Goal: Information Seeking & Learning: Check status

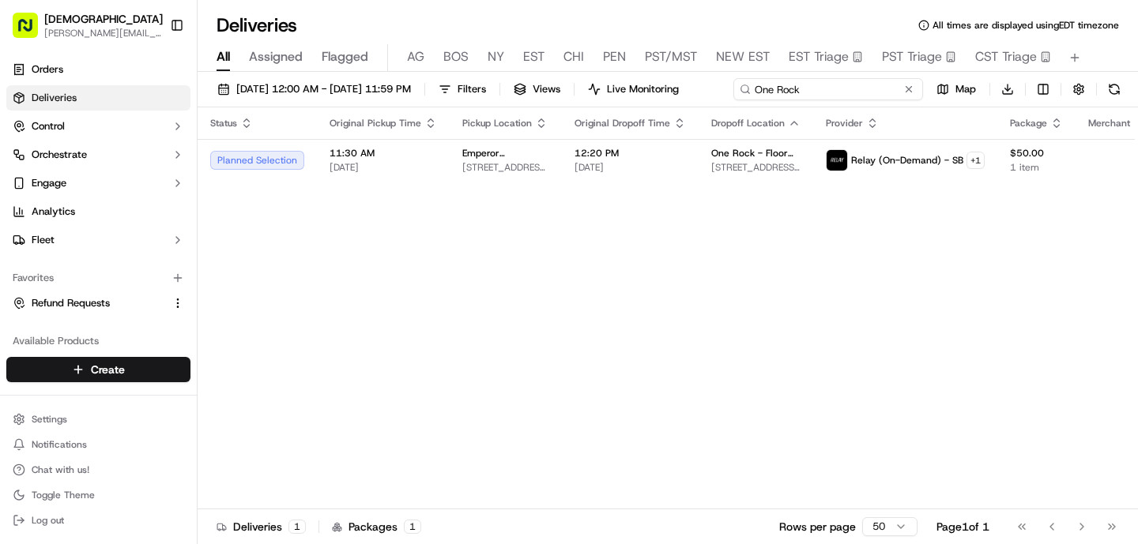
drag, startPoint x: 872, startPoint y: 87, endPoint x: 727, endPoint y: 77, distance: 145.7
click at [727, 78] on div "[DATE] 12:00 AM - [DATE] 11:59 PM Filters Views Live Monitoring One Rock Map Do…" at bounding box center [667, 92] width 940 height 29
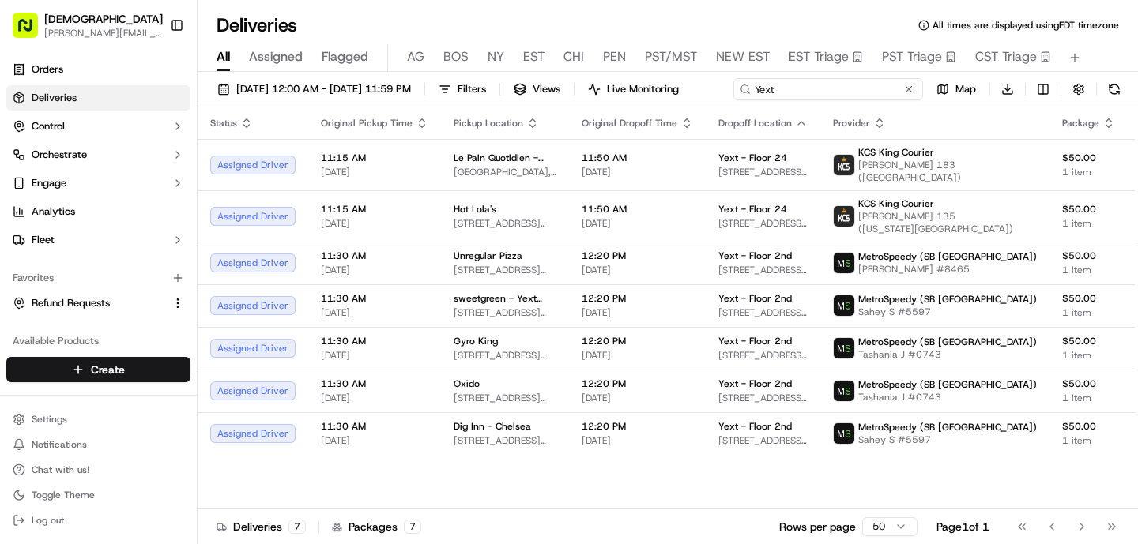
type input "Yext"
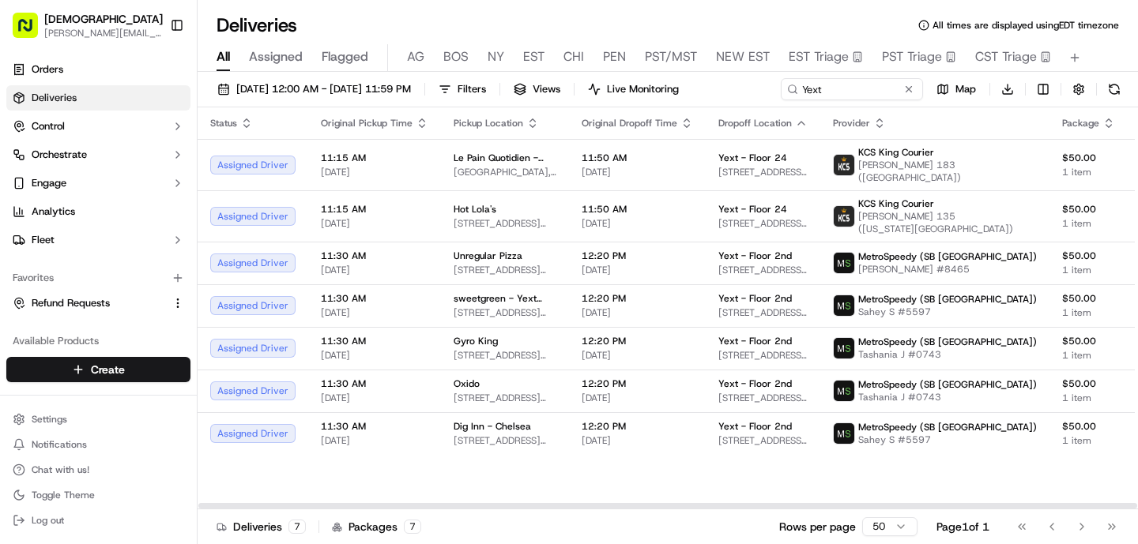
click at [788, 109] on div "[DATE] 12:00 AM - [DATE] 11:59 PM Filters Views Live Monitoring Yext Map Downlo…" at bounding box center [667, 310] width 940 height 476
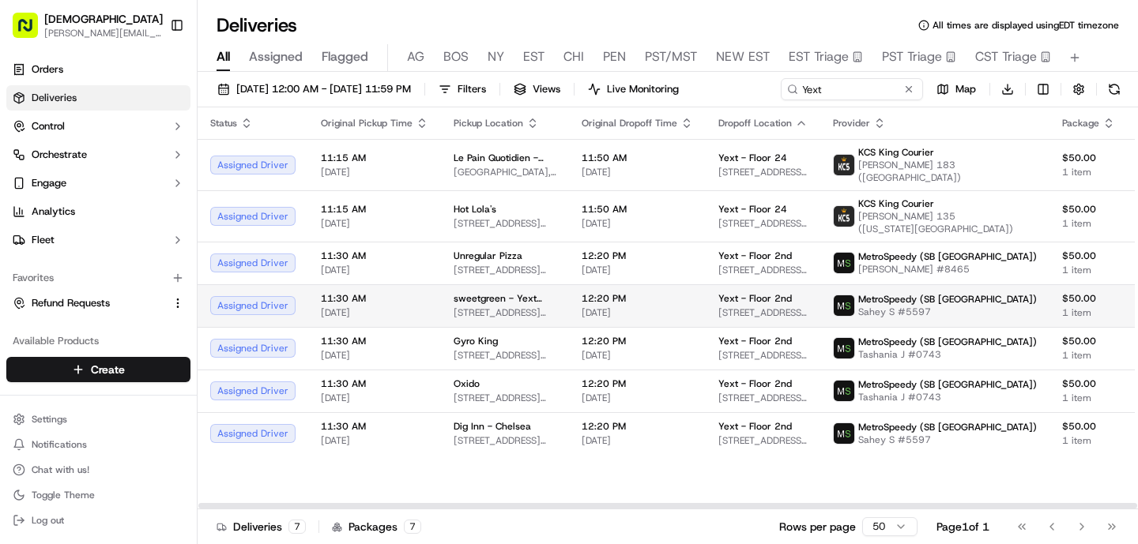
click at [543, 298] on td "sweetgreen - Yext ([GEOGRAPHIC_DATA]) [STREET_ADDRESS][US_STATE][US_STATE]" at bounding box center [505, 305] width 128 height 43
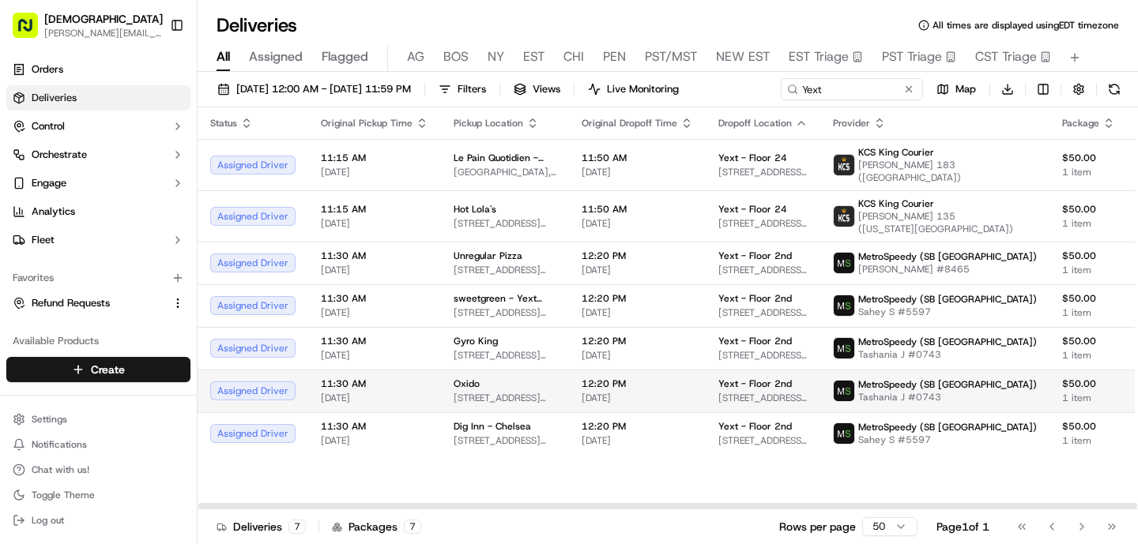
click at [820, 382] on td "MetroSpeedy (SB [GEOGRAPHIC_DATA]) Tashania J #0743" at bounding box center [934, 391] width 229 height 43
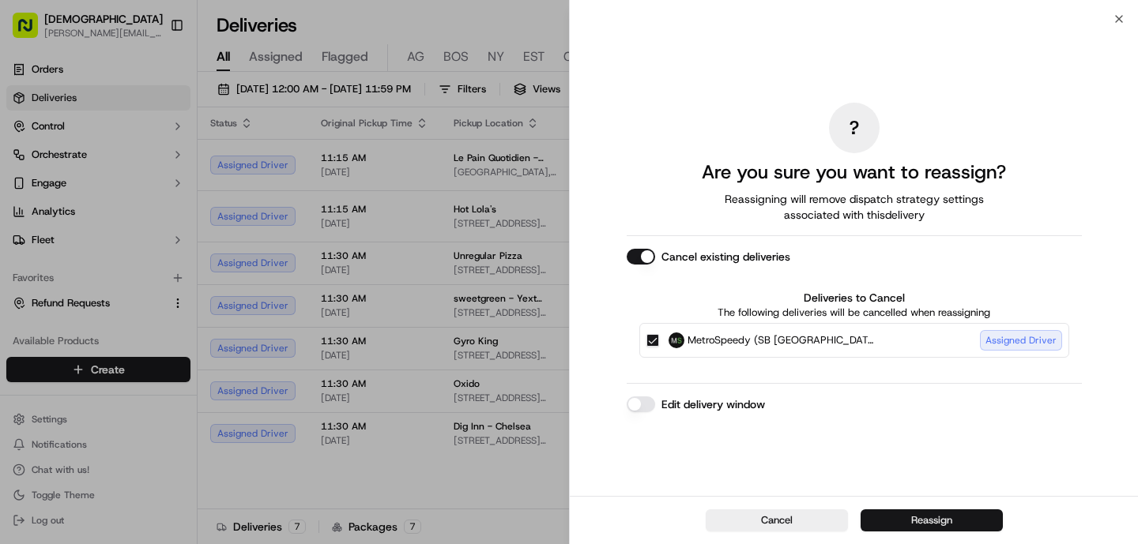
click at [935, 520] on button "Reassign" at bounding box center [931, 521] width 142 height 22
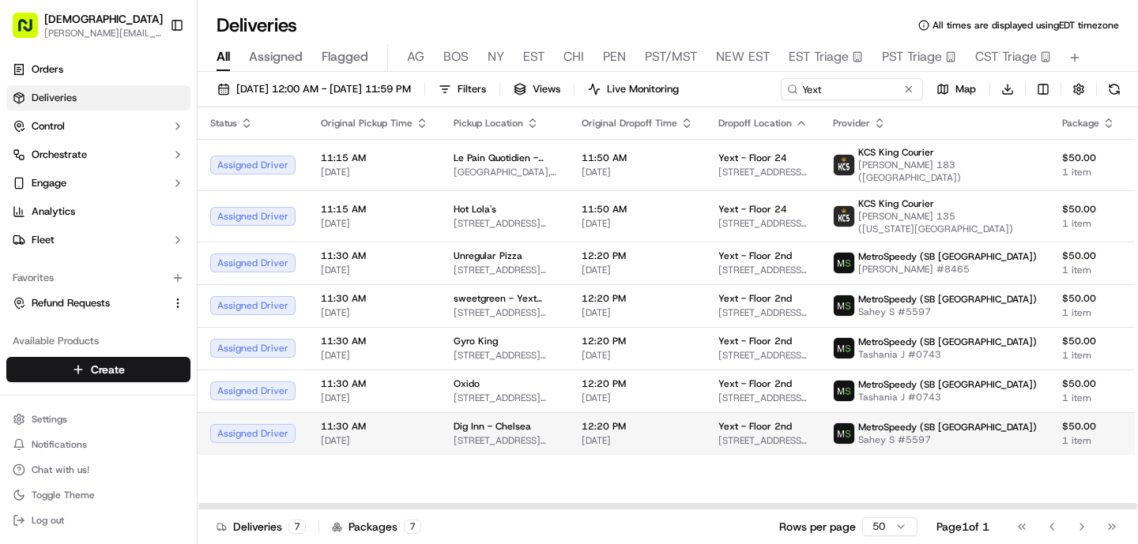
click at [532, 439] on td "Dig Inn - Chelsea [STREET_ADDRESS][US_STATE]" at bounding box center [505, 433] width 128 height 43
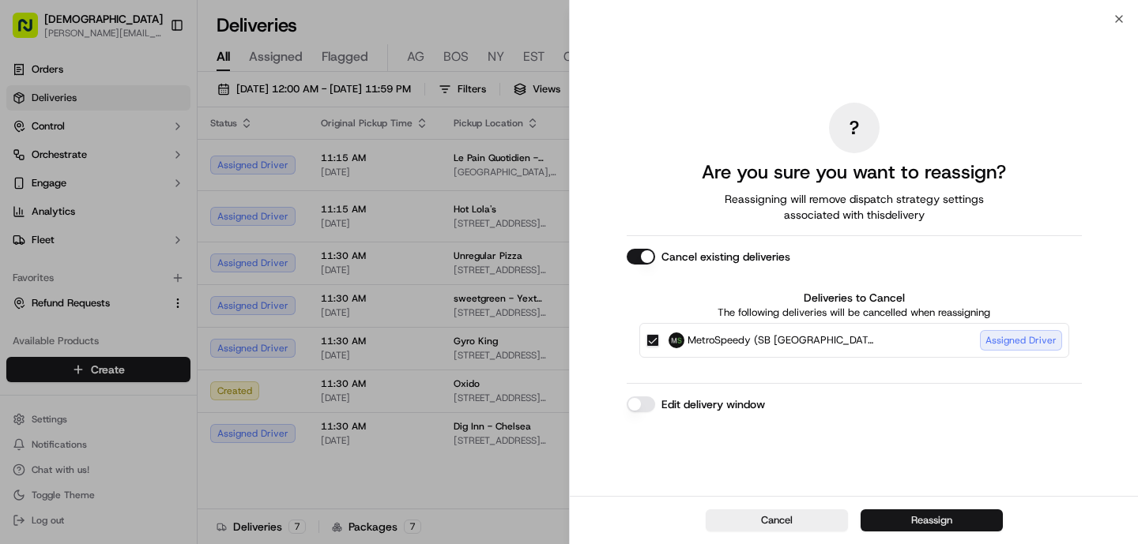
click at [936, 525] on button "Reassign" at bounding box center [931, 521] width 142 height 22
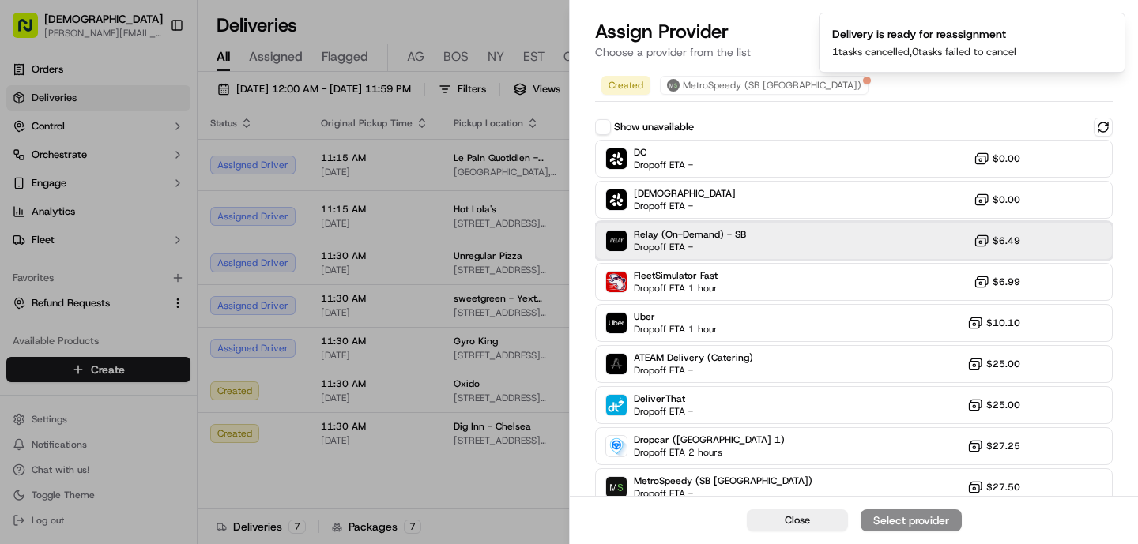
click at [728, 246] on span "Dropoff ETA -" at bounding box center [689, 247] width 111 height 13
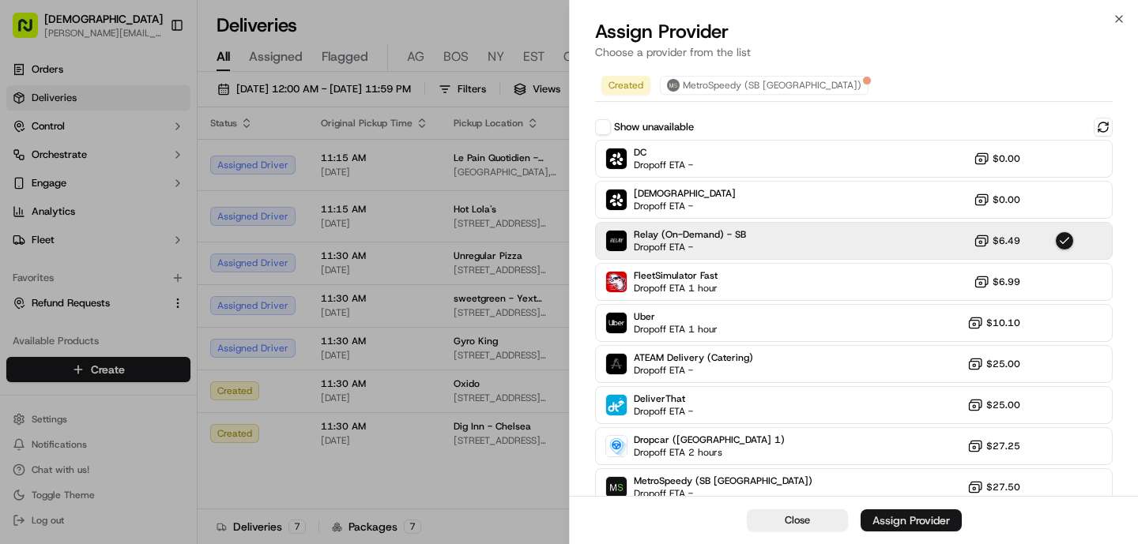
click at [912, 526] on div "Assign Provider" at bounding box center [910, 521] width 77 height 16
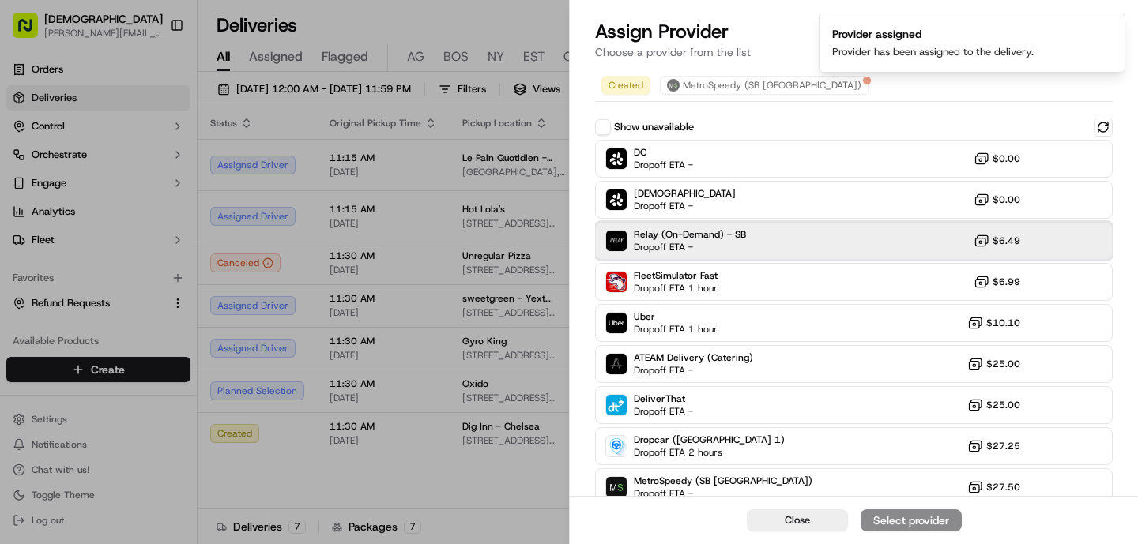
click at [666, 253] on span "Dropoff ETA -" at bounding box center [689, 247] width 111 height 13
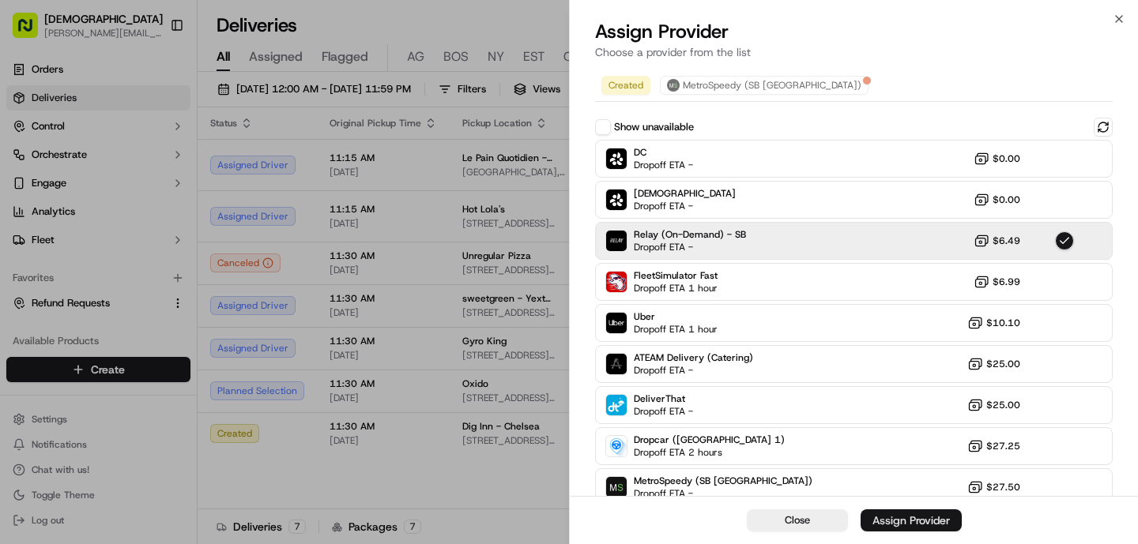
click at [903, 521] on div "Assign Provider" at bounding box center [910, 521] width 77 height 16
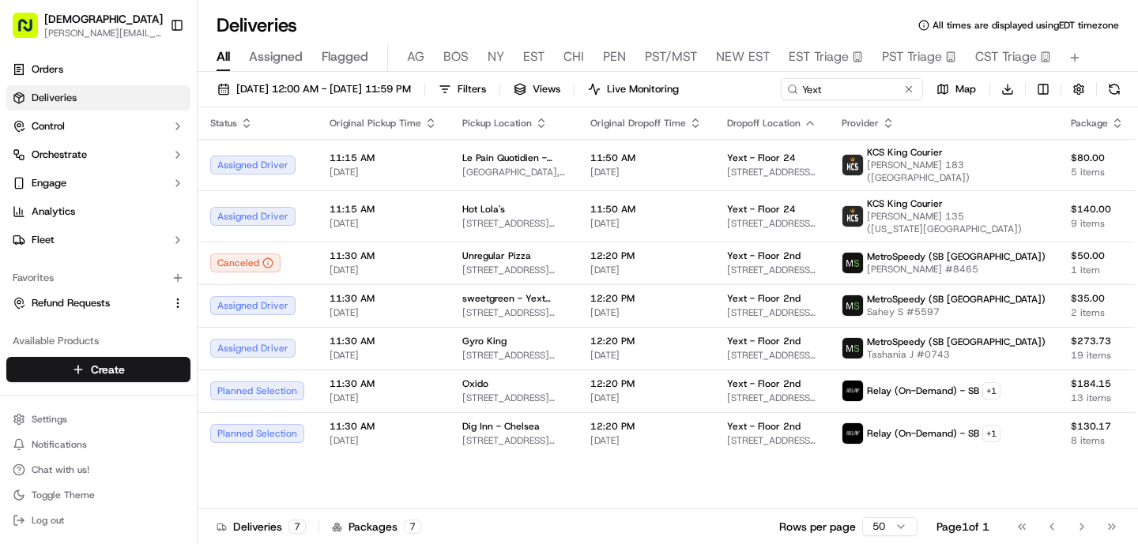
click at [427, 52] on div "All Assigned Flagged [PERSON_NAME] NY EST CHI PEN PST/MST NEW EST EST Triage PS…" at bounding box center [667, 58] width 940 height 28
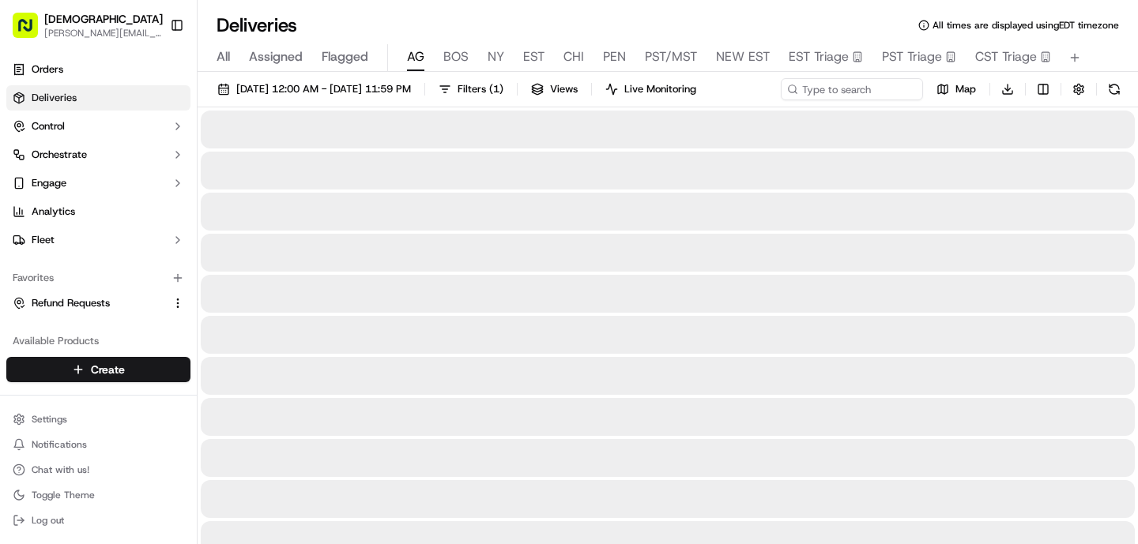
click at [421, 52] on span "AG" at bounding box center [415, 56] width 17 height 19
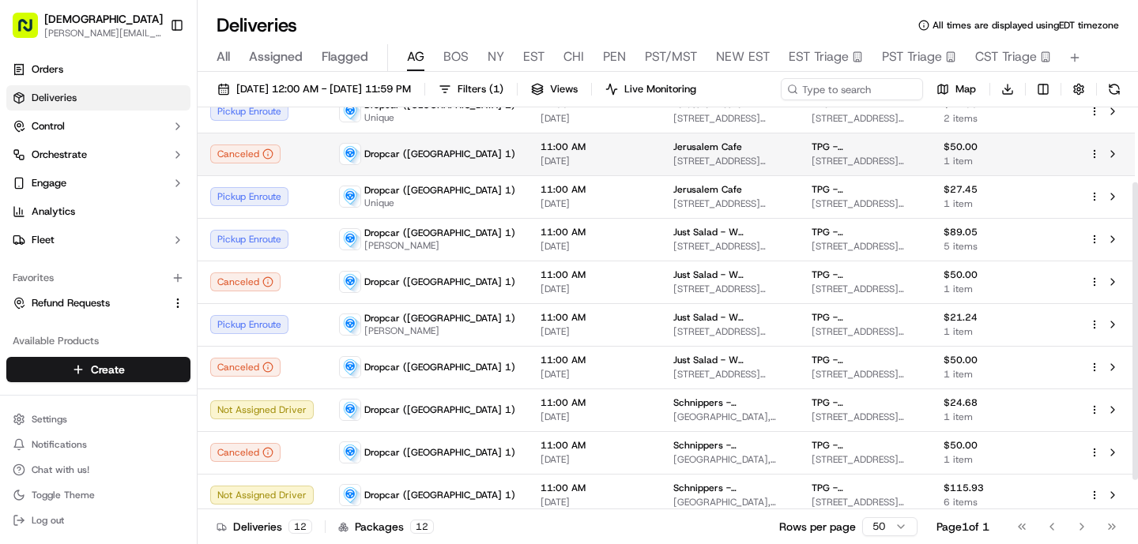
scroll to position [141, 0]
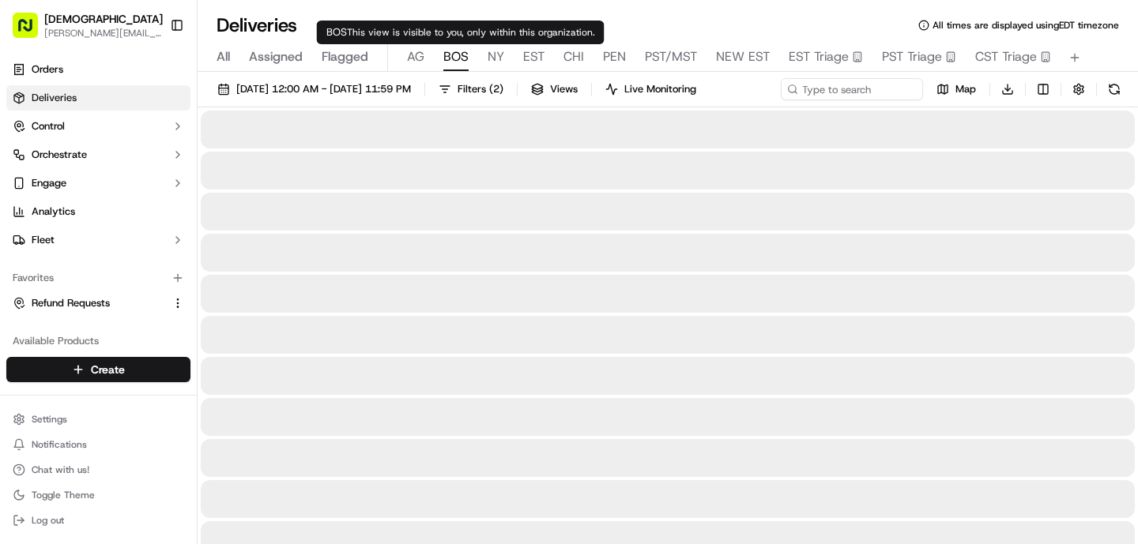
click at [449, 48] on span "BOS" at bounding box center [455, 56] width 25 height 19
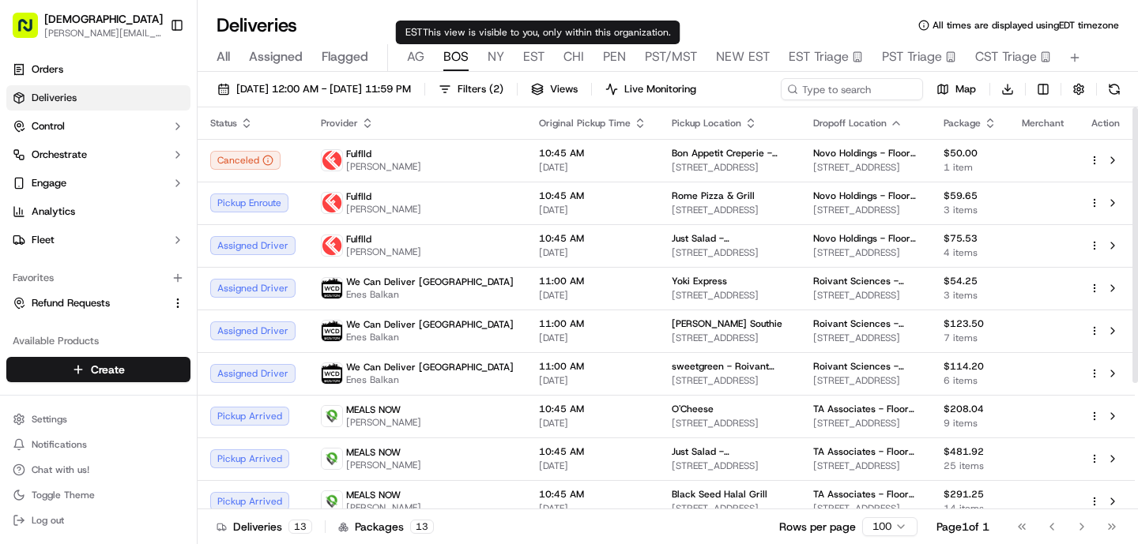
click at [508, 52] on div "All Assigned Flagged [PERSON_NAME] NY EST CHI PEN PST/MST NEW EST EST Triage PS…" at bounding box center [667, 58] width 940 height 28
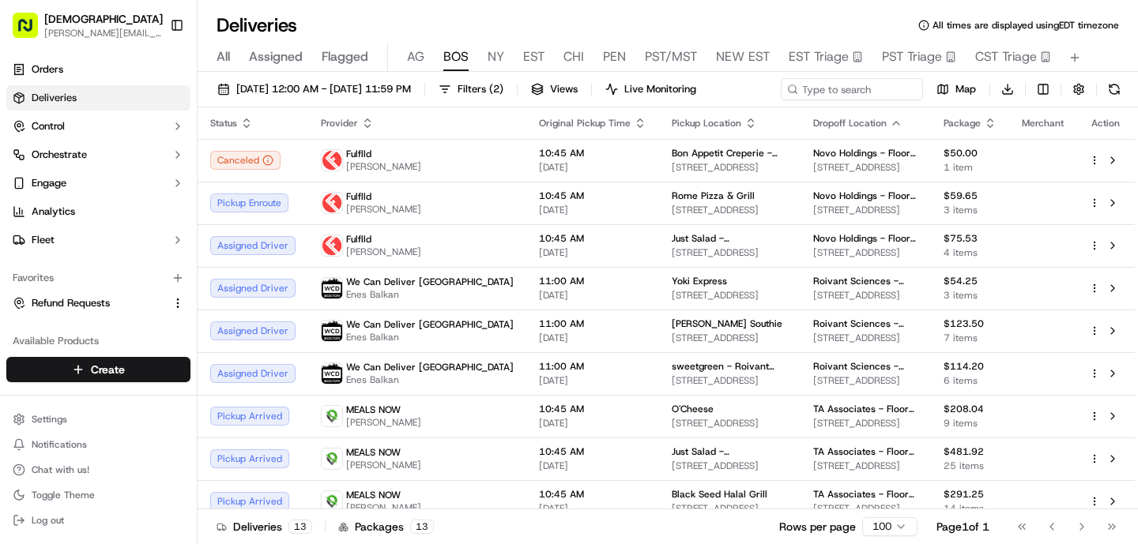
click at [495, 57] on span "NY" at bounding box center [495, 56] width 17 height 19
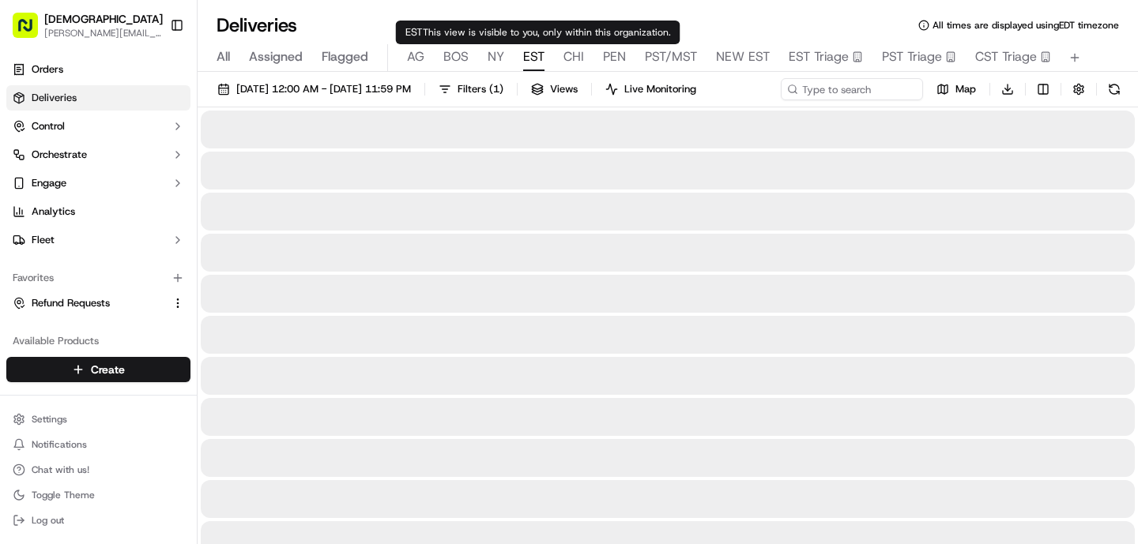
click at [525, 50] on span "EST" at bounding box center [533, 56] width 21 height 19
click at [498, 55] on span "NY" at bounding box center [495, 56] width 17 height 19
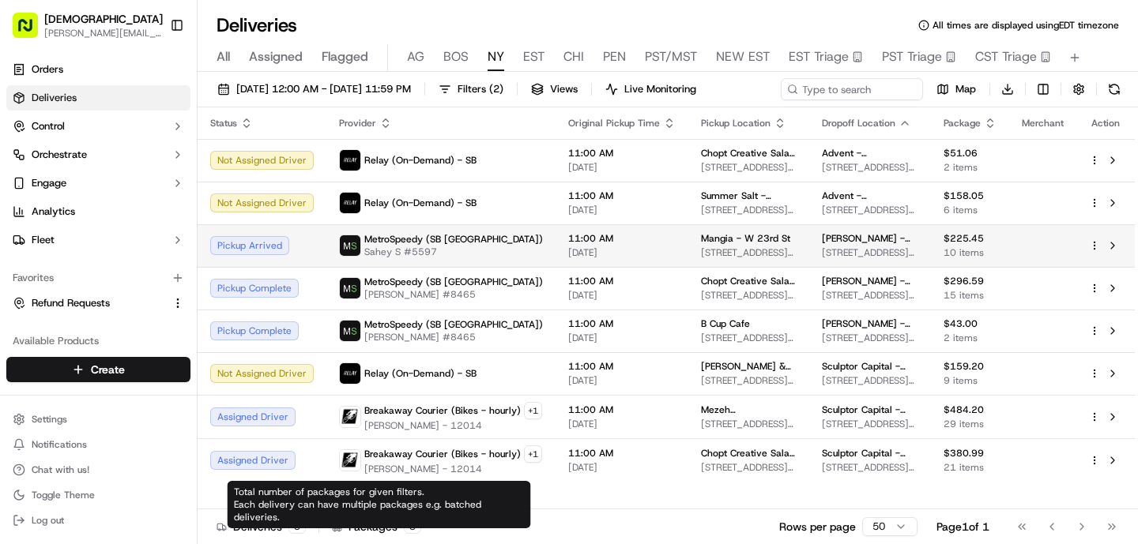
click at [510, 249] on div "MetroSpeedy (SB [GEOGRAPHIC_DATA]) Sahey S #5597" at bounding box center [441, 245] width 204 height 25
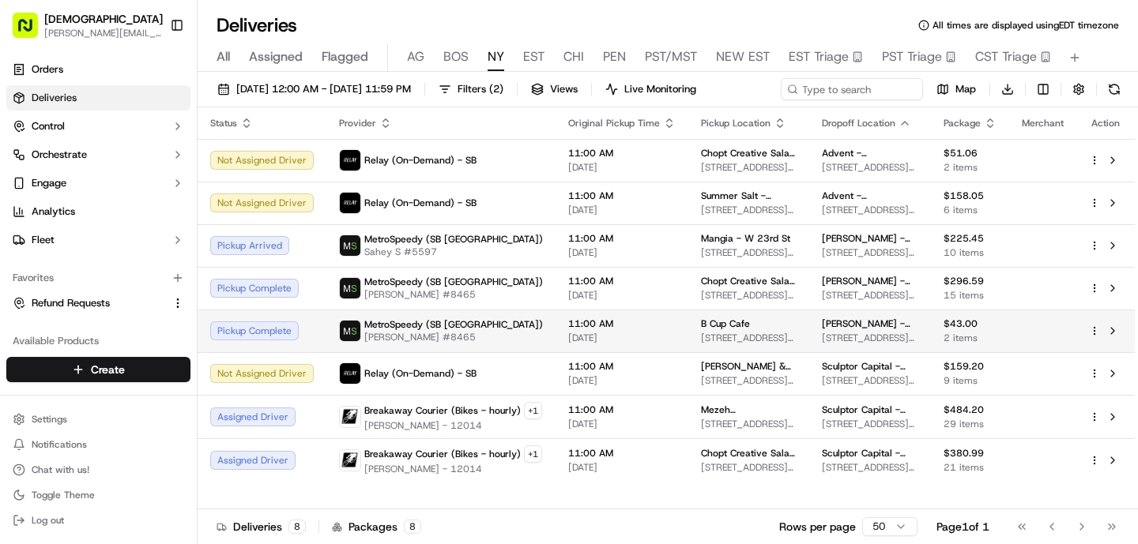
click at [513, 333] on div "MetroSpeedy (SB [GEOGRAPHIC_DATA]) [PERSON_NAME] #8465" at bounding box center [441, 330] width 204 height 25
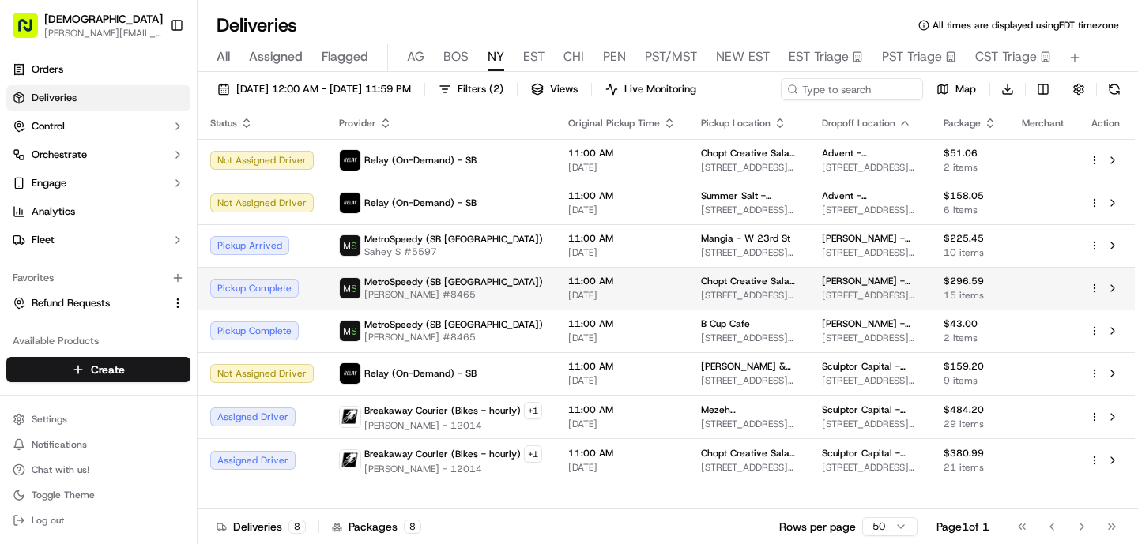
click at [489, 293] on div "MetroSpeedy (SB [GEOGRAPHIC_DATA]) [PERSON_NAME] #8465" at bounding box center [441, 288] width 204 height 25
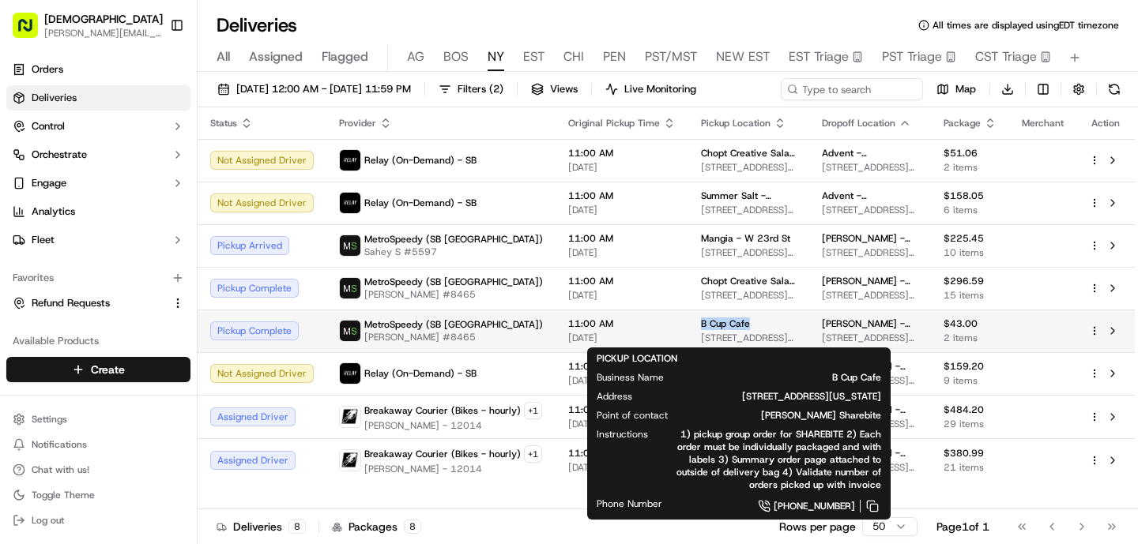
drag, startPoint x: 747, startPoint y: 326, endPoint x: 686, endPoint y: 326, distance: 61.6
click at [688, 326] on td "[GEOGRAPHIC_DATA][STREET_ADDRESS][US_STATE][GEOGRAPHIC_DATA]" at bounding box center [748, 331] width 121 height 43
copy span "B Cup Cafe"
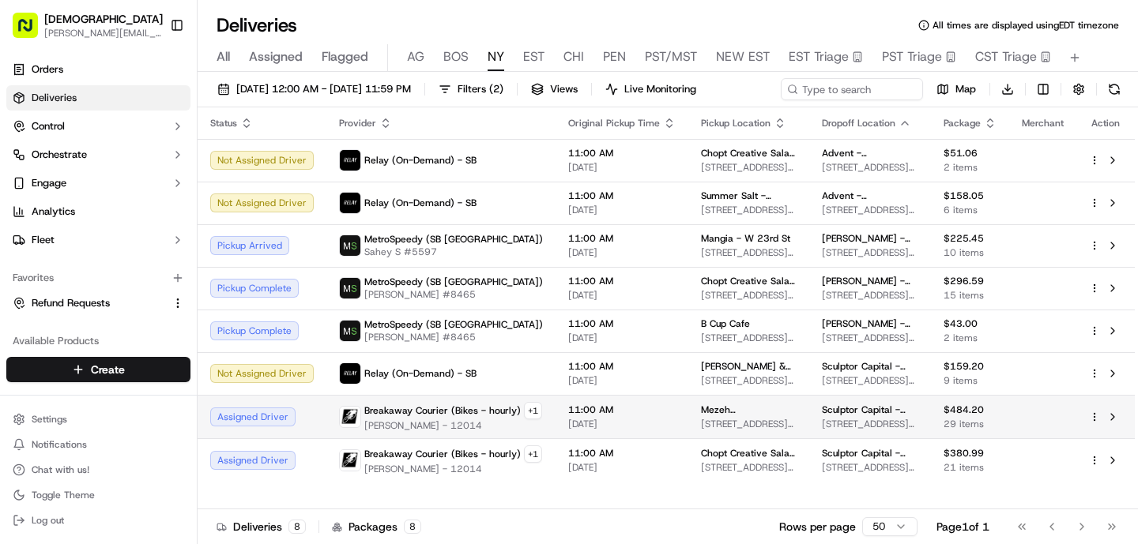
click at [623, 422] on span "[DATE]" at bounding box center [621, 424] width 107 height 13
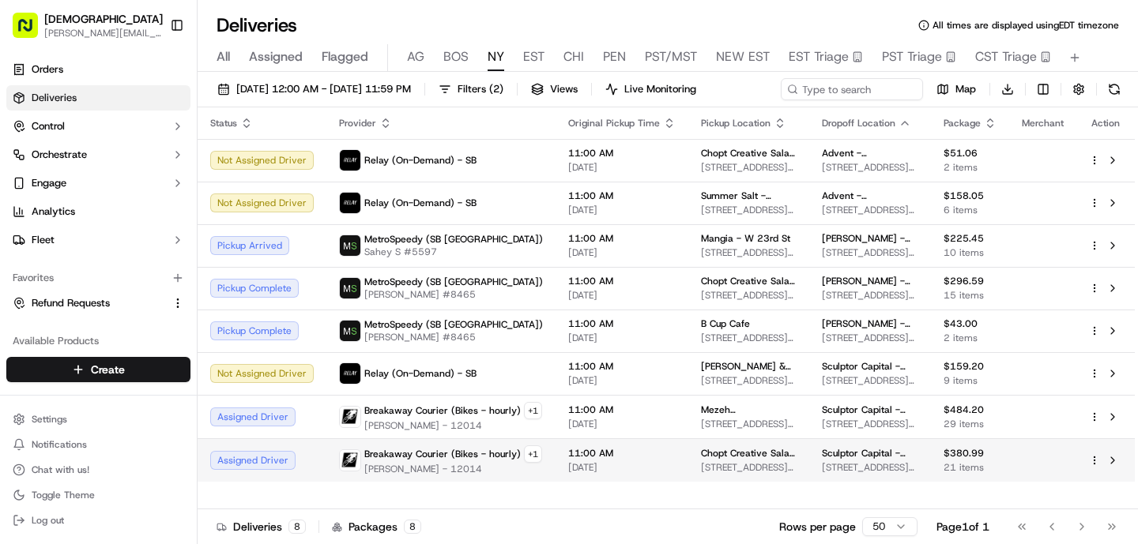
click at [476, 460] on span "Breakaway Courier (Bikes - hourly)" at bounding box center [442, 454] width 156 height 13
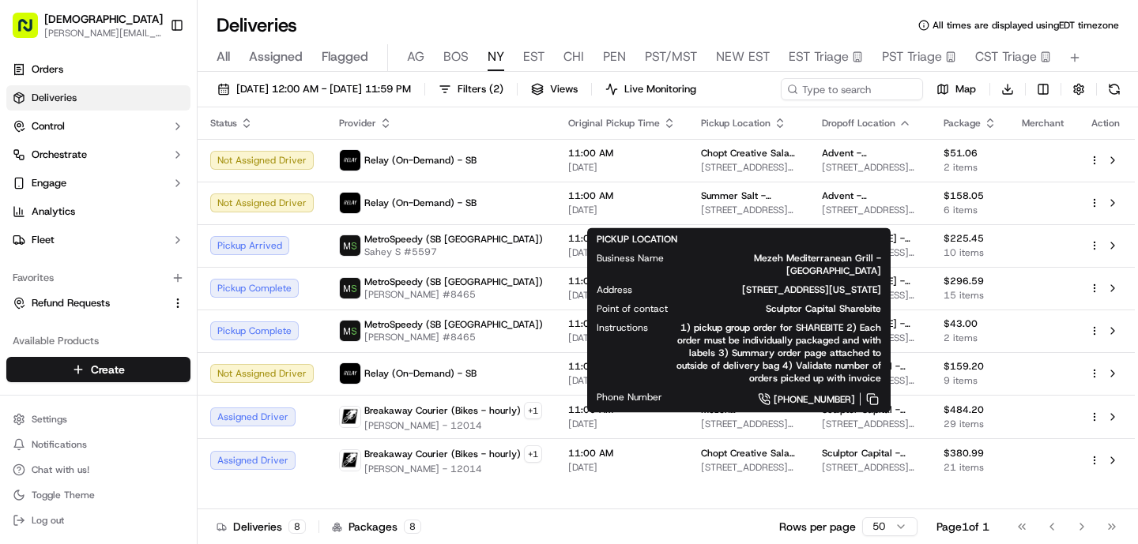
click at [707, 397] on div "PICKUP LOCATION Business Name Mezeh Mediterranean Grill - [GEOGRAPHIC_DATA] [ST…" at bounding box center [738, 320] width 303 height 185
click at [707, 412] on span "Mezeh Mediterranean Grill - [GEOGRAPHIC_DATA]" at bounding box center [749, 410] width 96 height 13
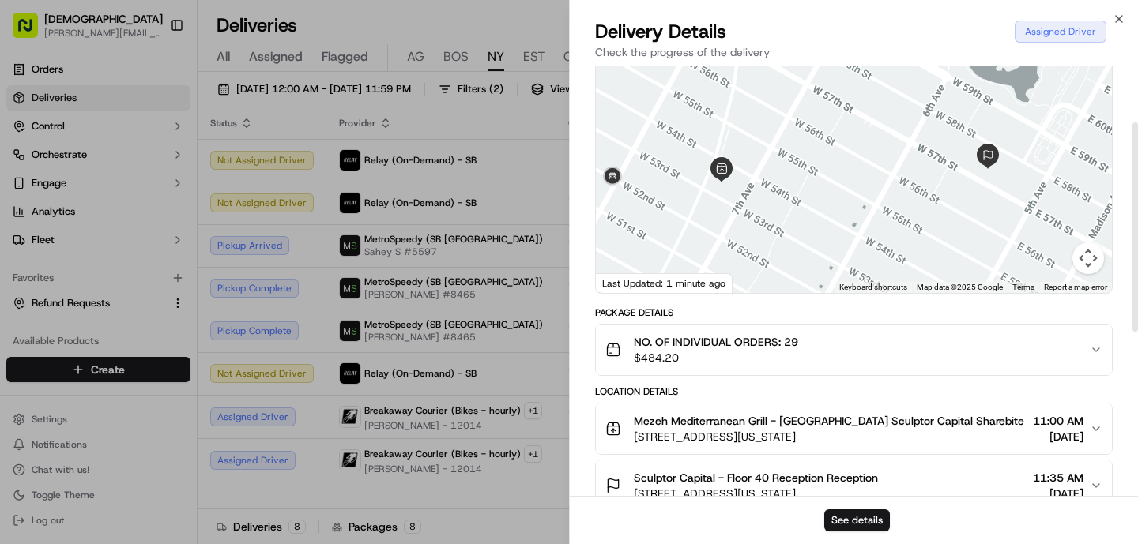
scroll to position [115, 0]
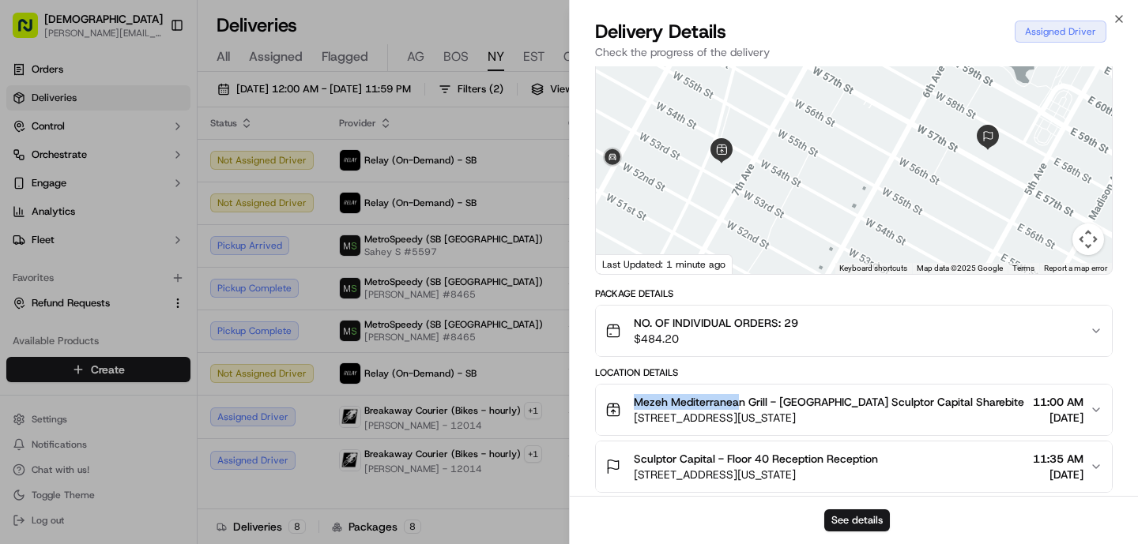
drag, startPoint x: 740, startPoint y: 387, endPoint x: 633, endPoint y: 390, distance: 107.5
click at [633, 394] on div "Mezeh Mediterranean Grill - [GEOGRAPHIC_DATA] Sculptor Capital Sharebite [STREE…" at bounding box center [814, 410] width 419 height 32
copy span "Mezeh Mediterranea"
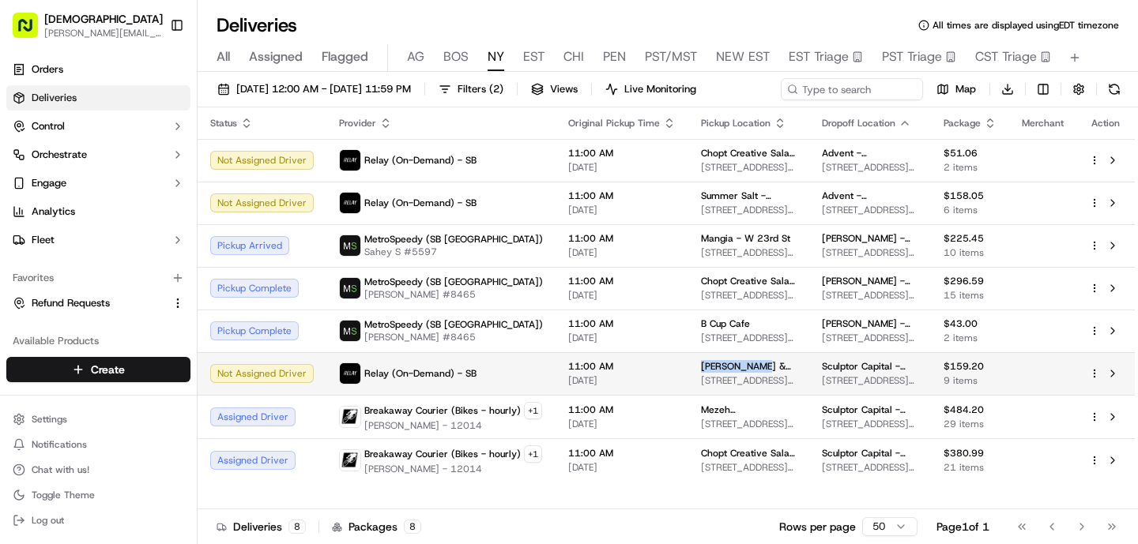
drag, startPoint x: 746, startPoint y: 364, endPoint x: 683, endPoint y: 365, distance: 62.4
click at [688, 365] on td "[PERSON_NAME] & [PERSON_NAME] - E [GEOGRAPHIC_DATA][STREET_ADDRESS][US_STATE][G…" at bounding box center [748, 373] width 121 height 43
copy span "Blake & [PERSON_NAME]"
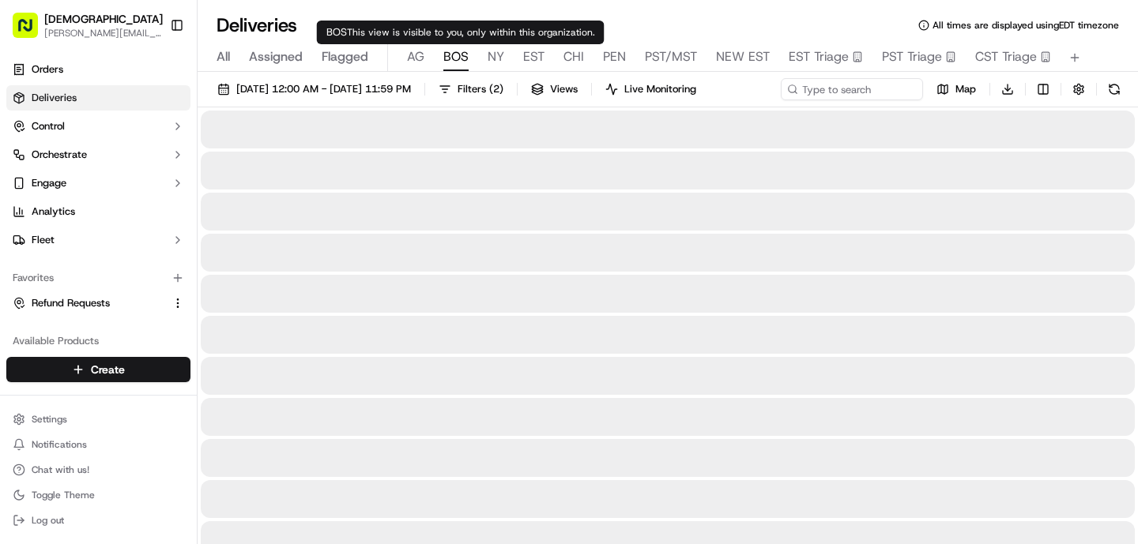
click at [449, 55] on span "BOS" at bounding box center [455, 56] width 25 height 19
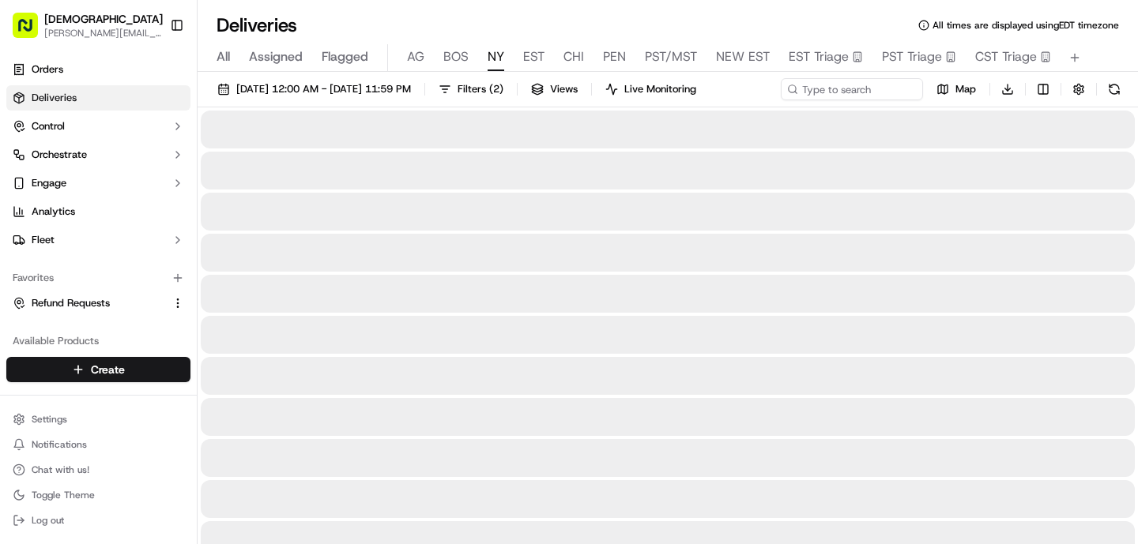
click at [495, 59] on span "NY" at bounding box center [495, 56] width 17 height 19
click at [421, 69] on button "AG" at bounding box center [415, 57] width 17 height 27
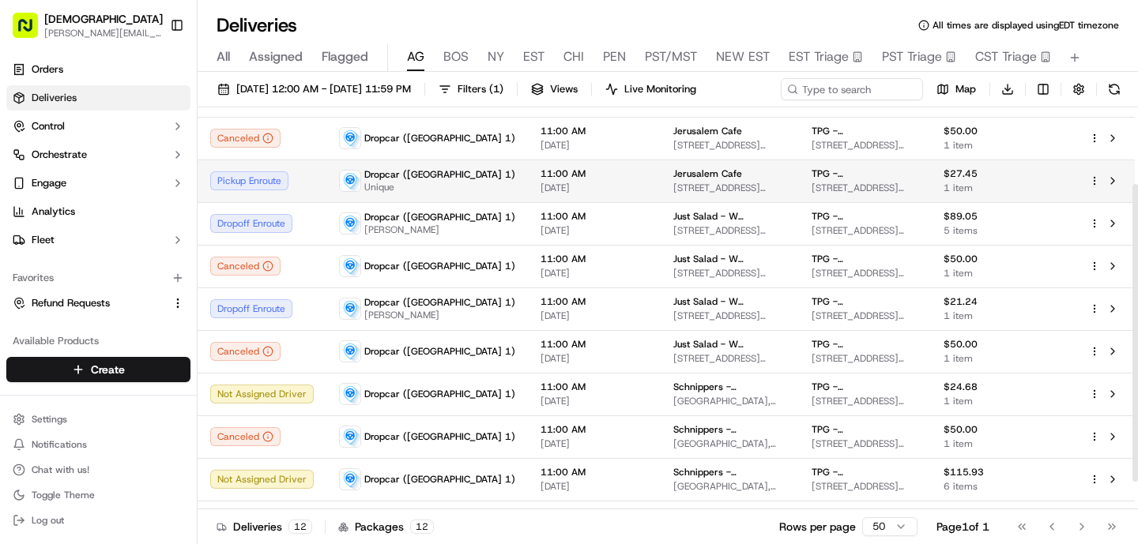
scroll to position [124, 0]
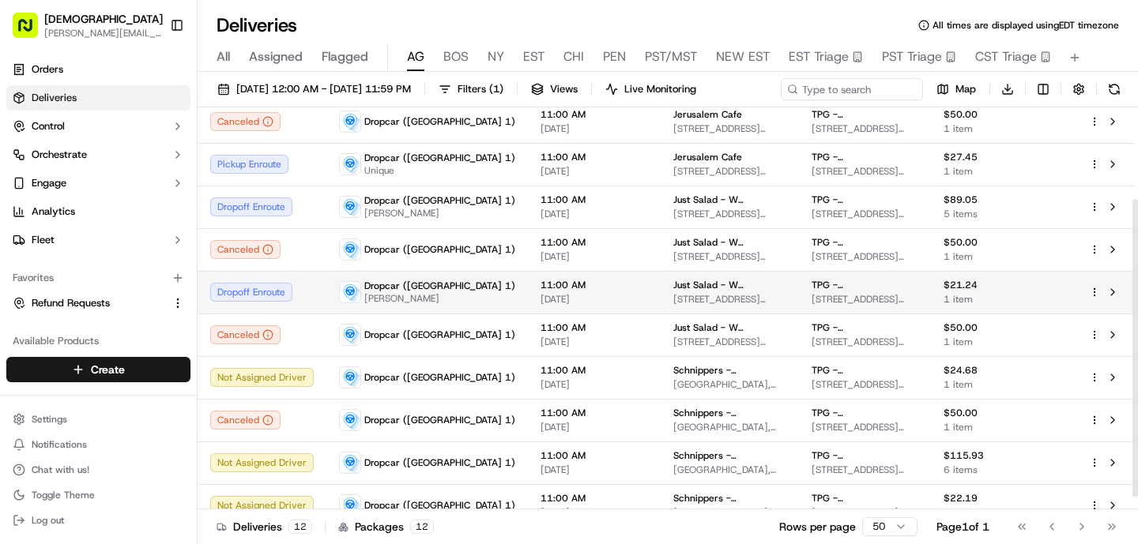
click at [427, 286] on span "Dropcar ([GEOGRAPHIC_DATA] 1)" at bounding box center [439, 286] width 151 height 13
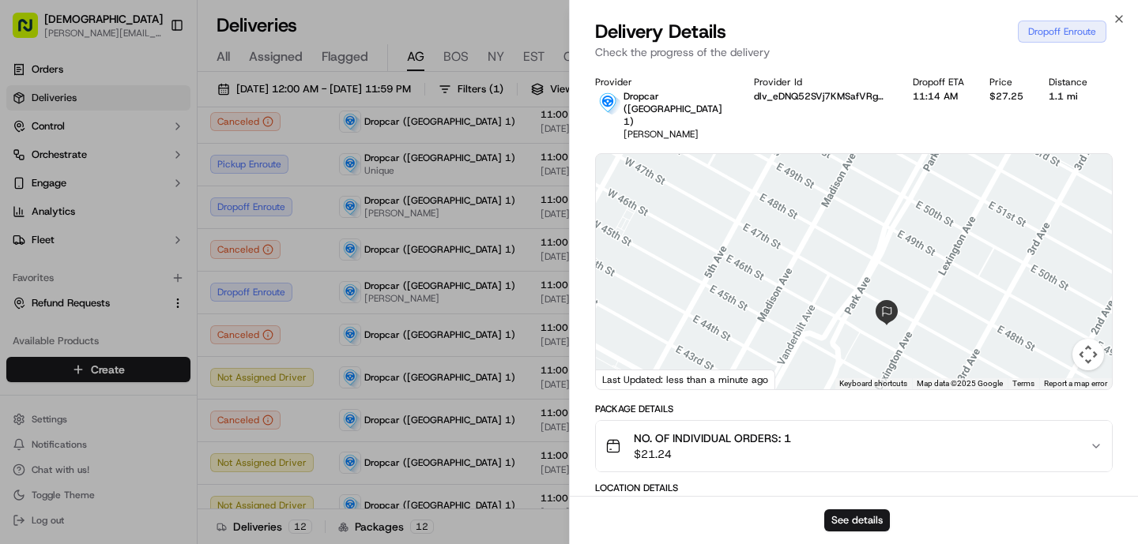
drag, startPoint x: 841, startPoint y: 265, endPoint x: 821, endPoint y: 137, distance: 130.3
click at [821, 154] on div at bounding box center [854, 271] width 516 height 235
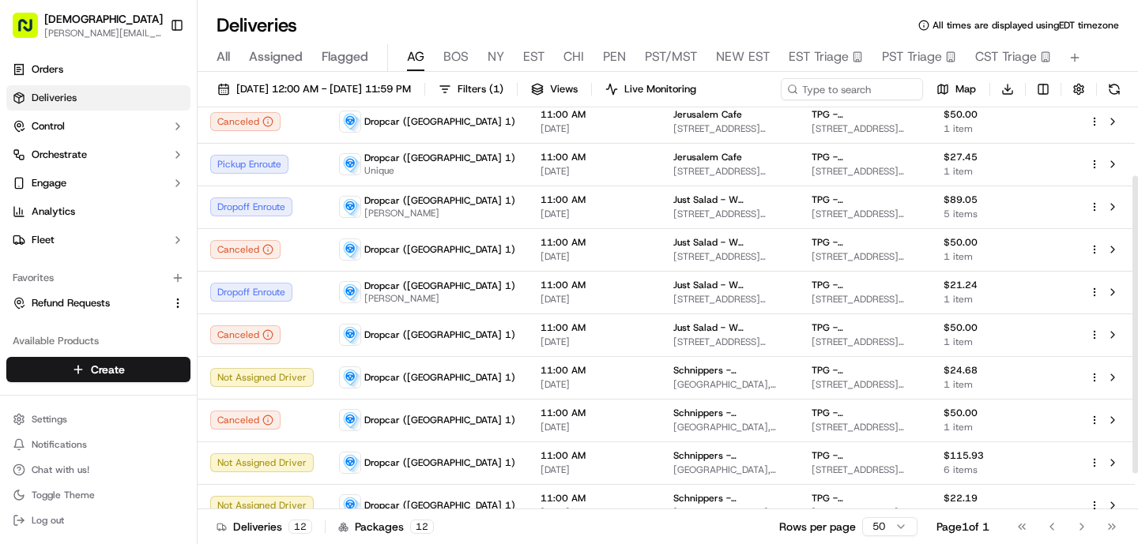
scroll to position [0, 0]
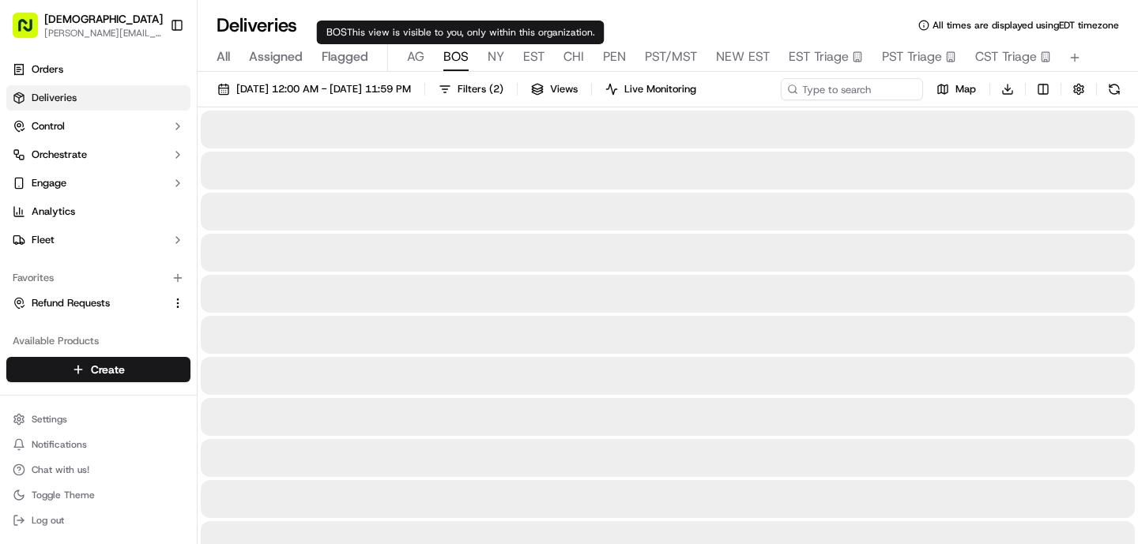
click at [462, 57] on span "BOS" at bounding box center [455, 56] width 25 height 19
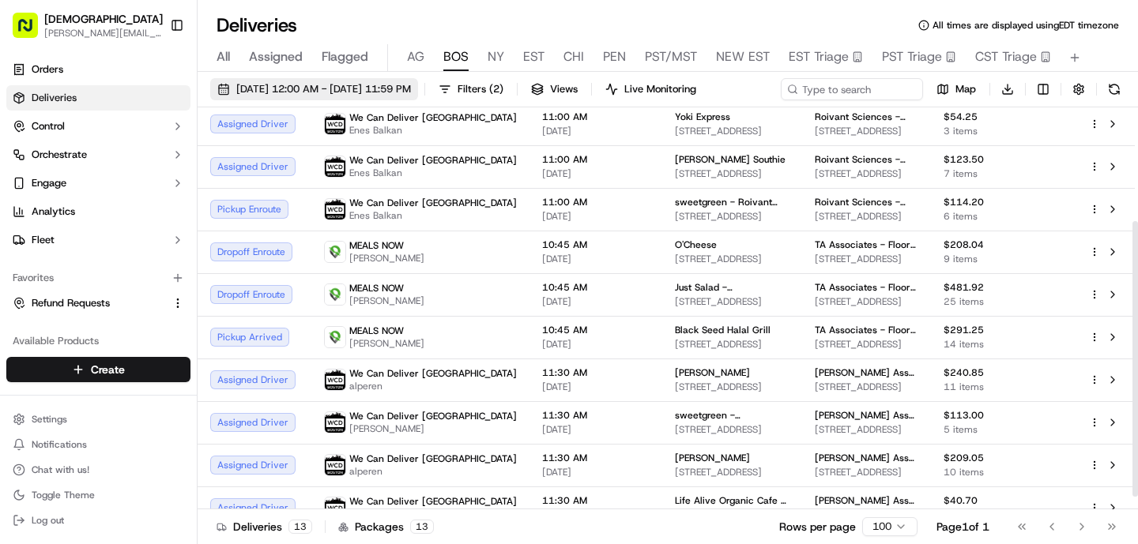
scroll to position [166, 0]
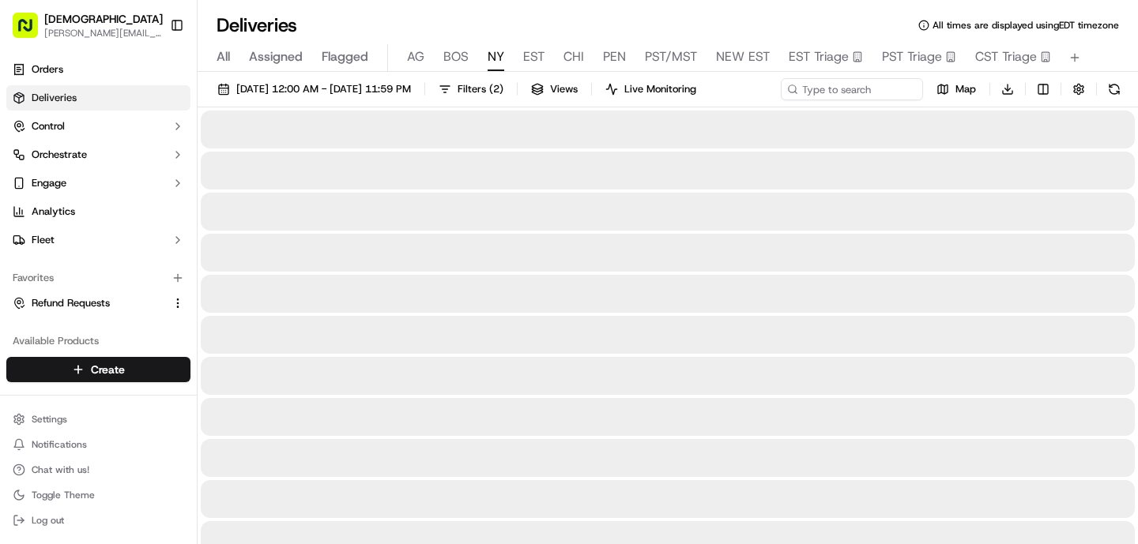
click at [488, 54] on span "NY" at bounding box center [495, 56] width 17 height 19
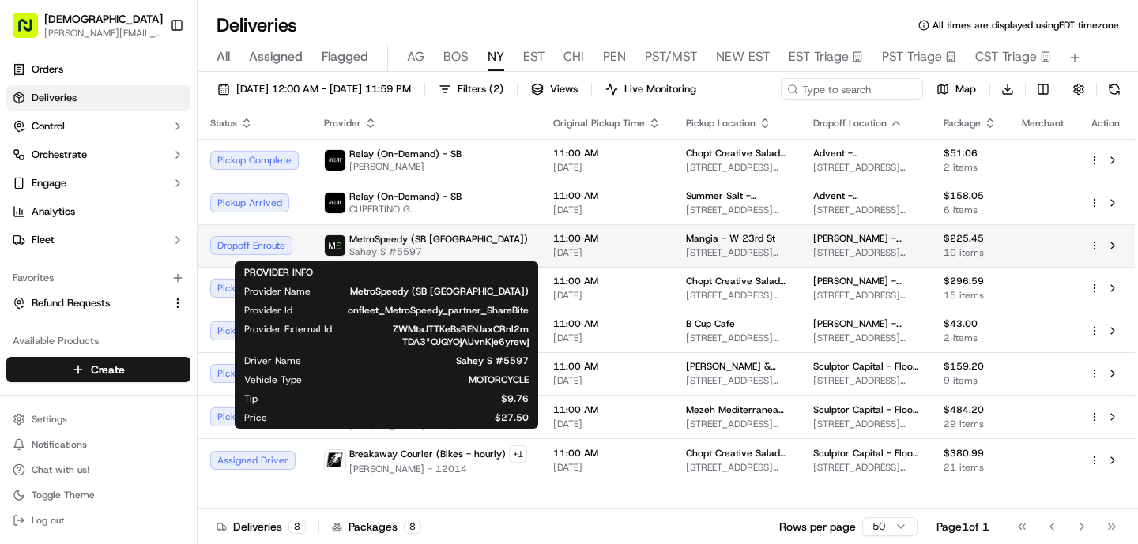
click at [442, 236] on span "MetroSpeedy (SB [GEOGRAPHIC_DATA])" at bounding box center [438, 239] width 179 height 13
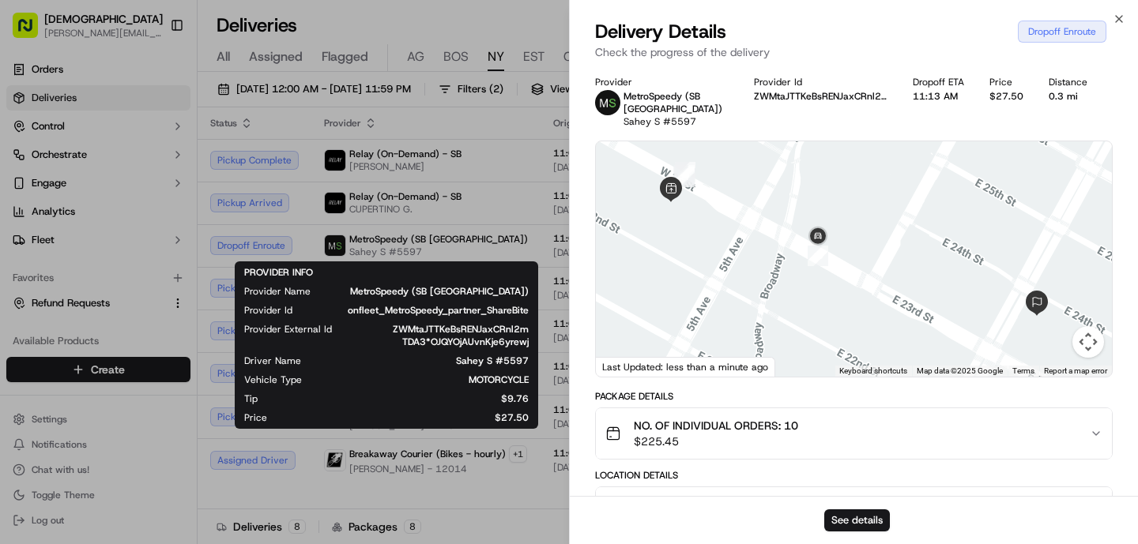
click at [434, 394] on span "$9.76" at bounding box center [406, 399] width 246 height 13
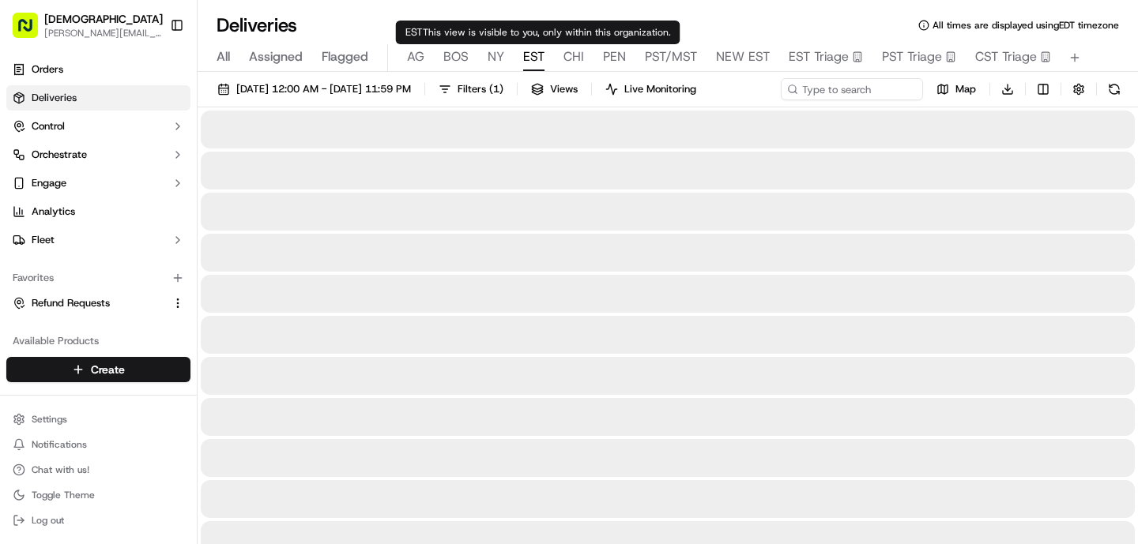
click at [540, 58] on span "EST" at bounding box center [533, 56] width 21 height 19
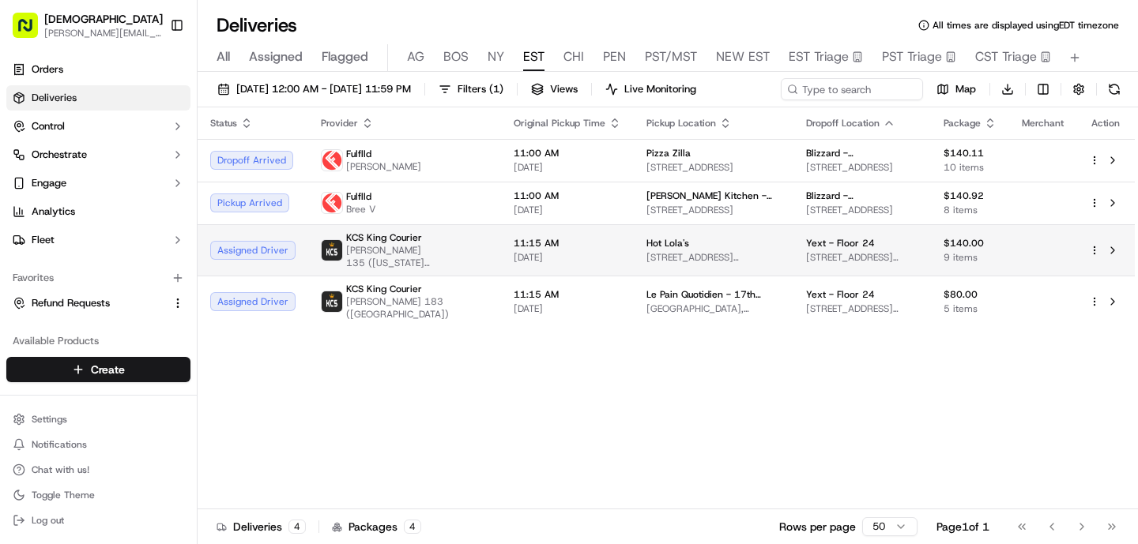
click at [426, 239] on div "KCS King Courier" at bounding box center [417, 237] width 142 height 13
click at [426, 240] on div "KCS King Courier" at bounding box center [417, 237] width 142 height 13
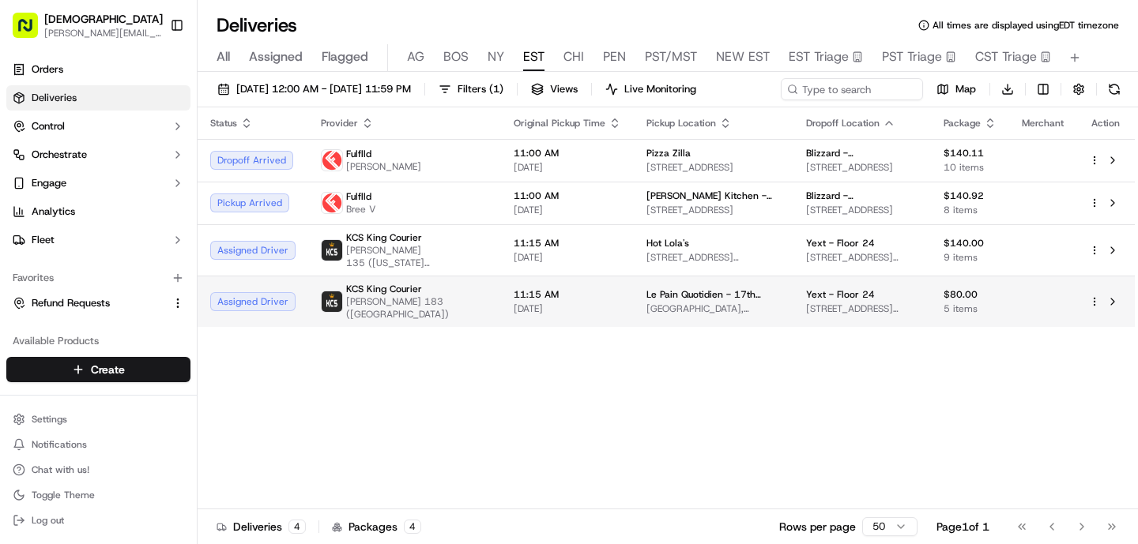
click at [424, 303] on span "[PERSON_NAME] 183 ([GEOGRAPHIC_DATA])" at bounding box center [417, 307] width 142 height 25
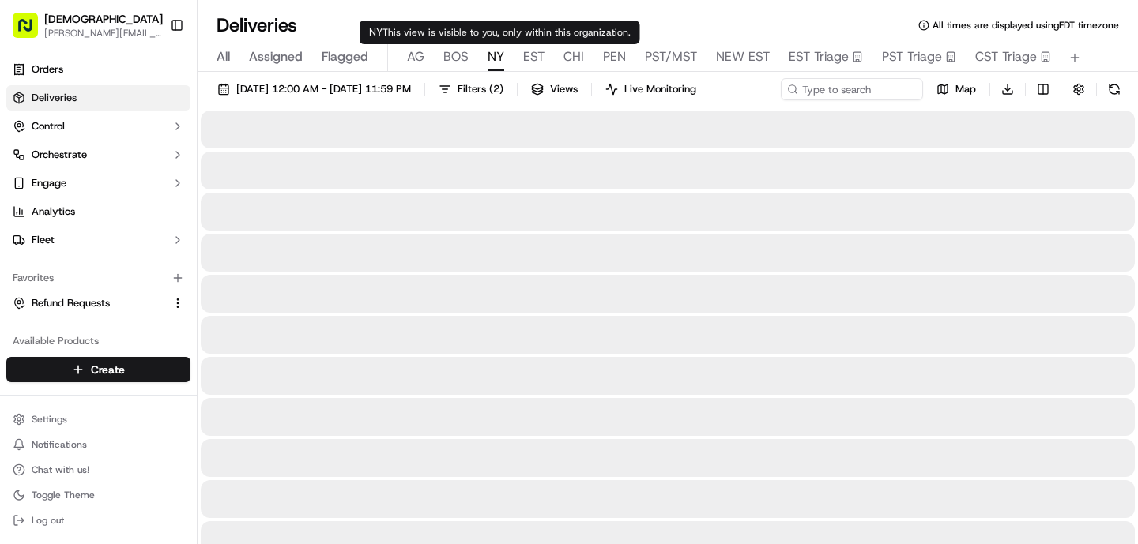
click at [502, 54] on span "NY" at bounding box center [495, 56] width 17 height 19
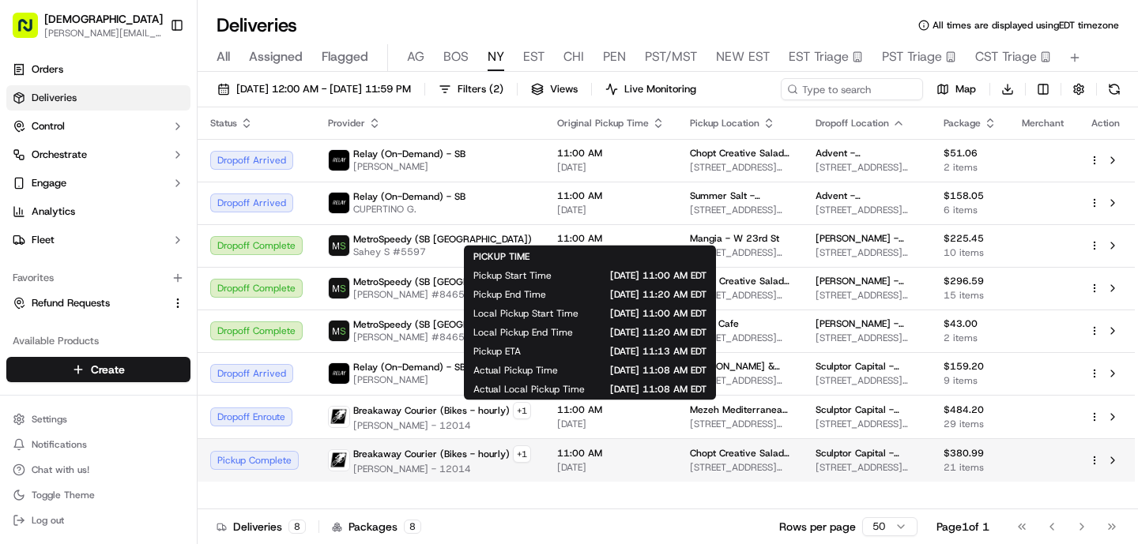
click at [574, 470] on span "[DATE]" at bounding box center [610, 467] width 107 height 13
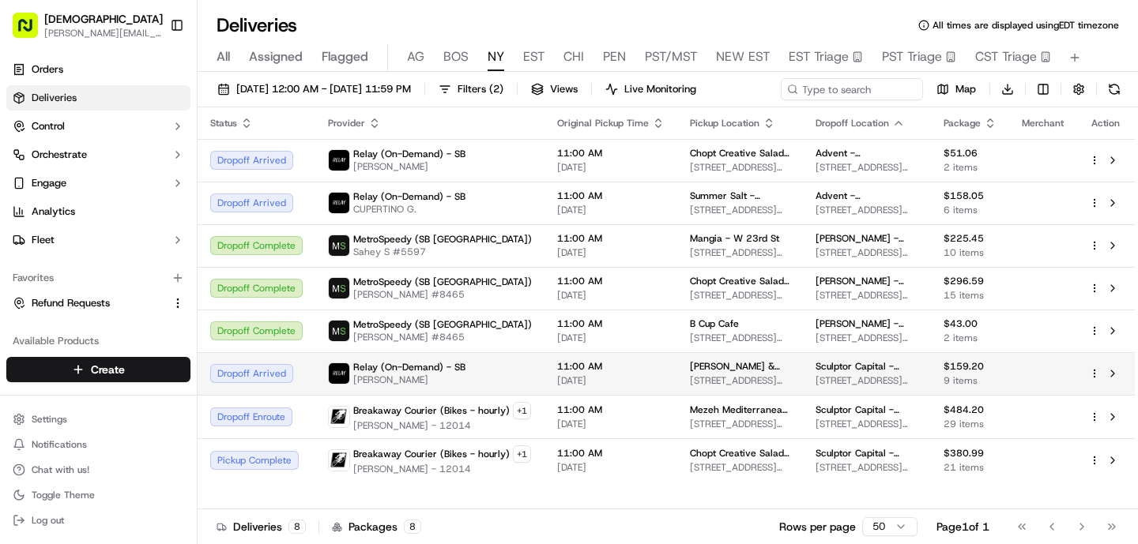
click at [739, 373] on div "[PERSON_NAME] & [PERSON_NAME] - E [GEOGRAPHIC_DATA][STREET_ADDRESS][US_STATE][G…" at bounding box center [740, 373] width 100 height 27
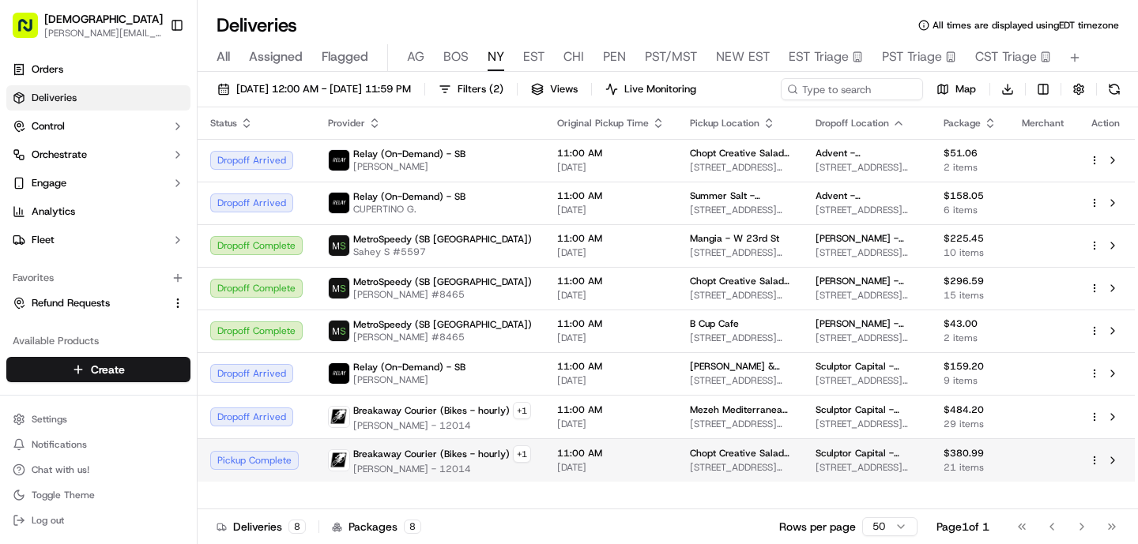
click at [475, 438] on td "Breakaway Courier (Bikes - hourly) + 1 [PERSON_NAME] - 12014" at bounding box center [429, 459] width 229 height 43
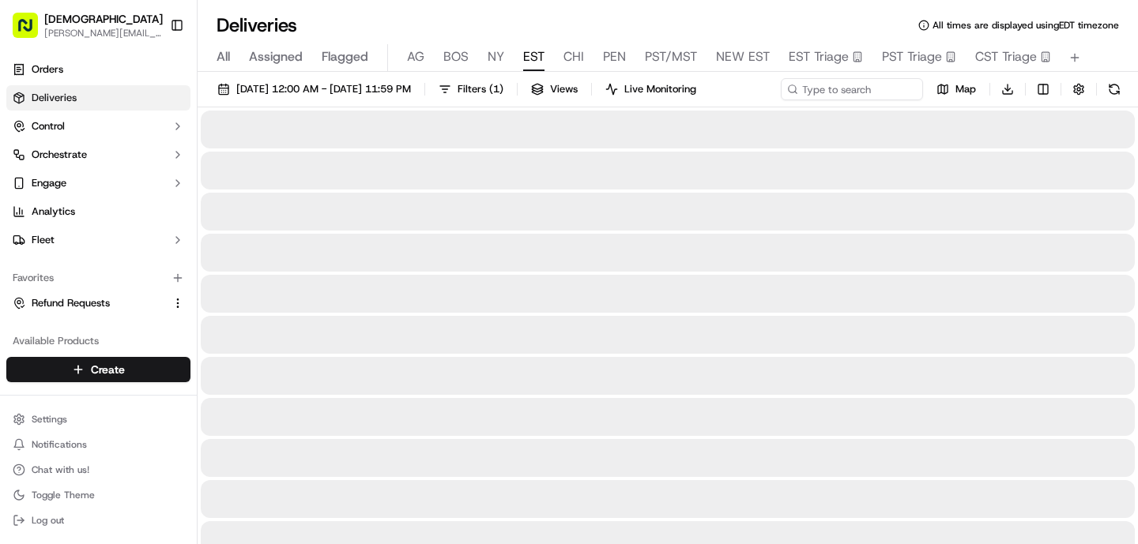
click at [541, 63] on span "EST" at bounding box center [533, 56] width 21 height 19
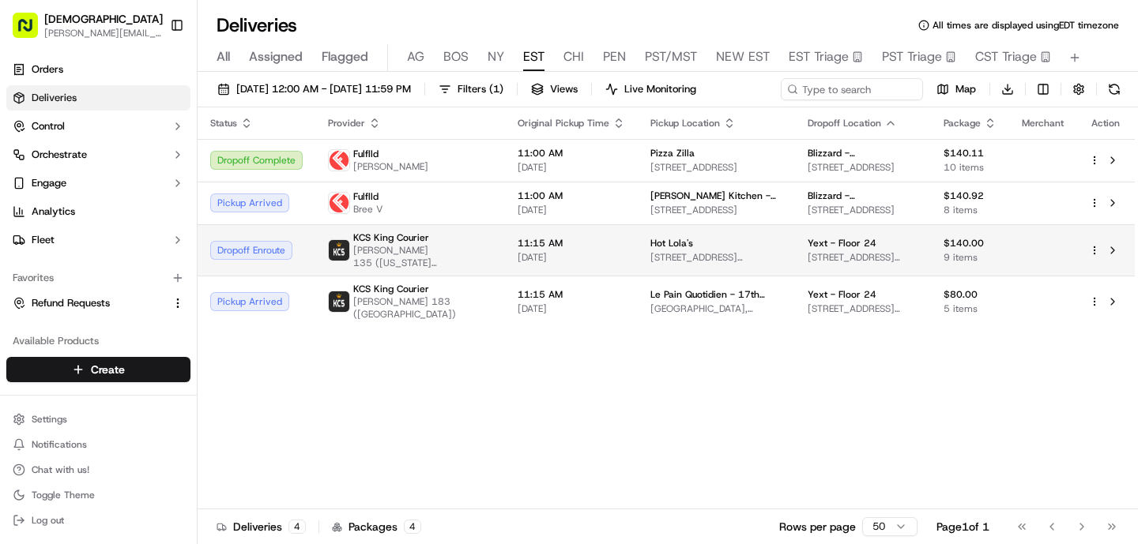
click at [551, 257] on span "[DATE]" at bounding box center [570, 257] width 107 height 13
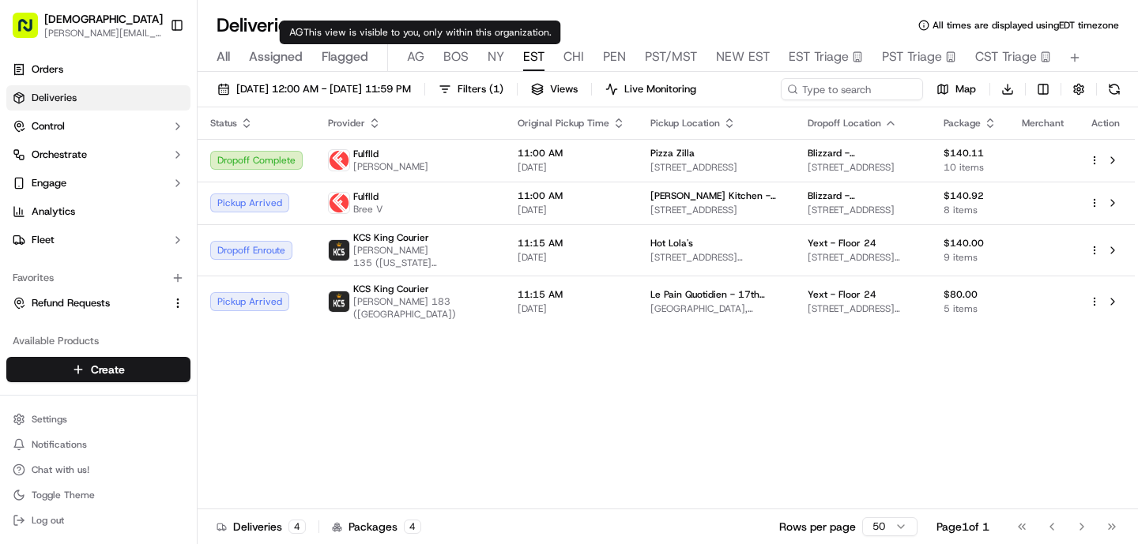
click at [415, 48] on body "Sharebite [PERSON_NAME][EMAIL_ADDRESS][DOMAIN_NAME] Toggle Sidebar Orders Deliv…" at bounding box center [569, 272] width 1138 height 544
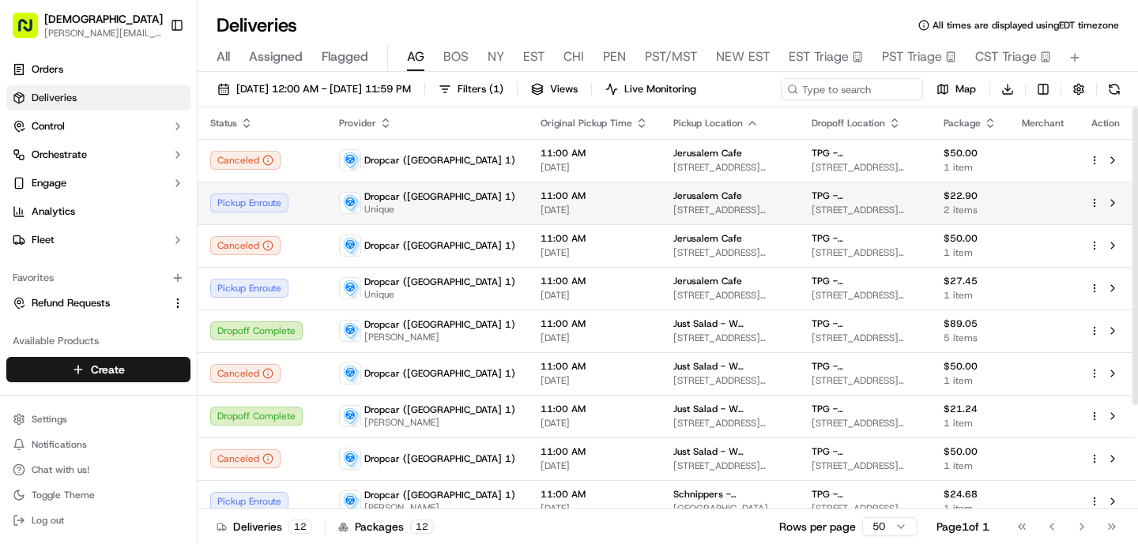
click at [540, 207] on span "[DATE]" at bounding box center [593, 210] width 107 height 13
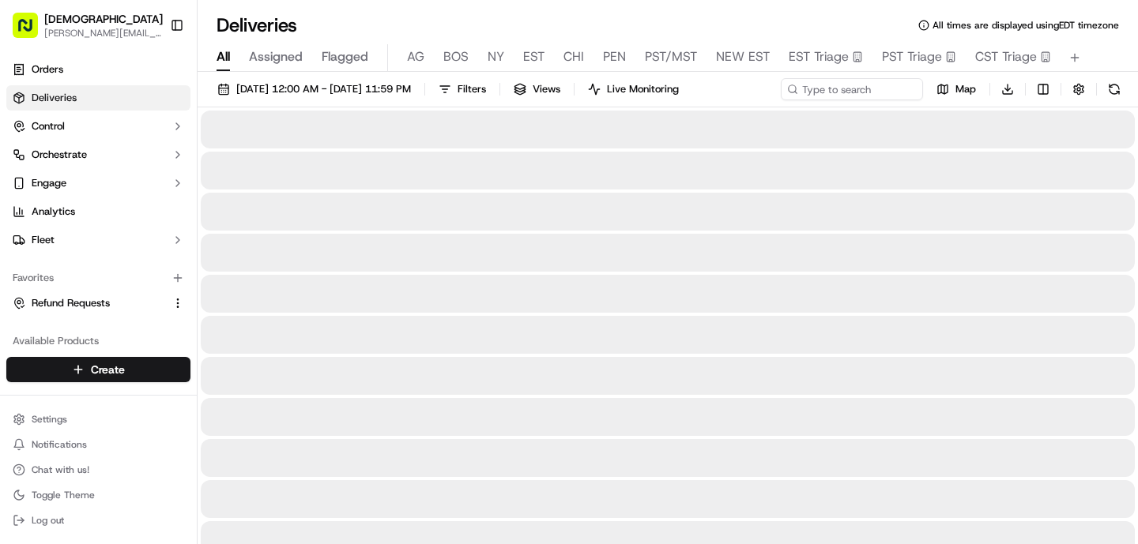
click at [228, 54] on span "All" at bounding box center [222, 56] width 13 height 19
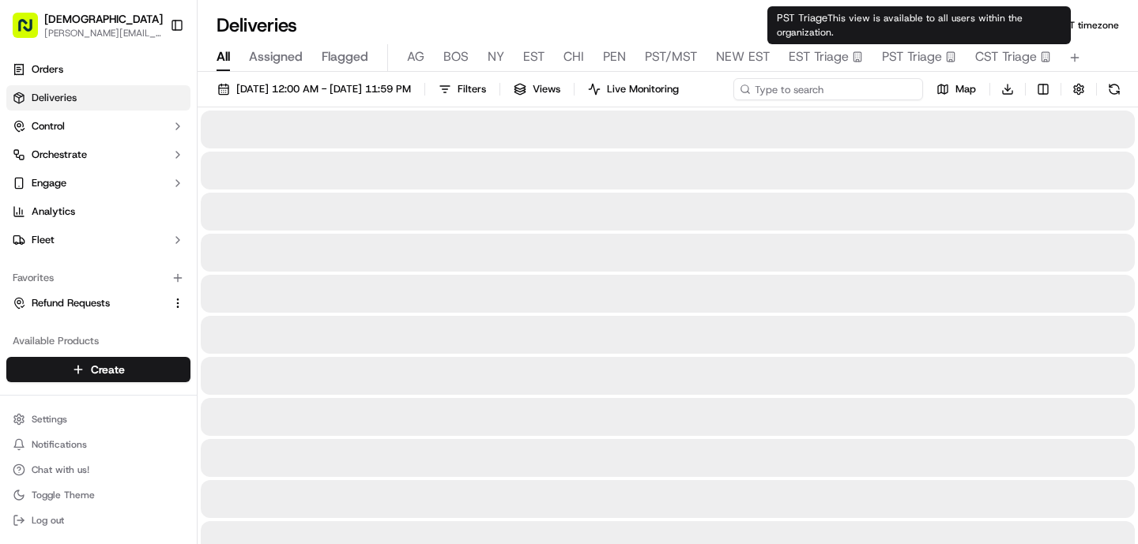
click at [880, 92] on input at bounding box center [828, 89] width 190 height 22
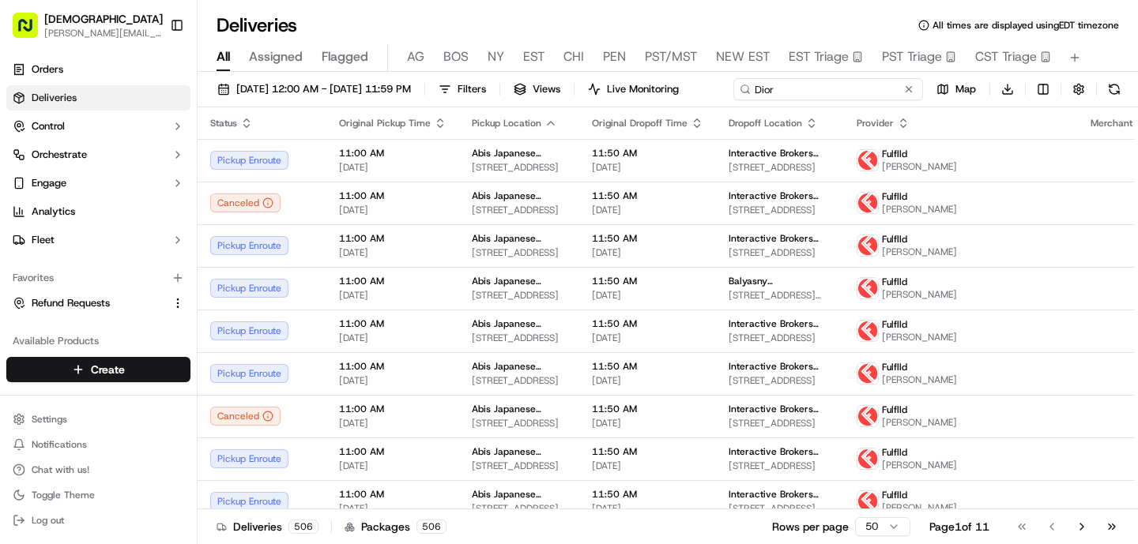
type input "Dior"
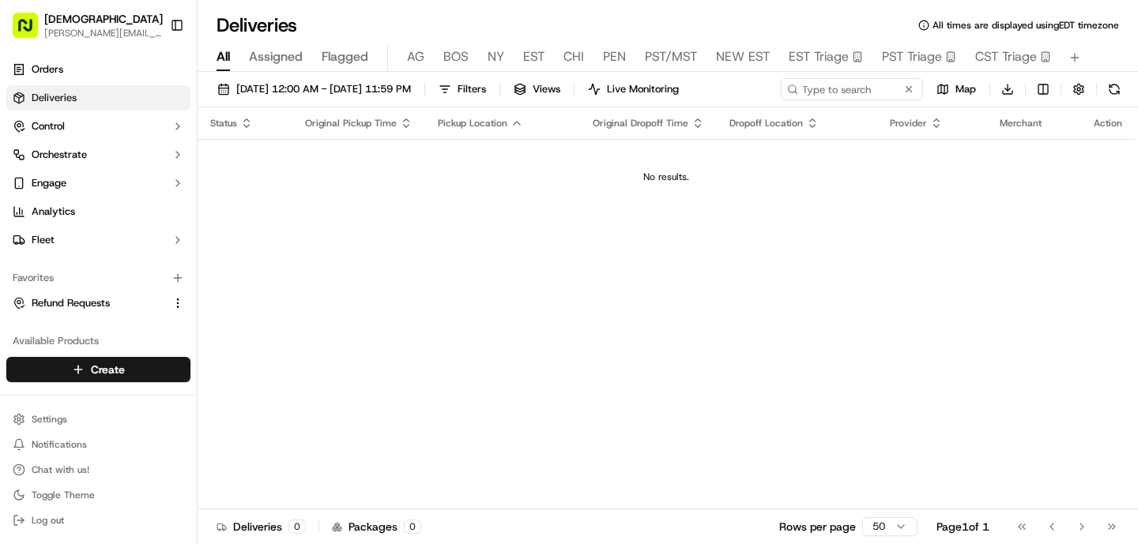
click at [422, 56] on span "AG" at bounding box center [415, 56] width 17 height 19
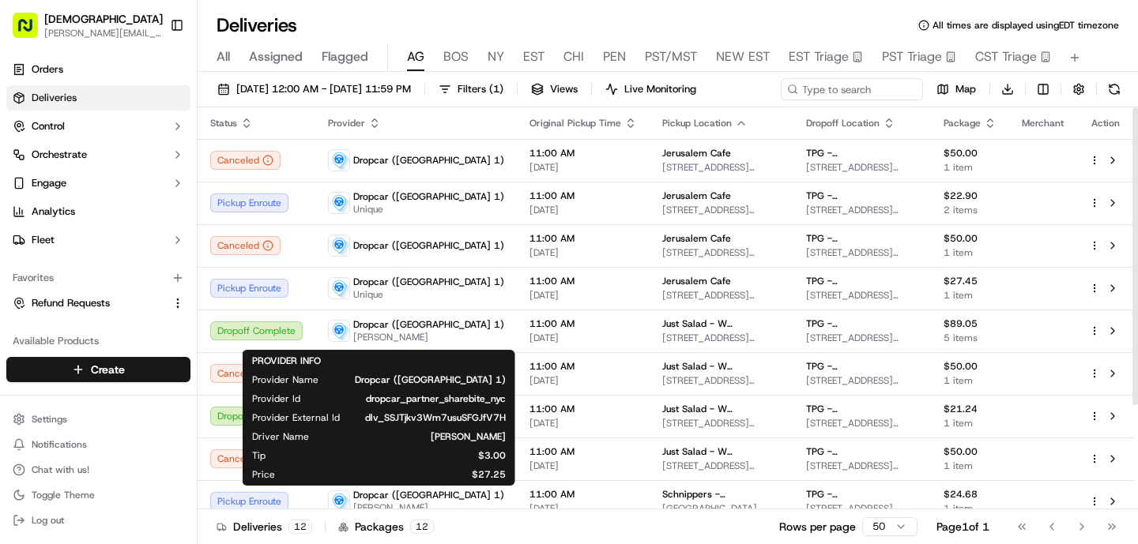
scroll to position [141, 0]
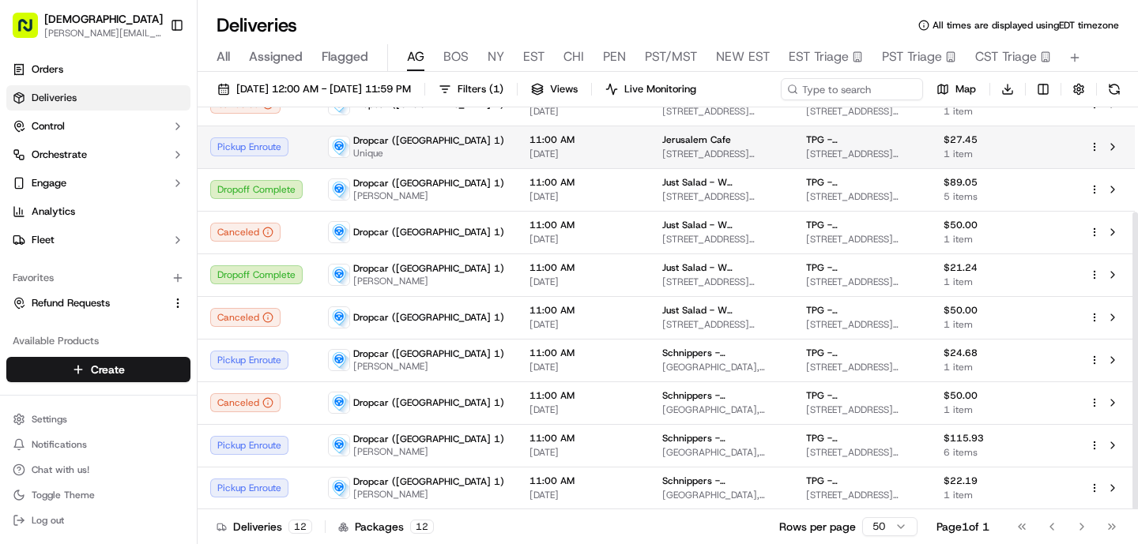
click at [517, 163] on td "11:00 AM [DATE]" at bounding box center [583, 147] width 133 height 43
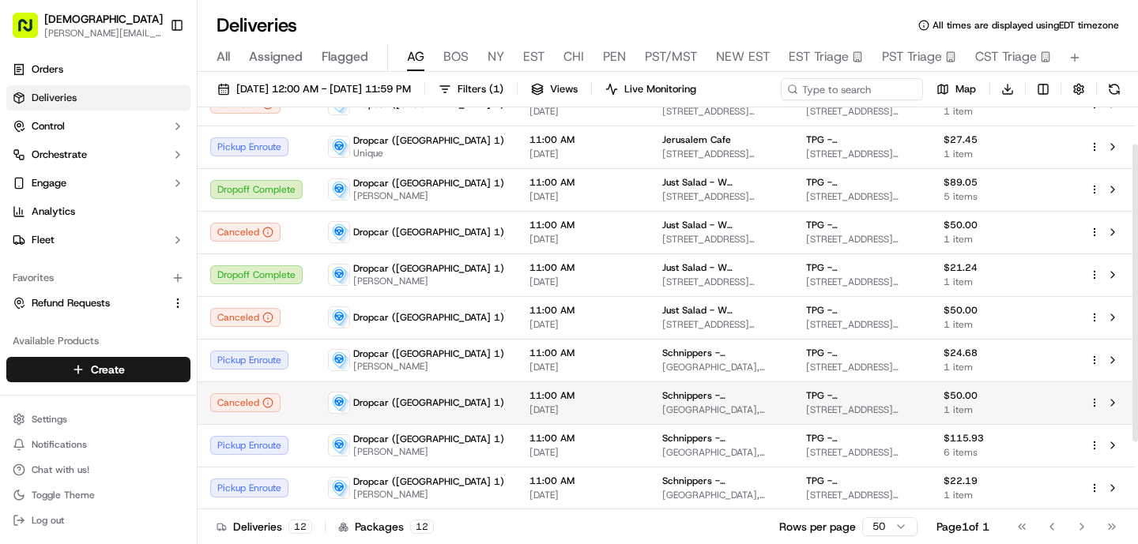
scroll to position [0, 0]
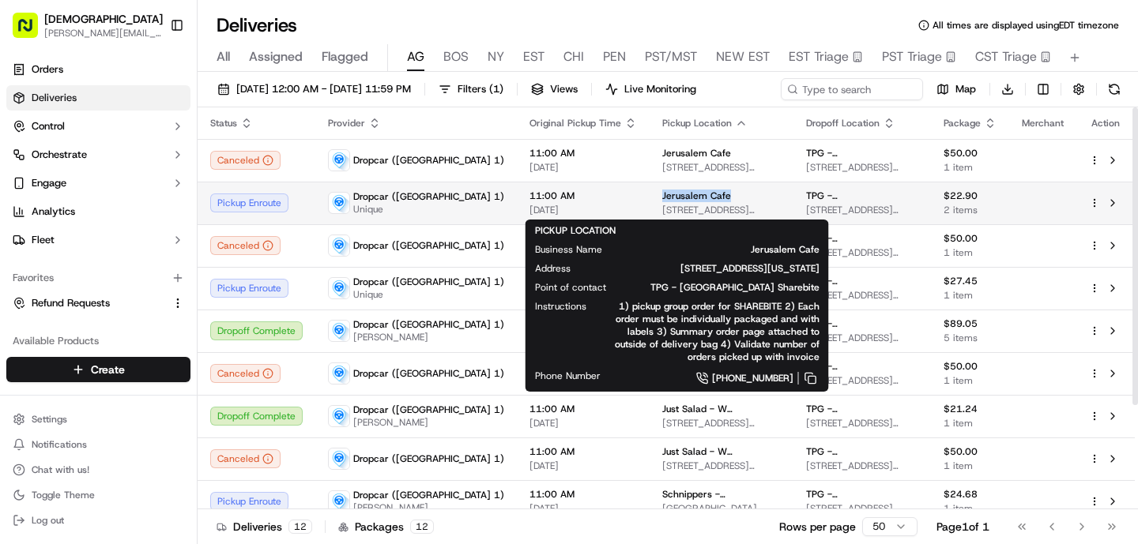
drag, startPoint x: 658, startPoint y: 198, endPoint x: 574, endPoint y: 199, distance: 84.5
click at [649, 199] on td "Jerusalem Cafe [STREET_ADDRESS][US_STATE]" at bounding box center [721, 203] width 144 height 43
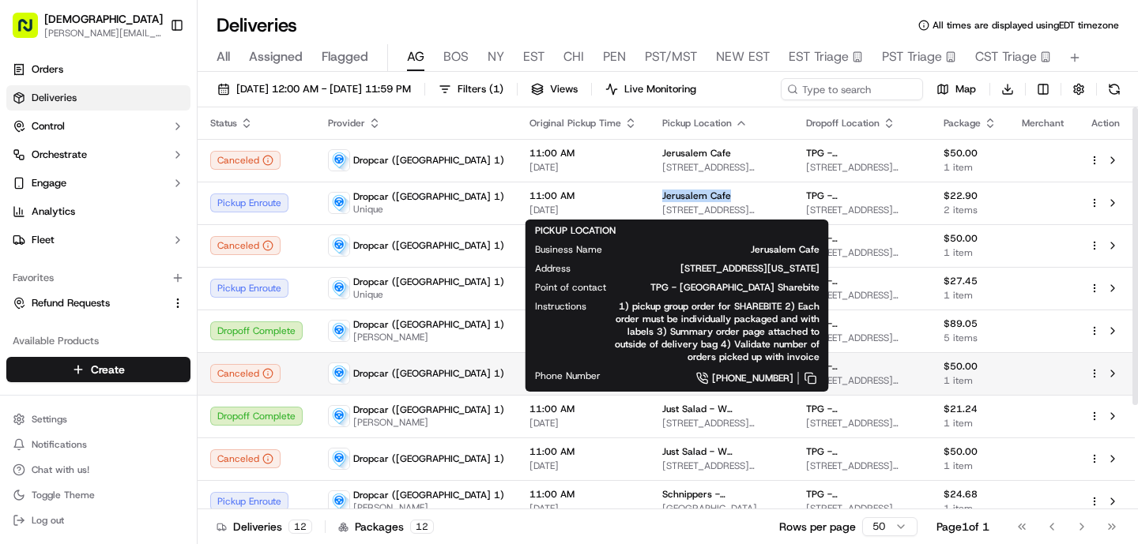
copy span "Jerusalem Cafe"
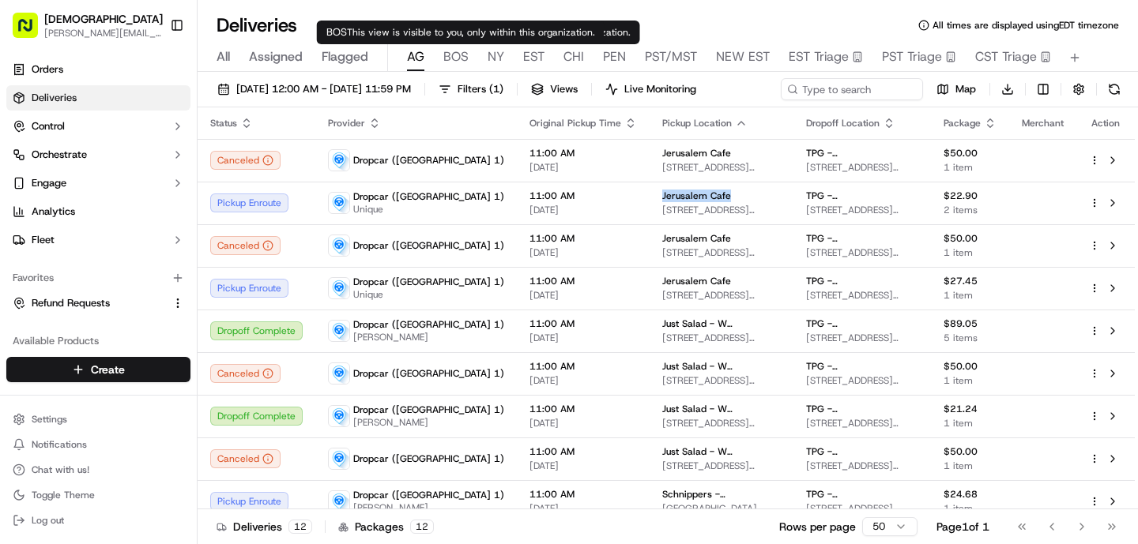
click at [455, 58] on span "BOS" at bounding box center [455, 56] width 25 height 19
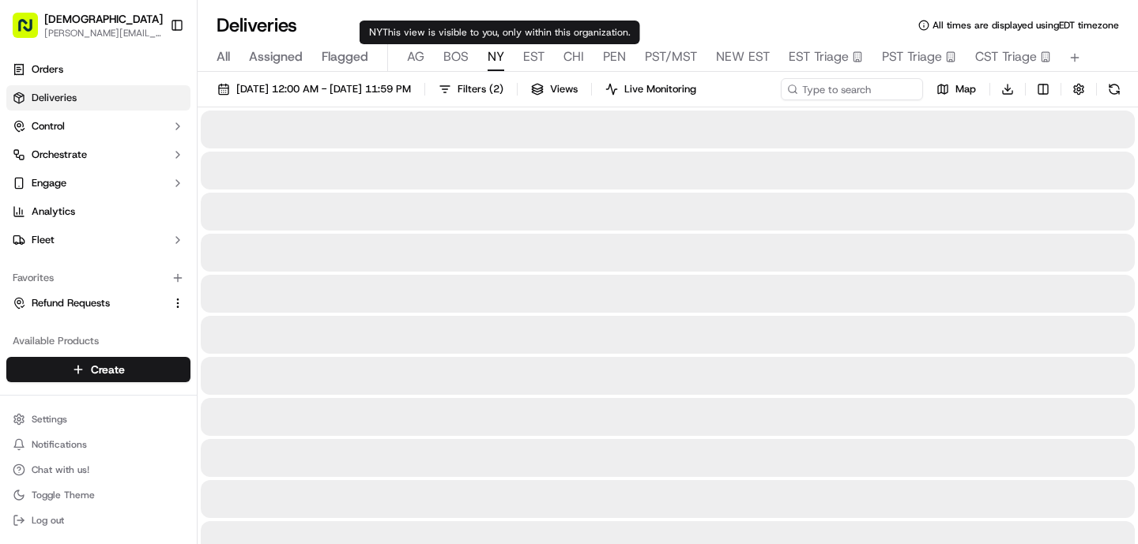
click at [491, 58] on span "NY" at bounding box center [495, 56] width 17 height 19
click at [528, 65] on span "EST" at bounding box center [533, 56] width 21 height 19
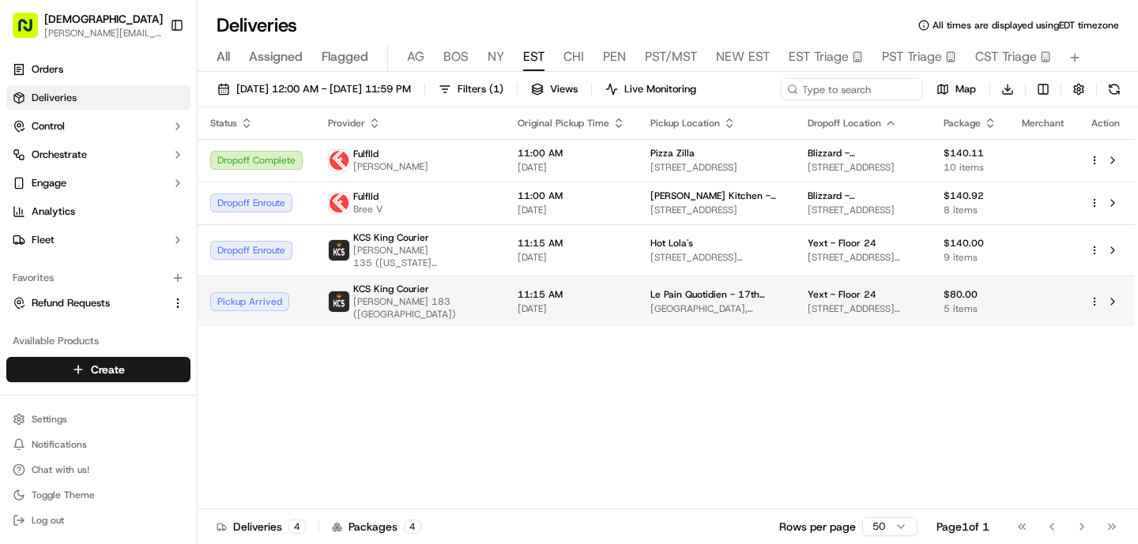
click at [430, 291] on div "KCS King Courier" at bounding box center [422, 289] width 139 height 13
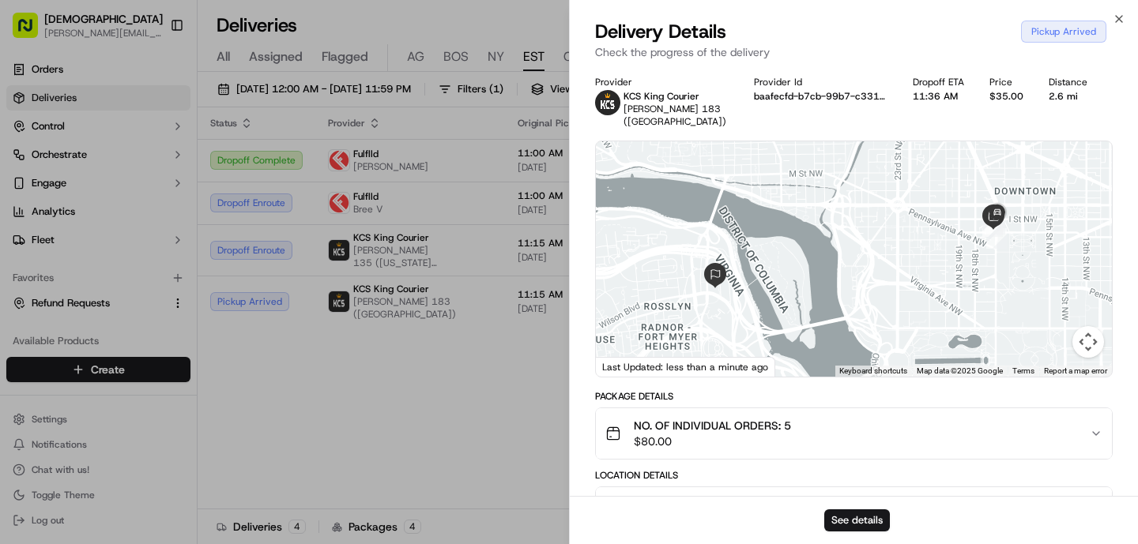
scroll to position [453, 0]
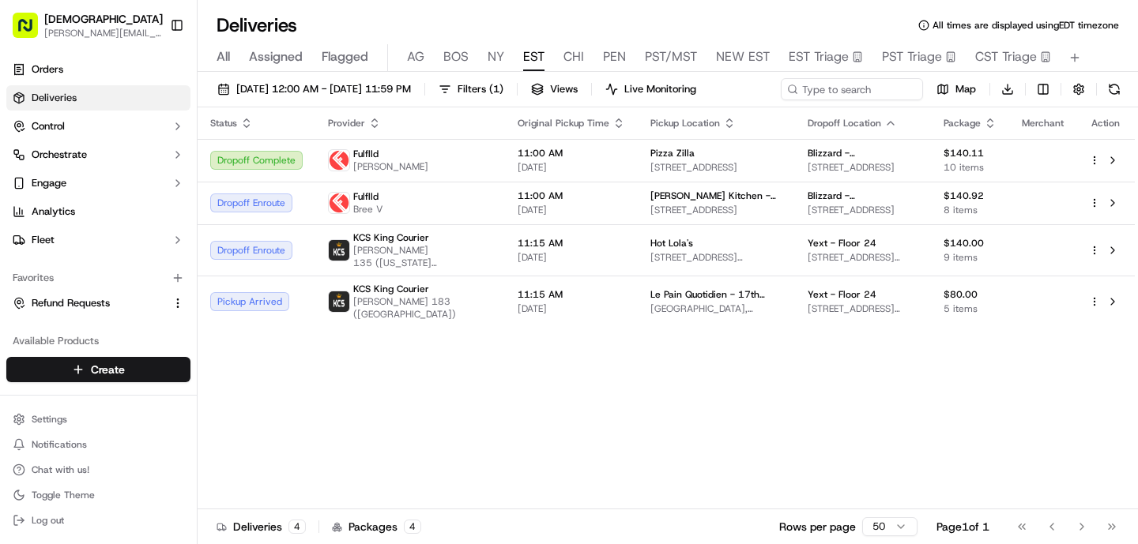
click at [487, 62] on span "NY" at bounding box center [495, 56] width 17 height 19
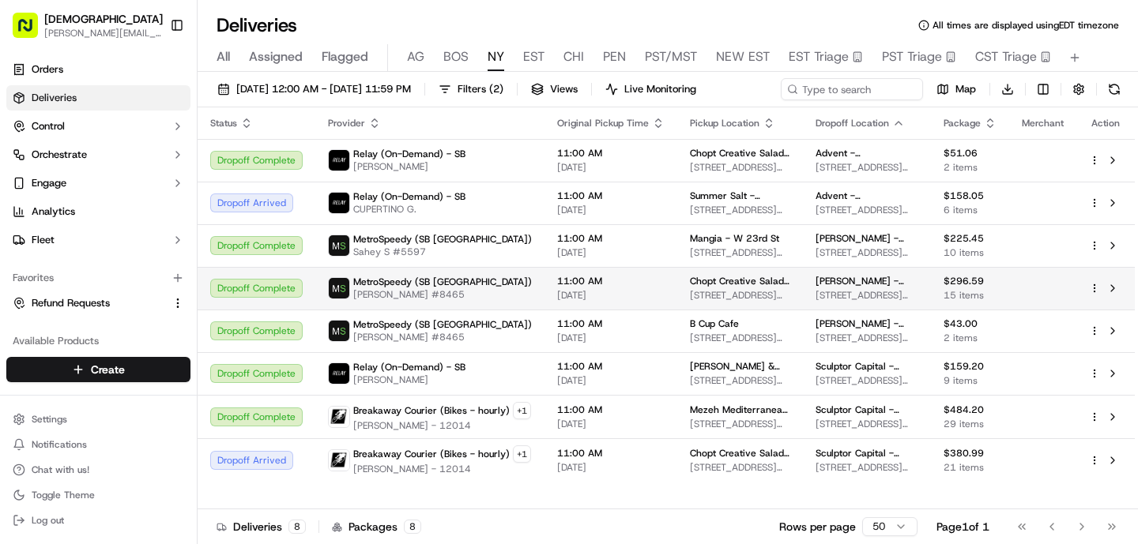
click at [620, 291] on span "[DATE]" at bounding box center [610, 295] width 107 height 13
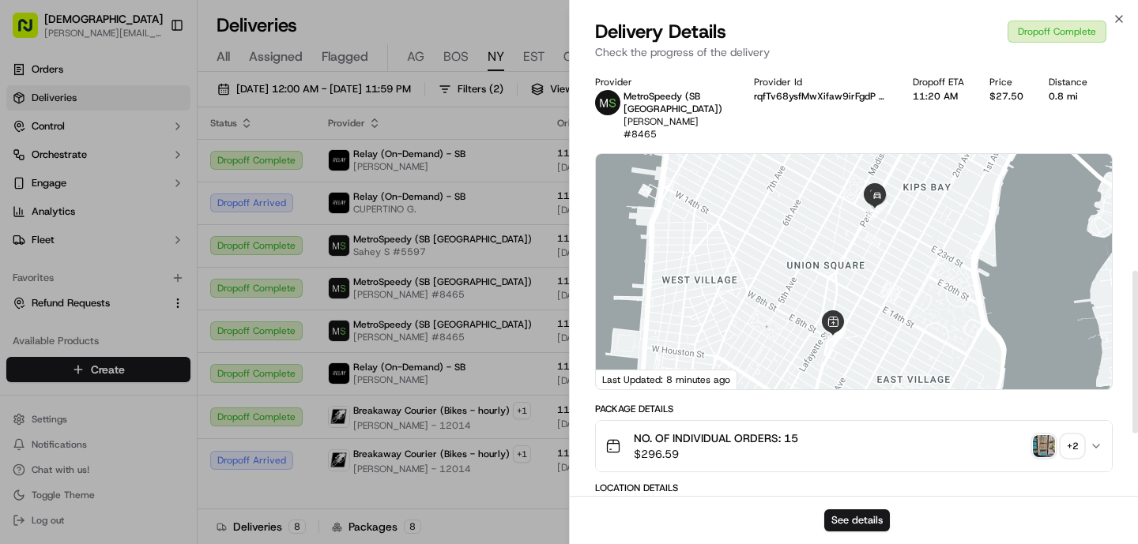
scroll to position [706, 0]
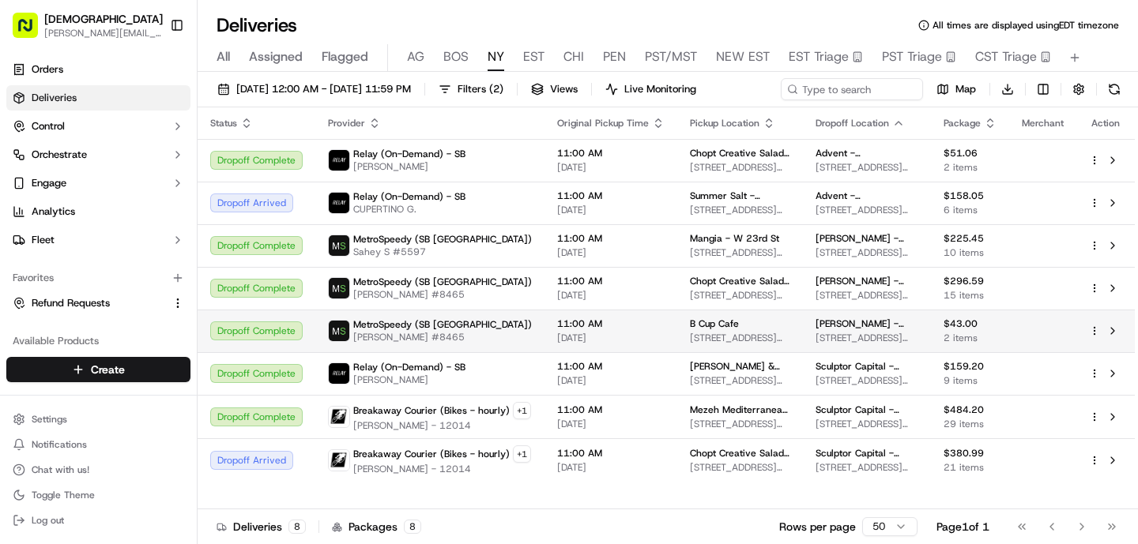
click at [396, 327] on span "MetroSpeedy (SB [GEOGRAPHIC_DATA])" at bounding box center [442, 324] width 179 height 13
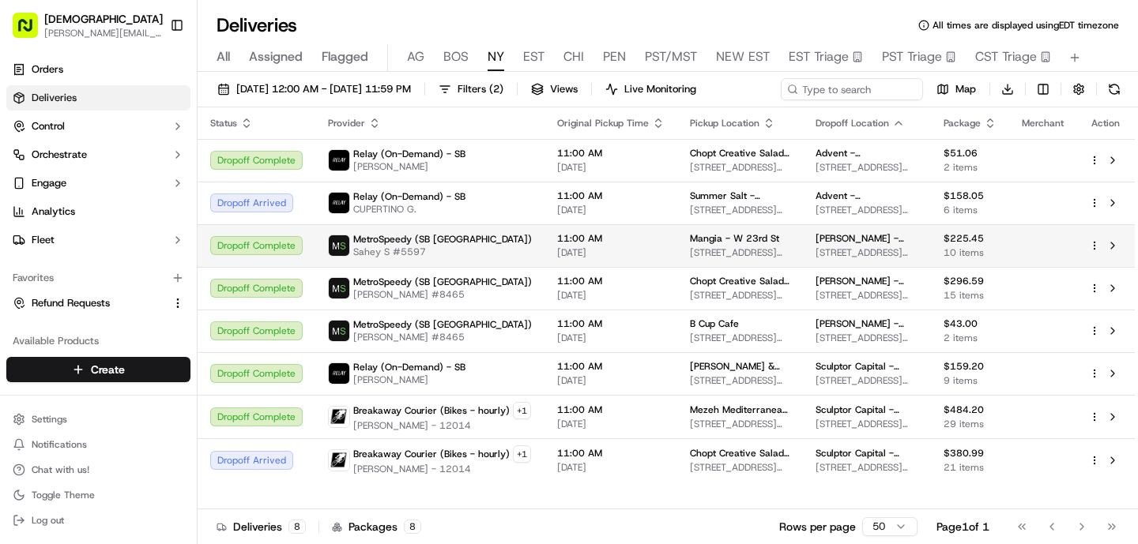
click at [442, 233] on span "MetroSpeedy (SB [GEOGRAPHIC_DATA])" at bounding box center [442, 239] width 179 height 13
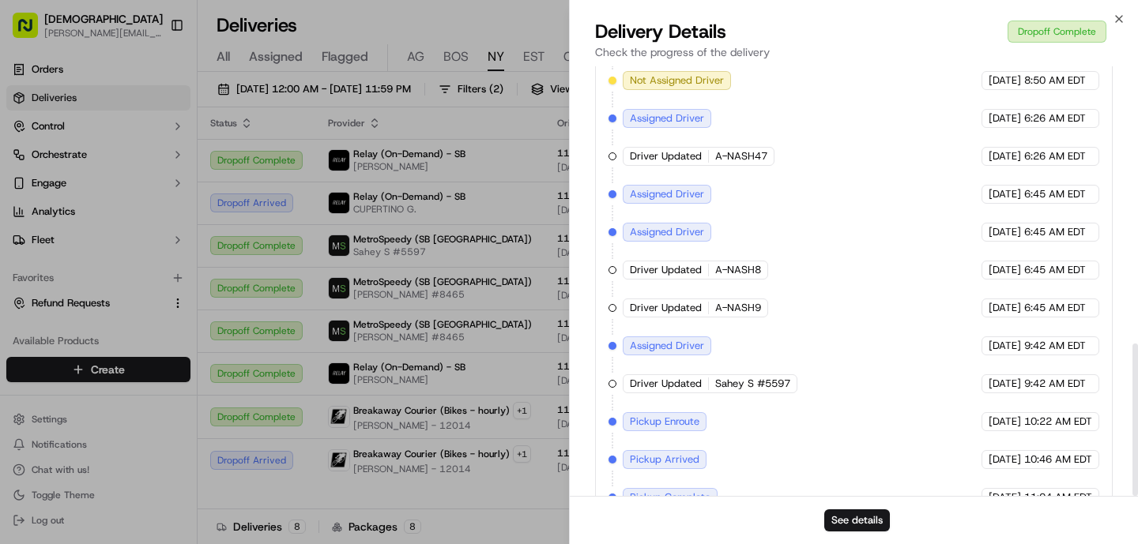
scroll to position [782, 0]
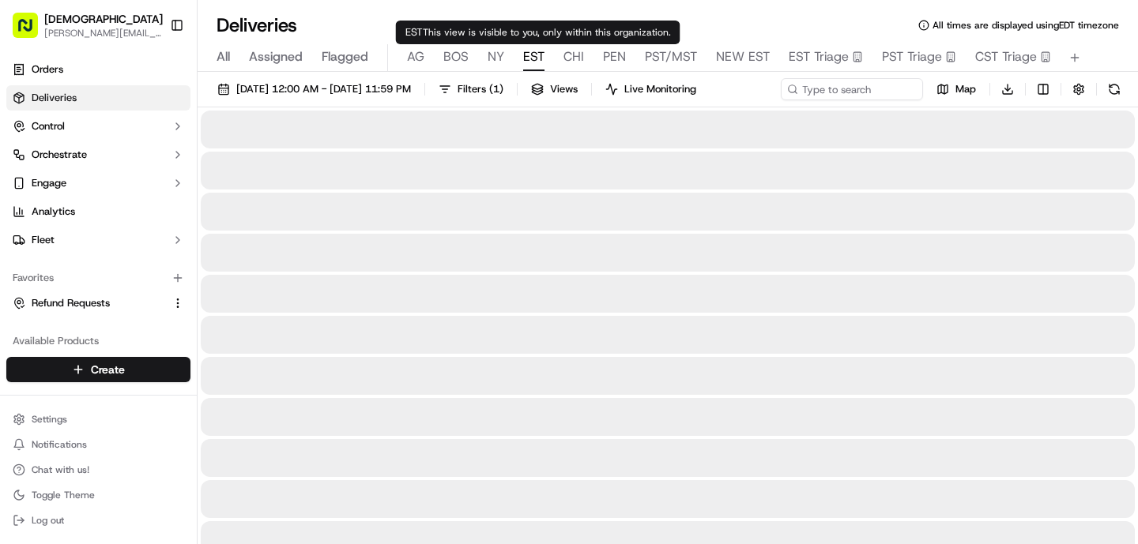
click at [542, 51] on span "EST" at bounding box center [533, 56] width 21 height 19
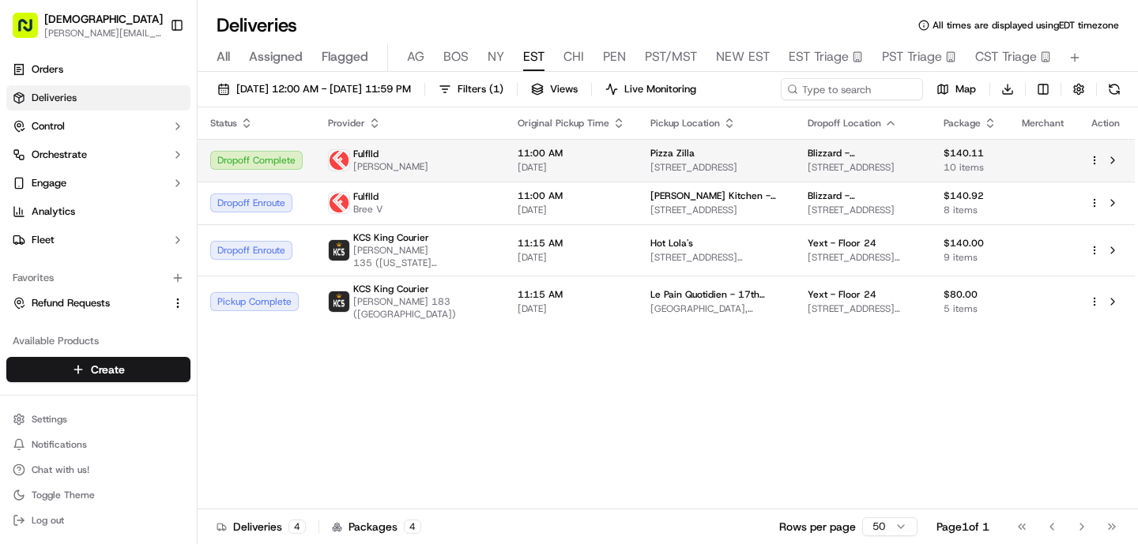
click at [555, 156] on span "11:00 AM" at bounding box center [570, 153] width 107 height 13
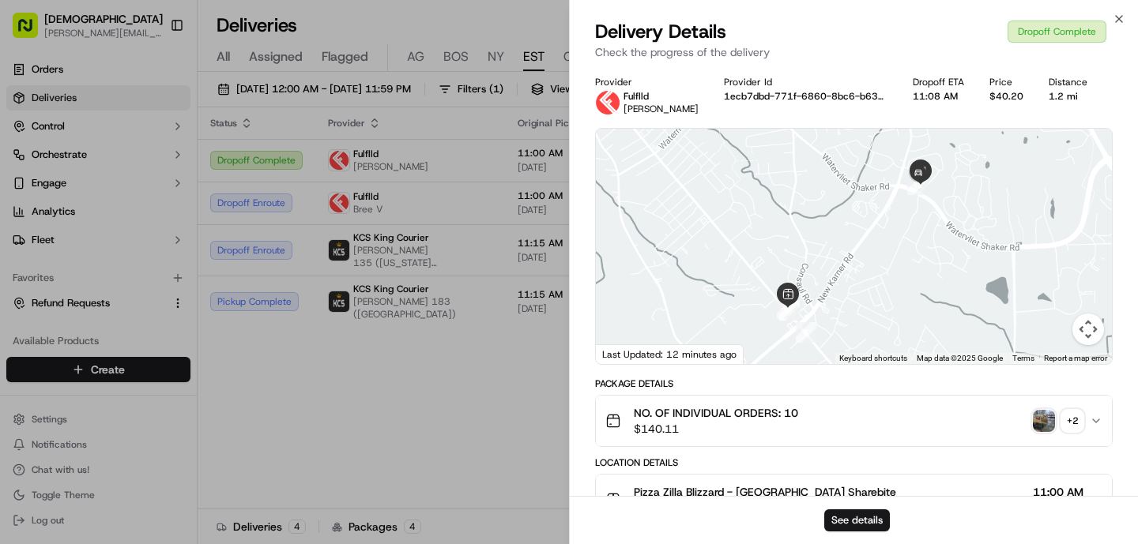
scroll to position [517, 0]
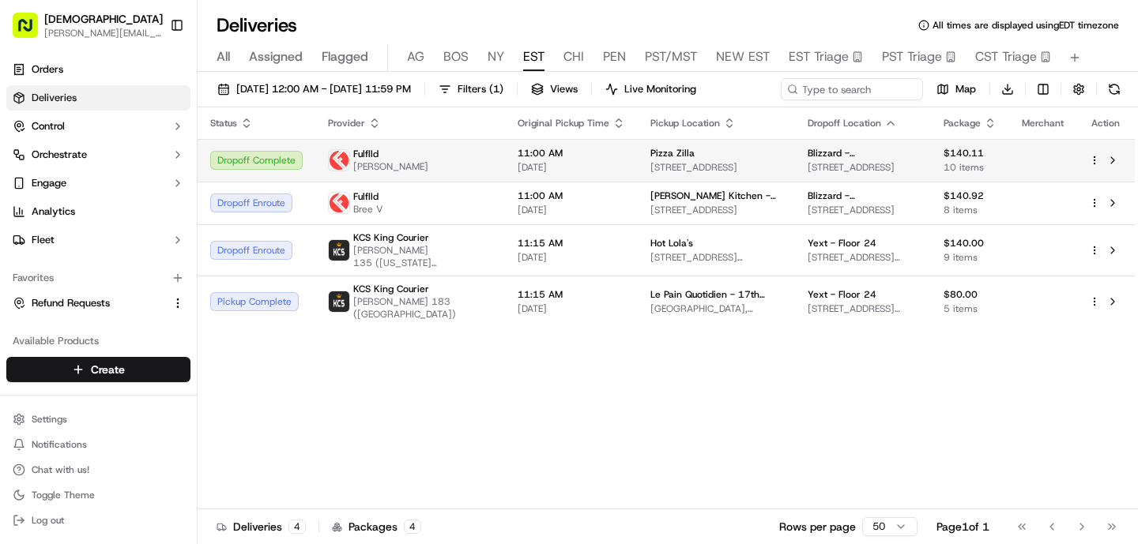
click at [398, 160] on span "[PERSON_NAME]" at bounding box center [390, 166] width 75 height 13
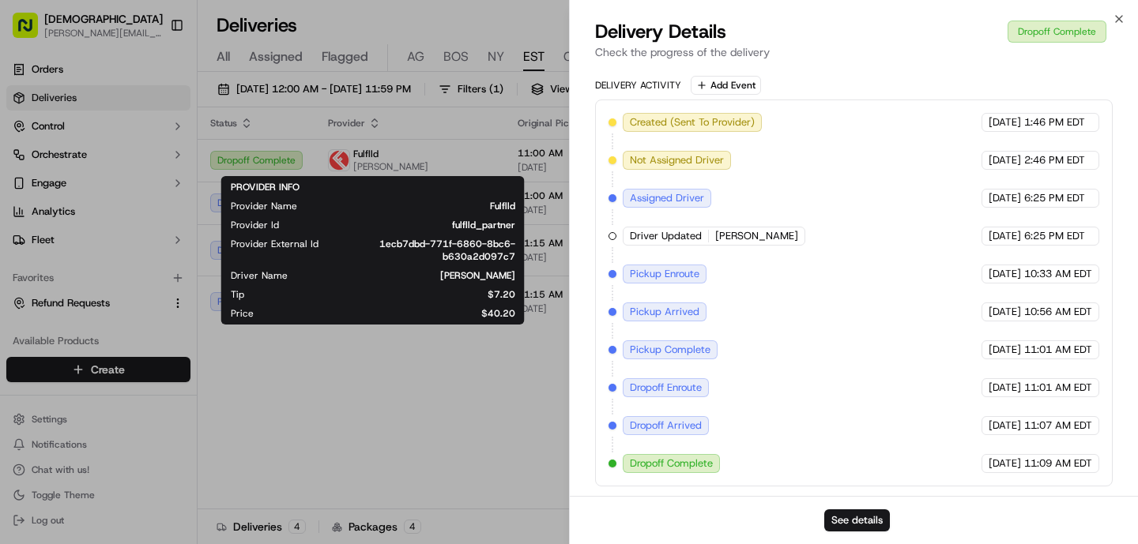
click at [420, 213] on div "PROVIDER INFO Provider Name Fulflld Provider Id fulflld_partner Provider Extern…" at bounding box center [373, 250] width 284 height 139
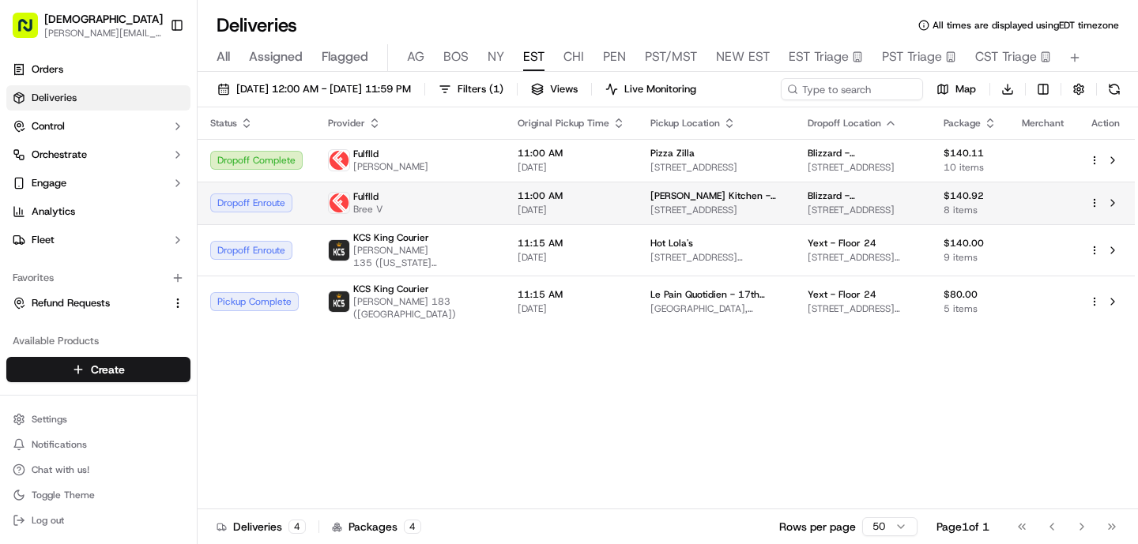
click at [638, 207] on td "[PERSON_NAME] Kitchen - [GEOGRAPHIC_DATA] [STREET_ADDRESS]" at bounding box center [716, 203] width 156 height 43
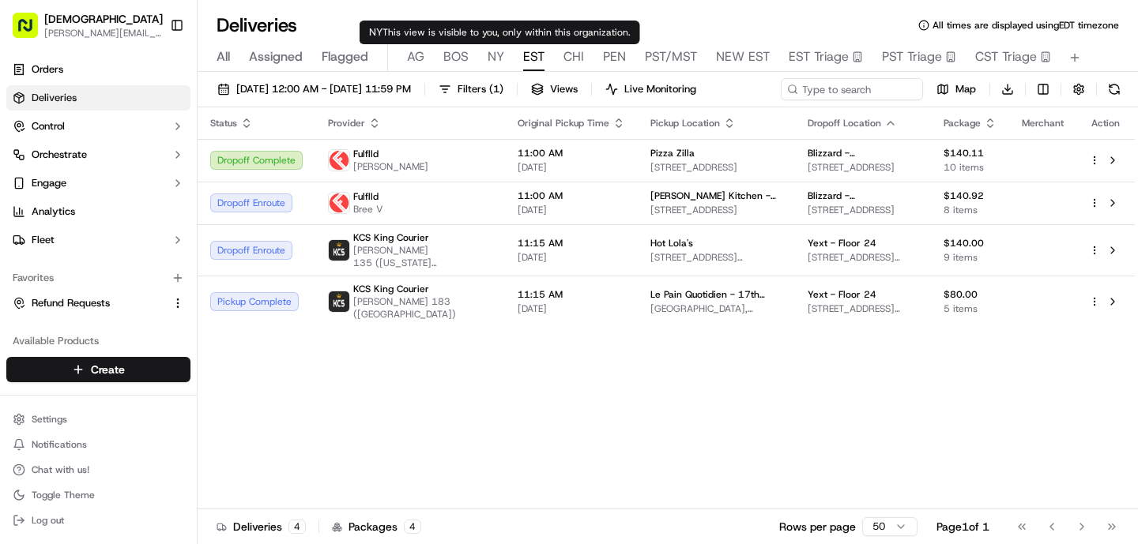
click at [495, 55] on span "NY" at bounding box center [495, 56] width 17 height 19
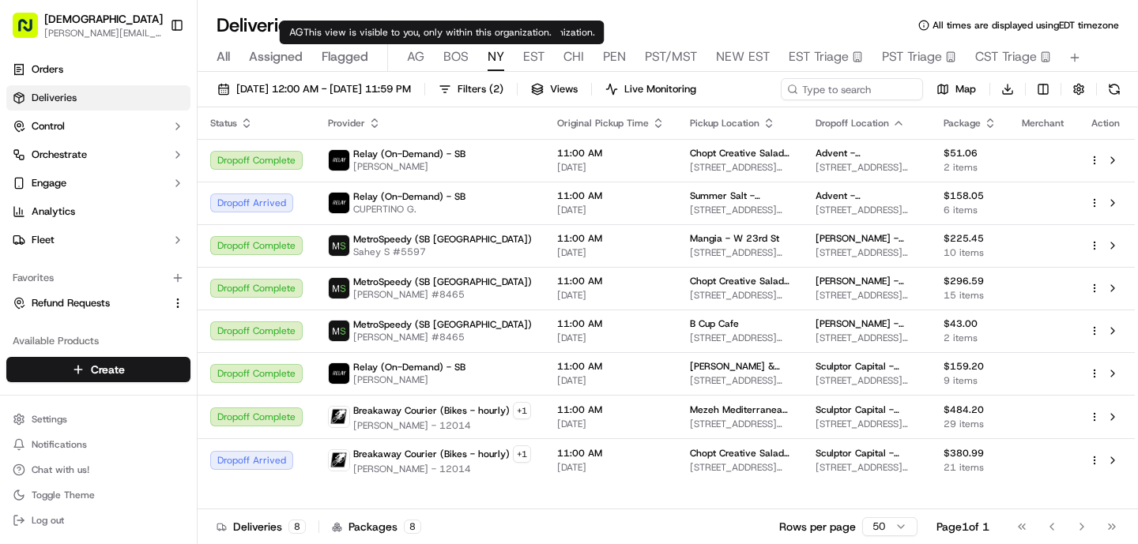
click at [417, 61] on span "AG" at bounding box center [415, 56] width 17 height 19
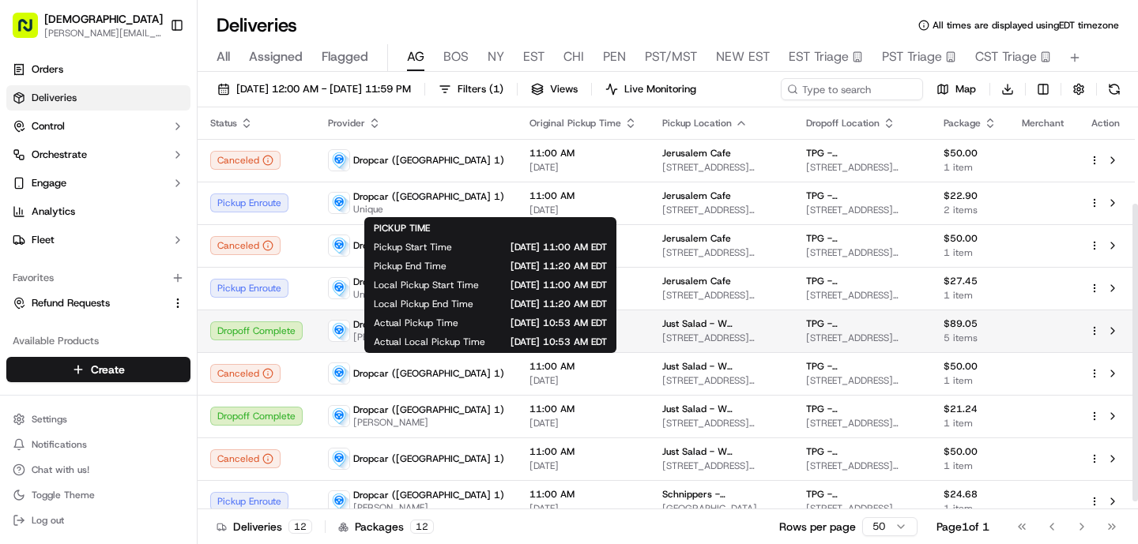
scroll to position [141, 0]
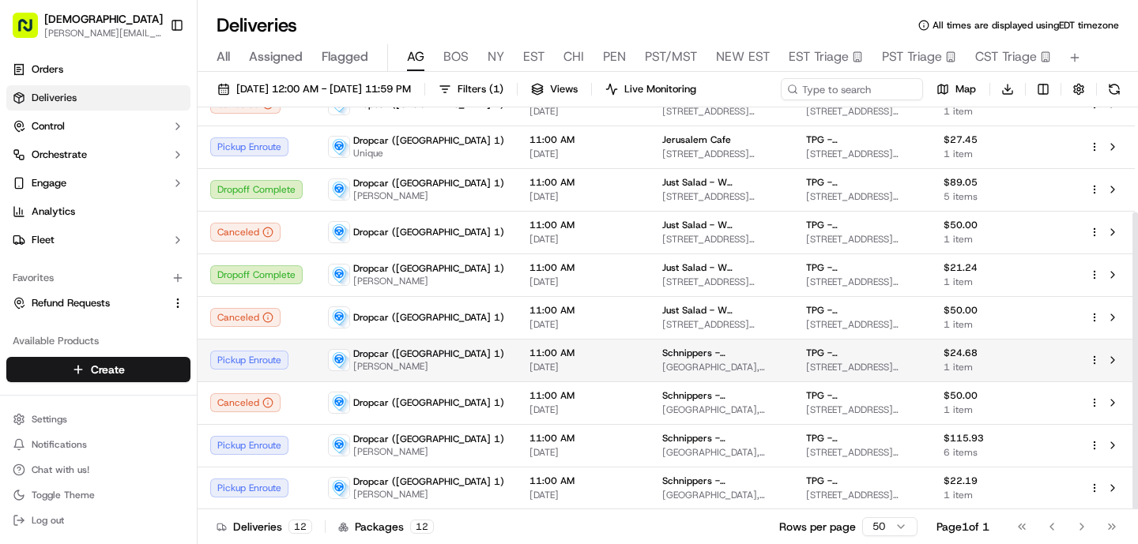
click at [529, 360] on div "11:00 AM [DATE]" at bounding box center [582, 360] width 107 height 27
click at [529, 355] on span "11:00 AM" at bounding box center [582, 353] width 107 height 13
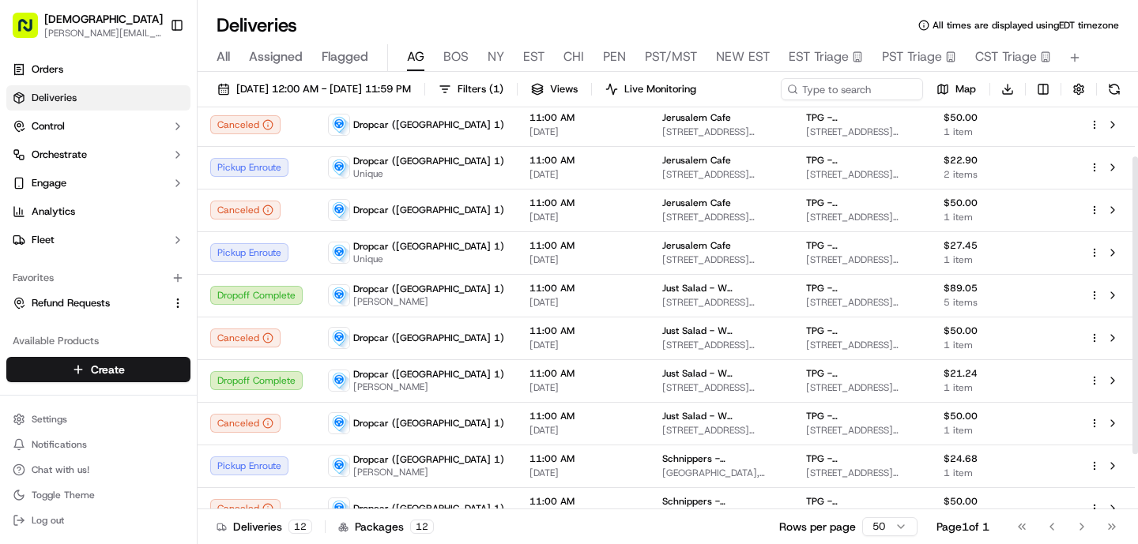
scroll to position [0, 0]
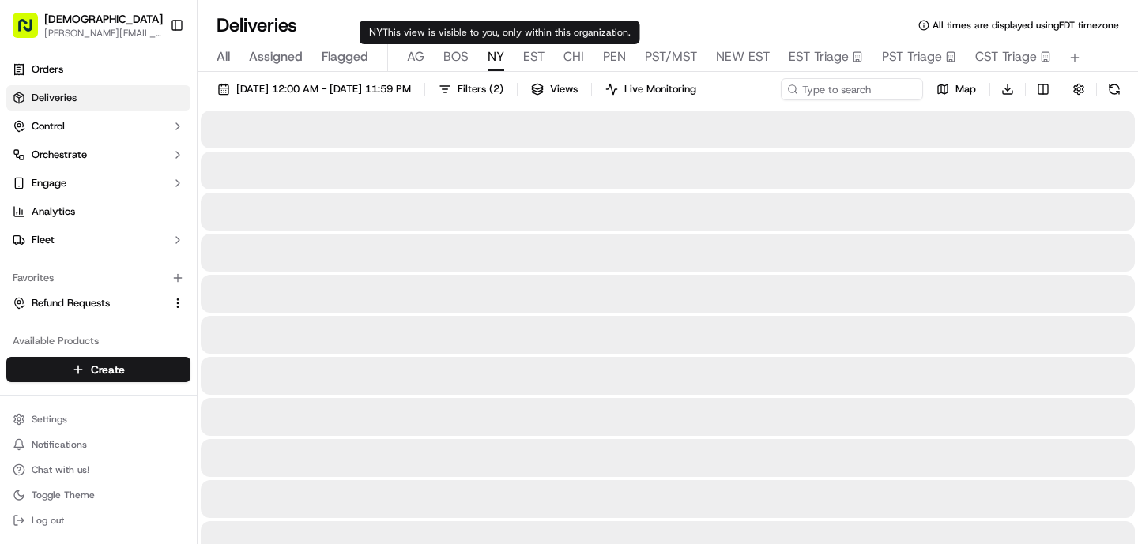
click at [491, 58] on span "NY" at bounding box center [495, 56] width 17 height 19
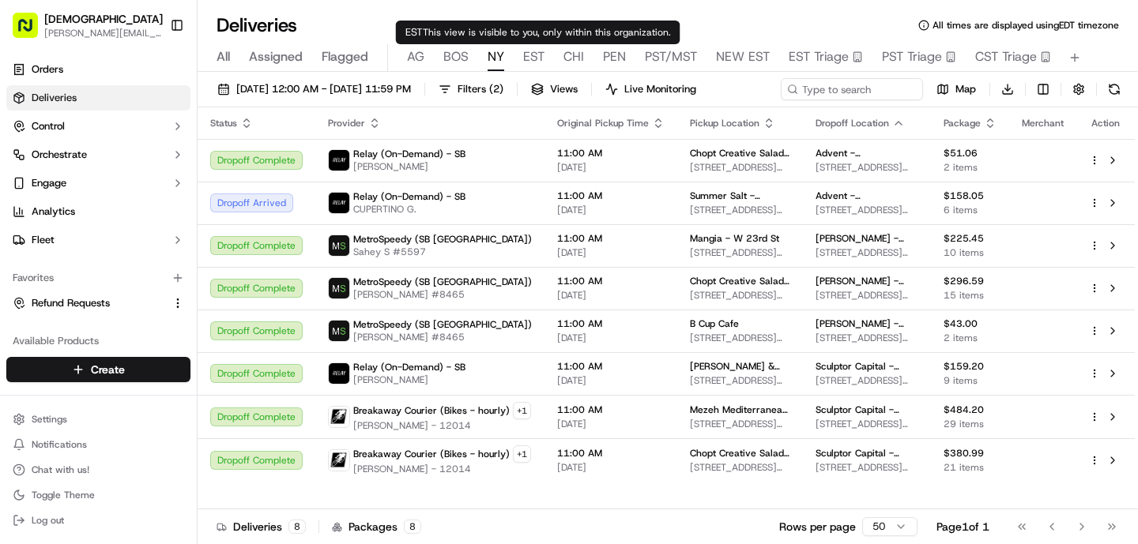
click at [530, 54] on span "EST" at bounding box center [533, 56] width 21 height 19
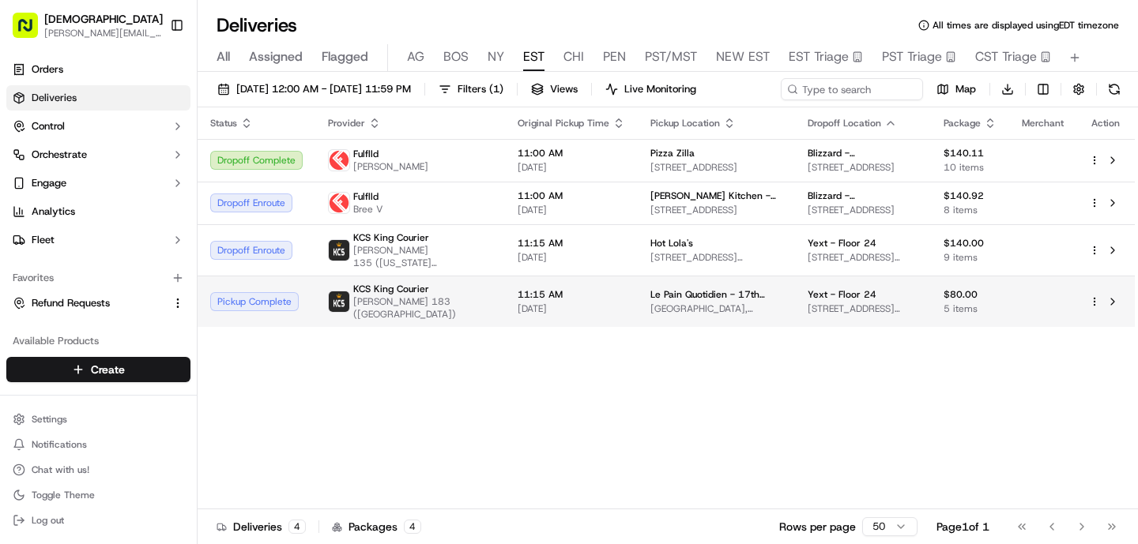
click at [517, 303] on span "[DATE]" at bounding box center [570, 309] width 107 height 13
drag, startPoint x: 688, startPoint y: 292, endPoint x: 607, endPoint y: 292, distance: 81.4
click at [638, 292] on td "Le Pain Quotidien - 17th [GEOGRAPHIC_DATA][STREET_ADDRESS][US_STATE][GEOGRAPHIC…" at bounding box center [716, 301] width 156 height 51
copy span "Le Pain Quotidien"
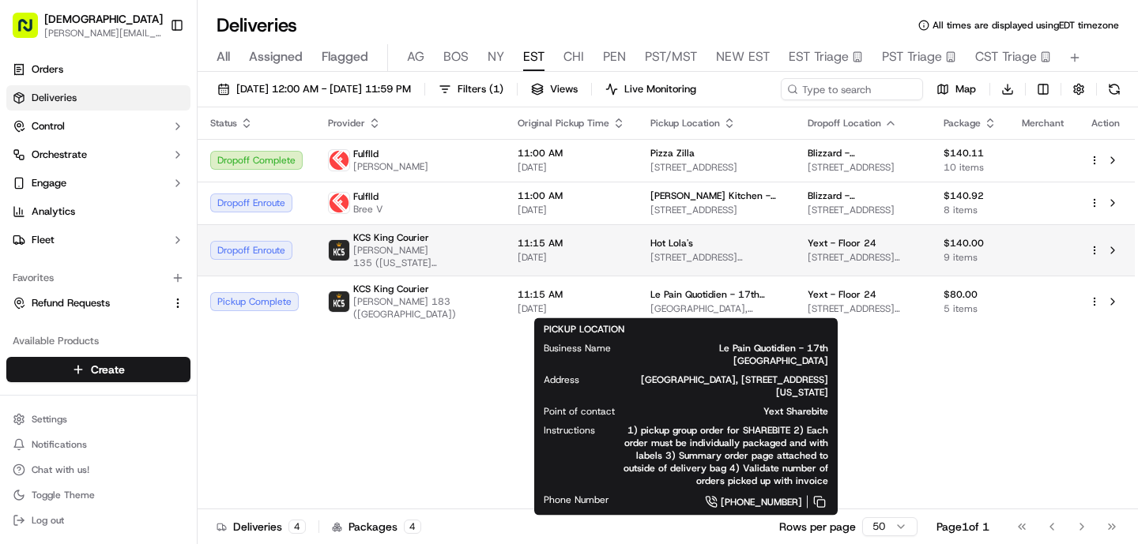
click at [393, 250] on span "[PERSON_NAME] 135 ([US_STATE][GEOGRAPHIC_DATA])" at bounding box center [422, 256] width 139 height 25
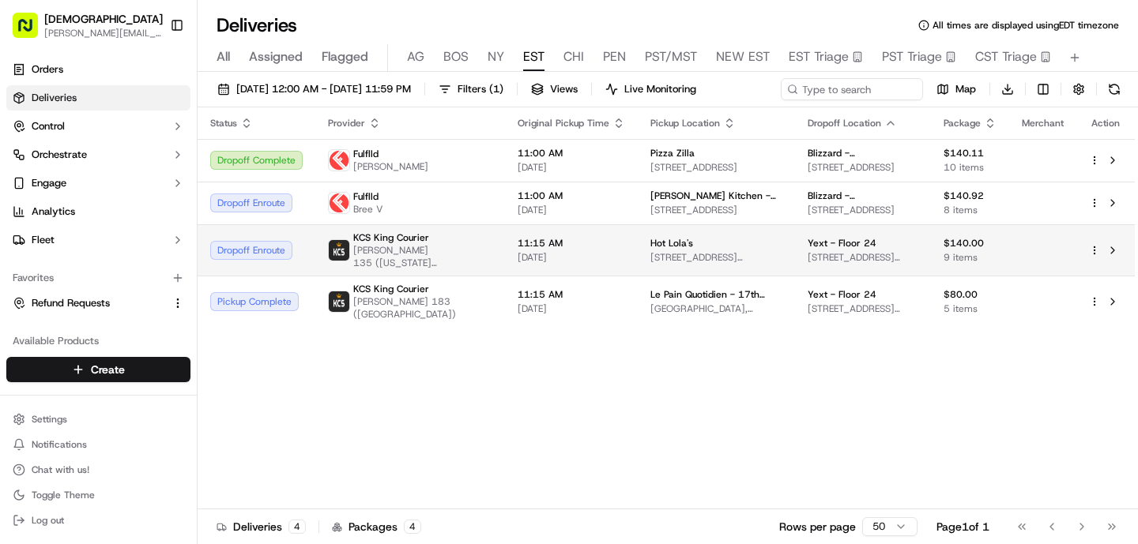
click at [575, 265] on td "11:15 AM [DATE]" at bounding box center [571, 249] width 133 height 51
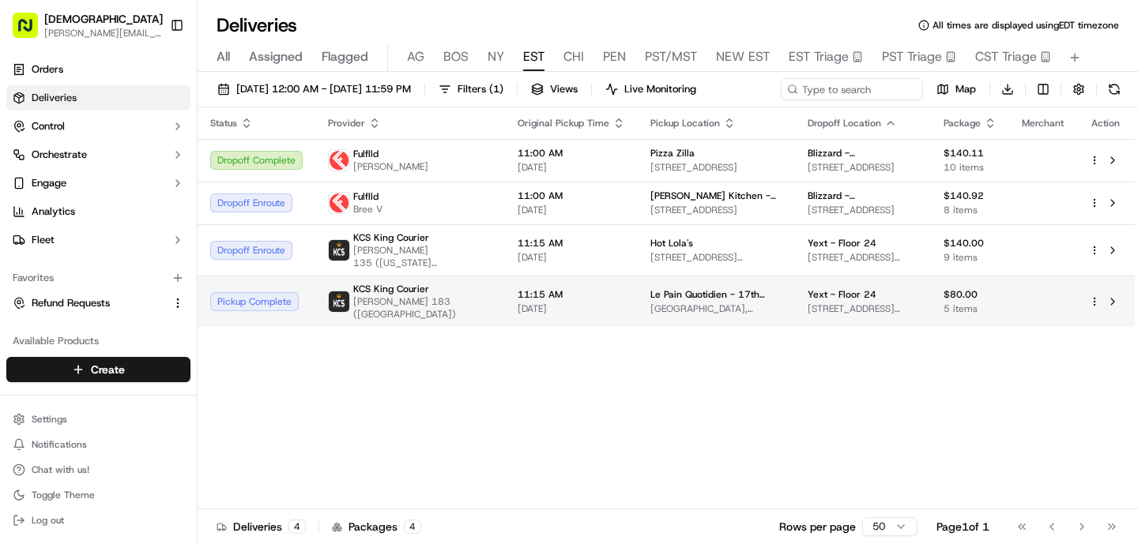
click at [506, 281] on td "11:15 AM [DATE]" at bounding box center [571, 301] width 133 height 51
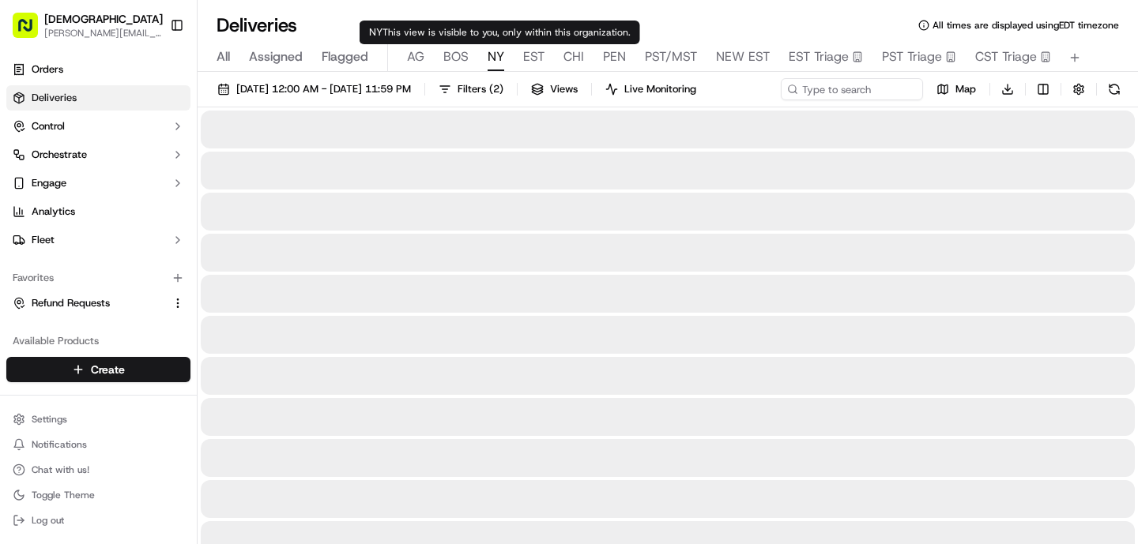
click at [493, 51] on span "NY" at bounding box center [495, 56] width 17 height 19
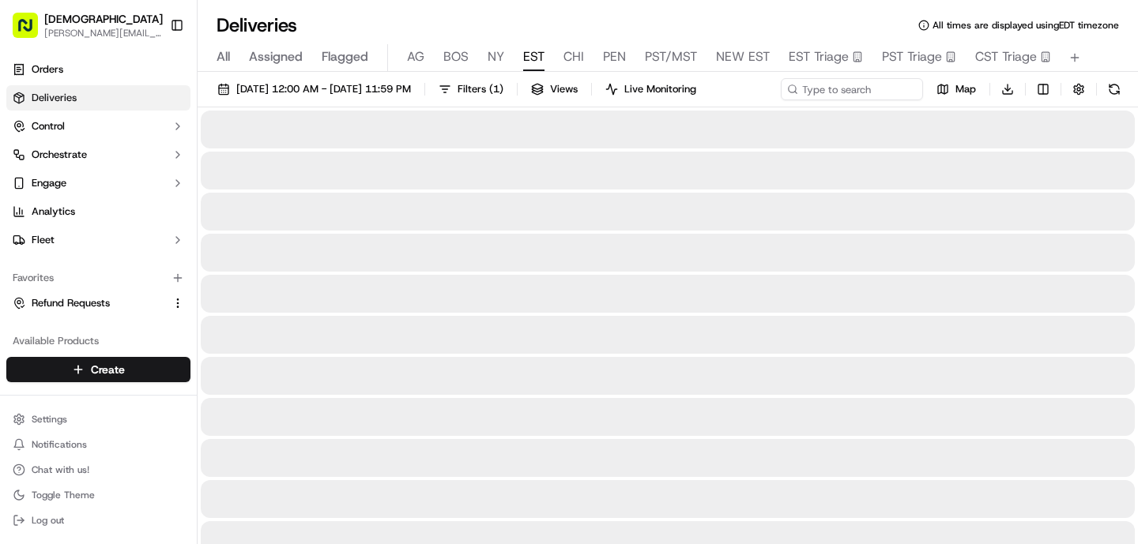
click at [530, 62] on span "EST" at bounding box center [533, 56] width 21 height 19
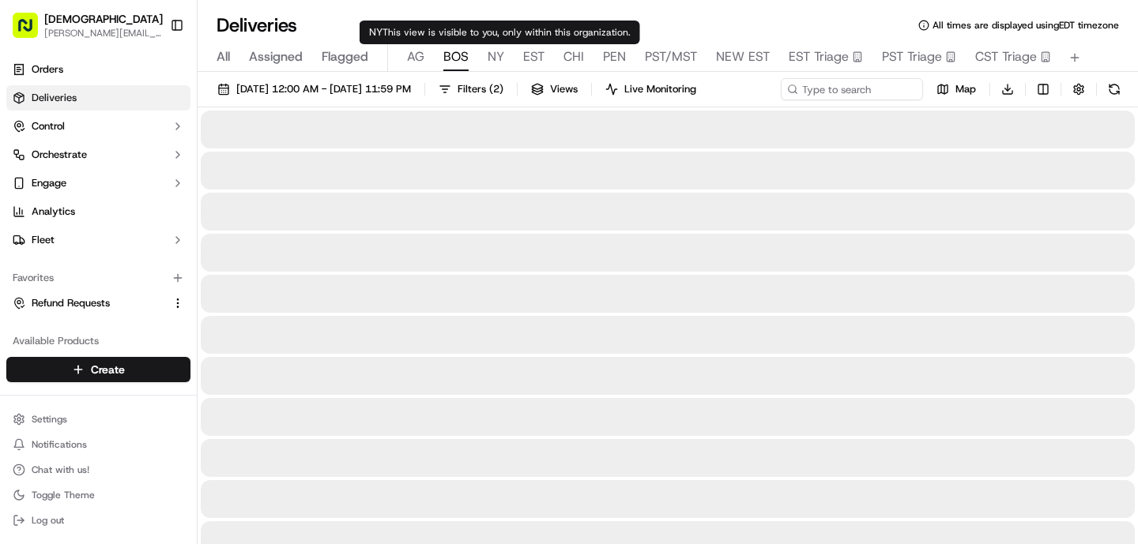
click at [462, 55] on span "BOS" at bounding box center [455, 56] width 25 height 19
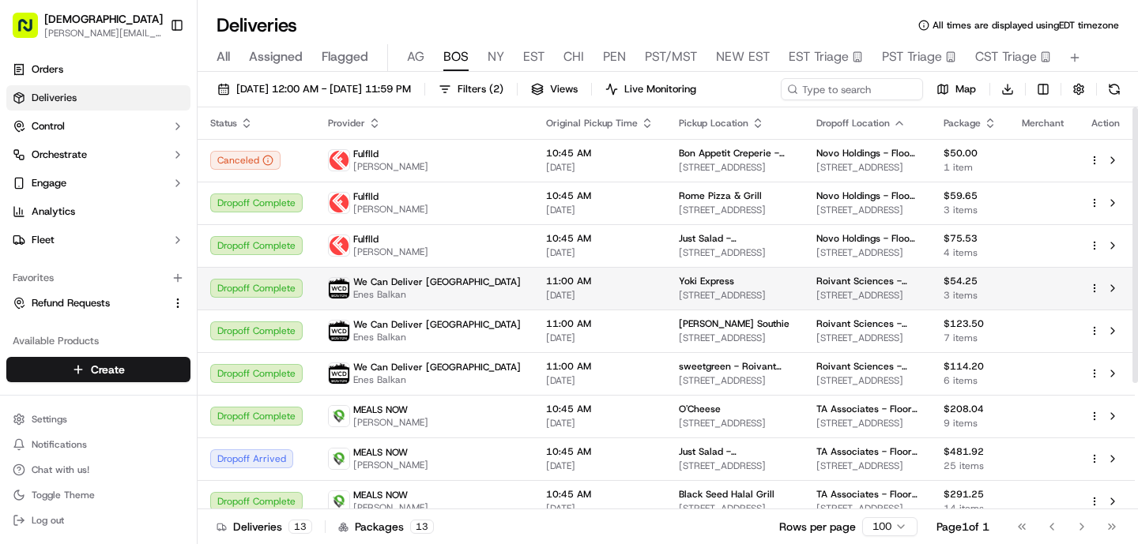
scroll to position [184, 0]
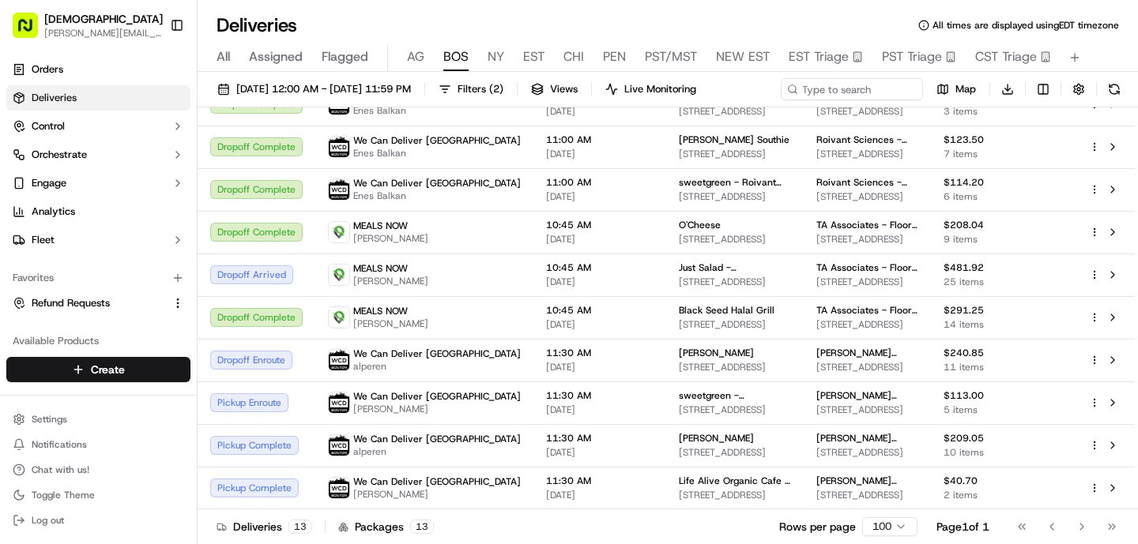
click at [404, 59] on div "All Assigned Flagged [PERSON_NAME] NY EST CHI PEN PST/MST NEW EST EST Triage PS…" at bounding box center [667, 58] width 940 height 28
click at [404, 51] on div "All Assigned Flagged [PERSON_NAME] NY EST CHI PEN PST/MST NEW EST EST Triage PS…" at bounding box center [667, 58] width 940 height 28
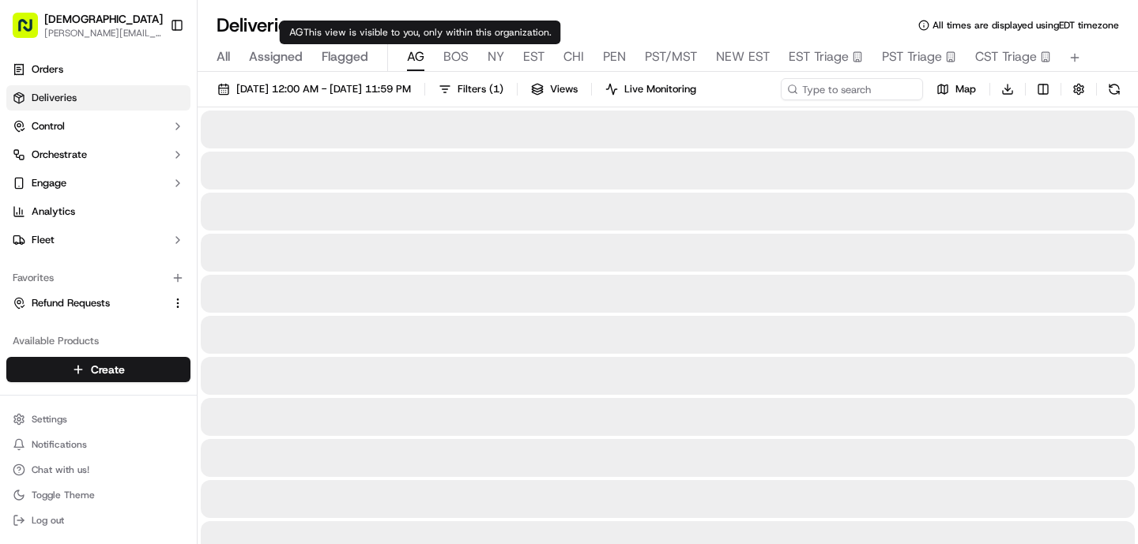
click at [414, 58] on span "AG" at bounding box center [415, 56] width 17 height 19
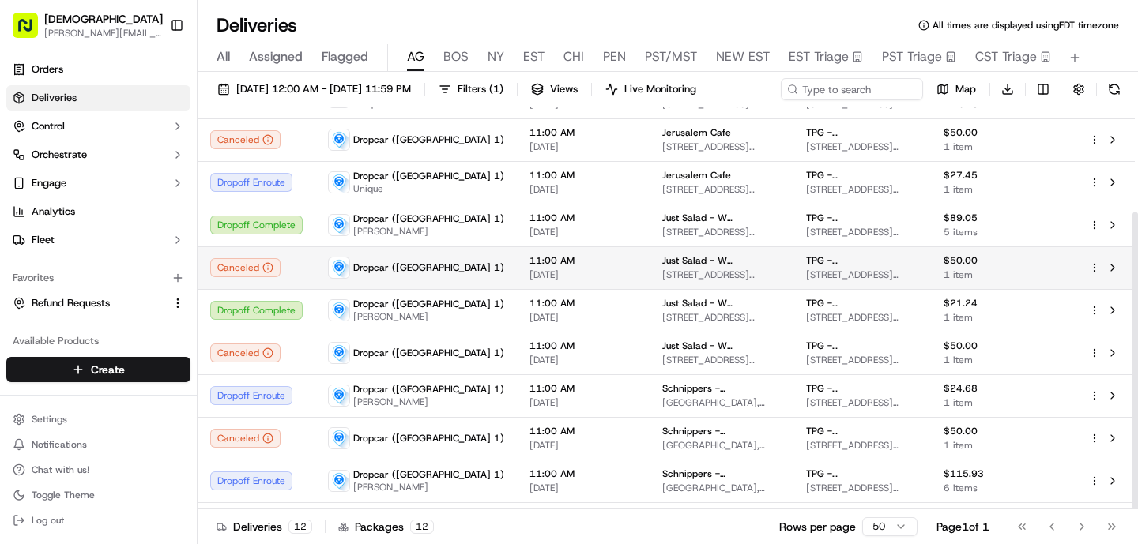
scroll to position [141, 0]
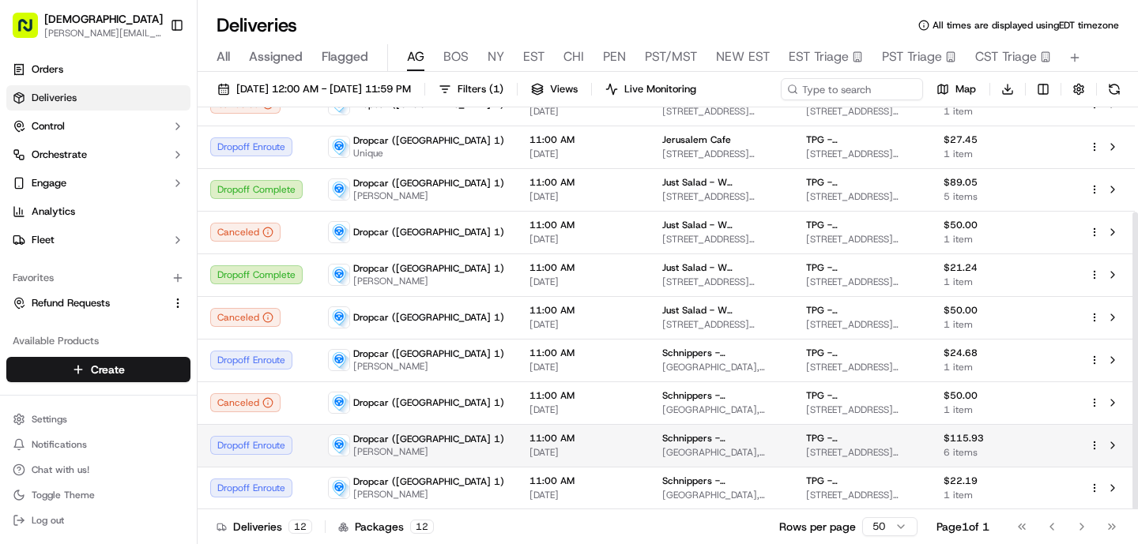
click at [529, 438] on span "11:00 AM" at bounding box center [582, 438] width 107 height 13
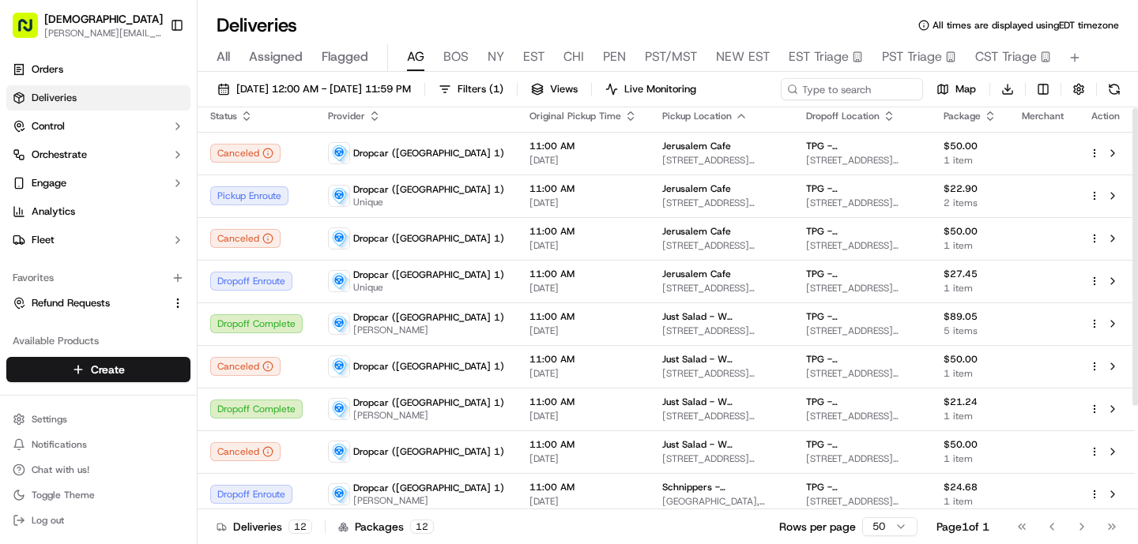
scroll to position [1, 0]
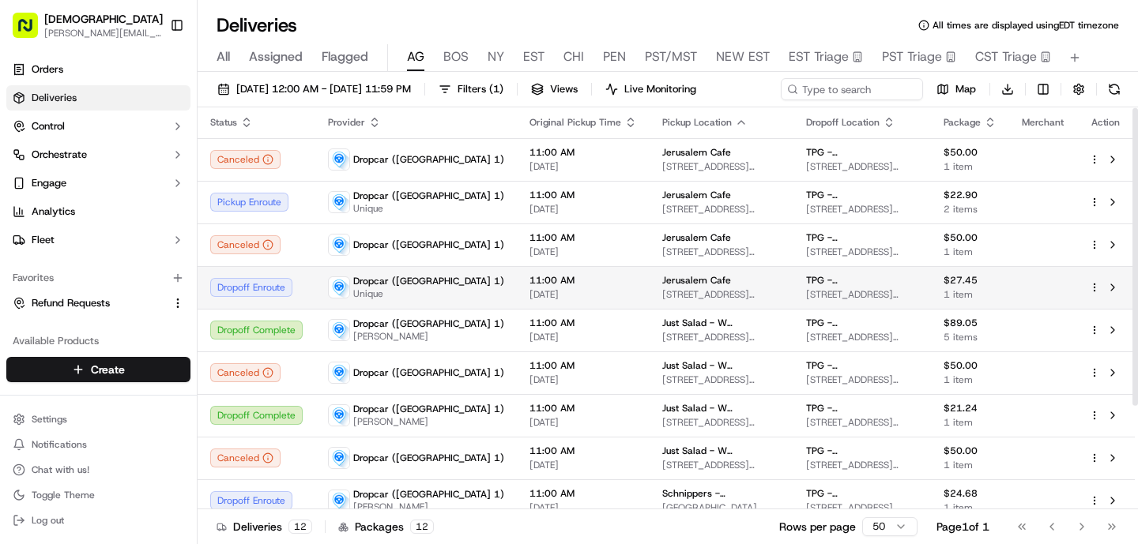
click at [411, 271] on td "Dropcar ([GEOGRAPHIC_DATA] 1) Unique" at bounding box center [415, 287] width 201 height 43
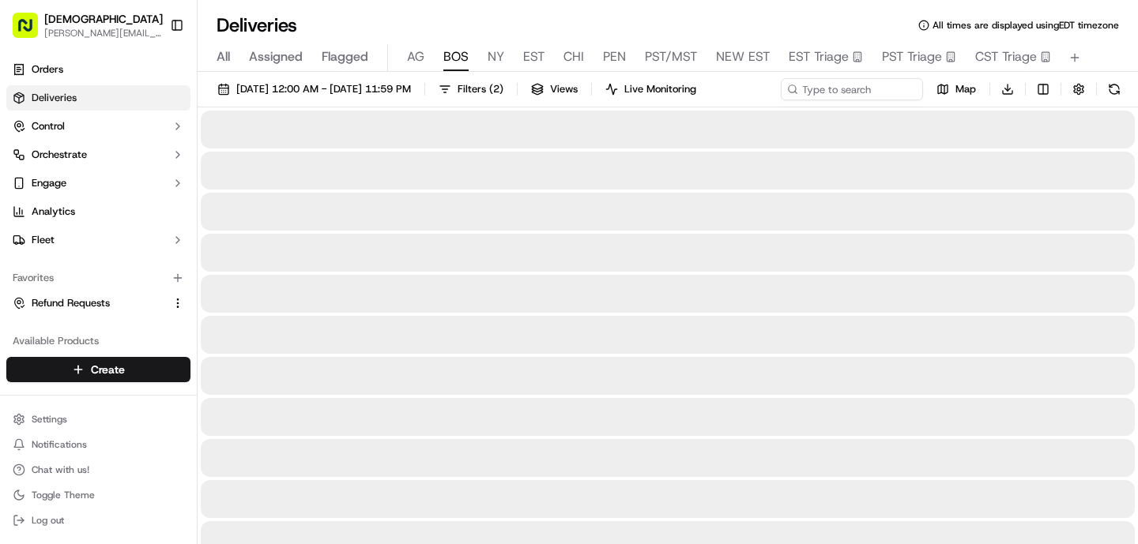
click at [450, 60] on span "BOS" at bounding box center [455, 56] width 25 height 19
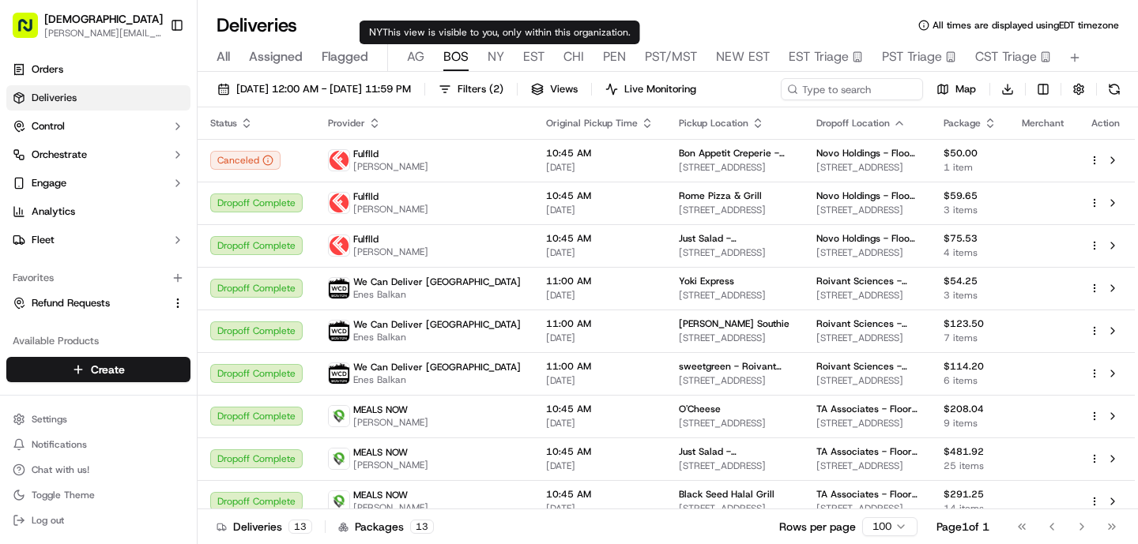
click at [508, 58] on div "All Assigned Flagged [PERSON_NAME] NY EST CHI PEN PST/MST NEW EST EST Triage PS…" at bounding box center [667, 58] width 940 height 28
click at [496, 58] on span "NY" at bounding box center [495, 56] width 17 height 19
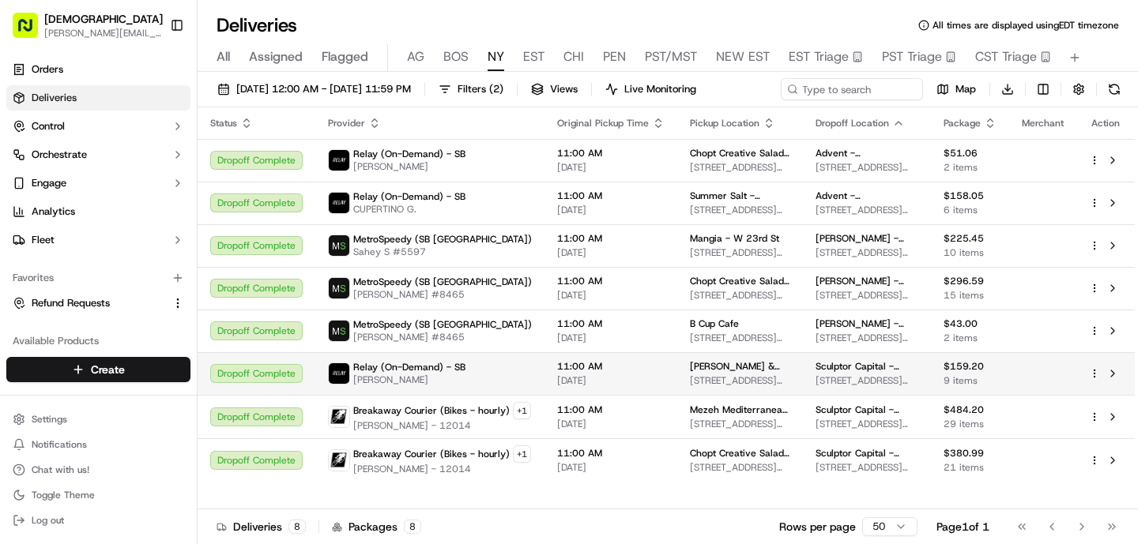
click at [471, 377] on div "Relay (On-Demand) - SB [PERSON_NAME]" at bounding box center [430, 373] width 204 height 25
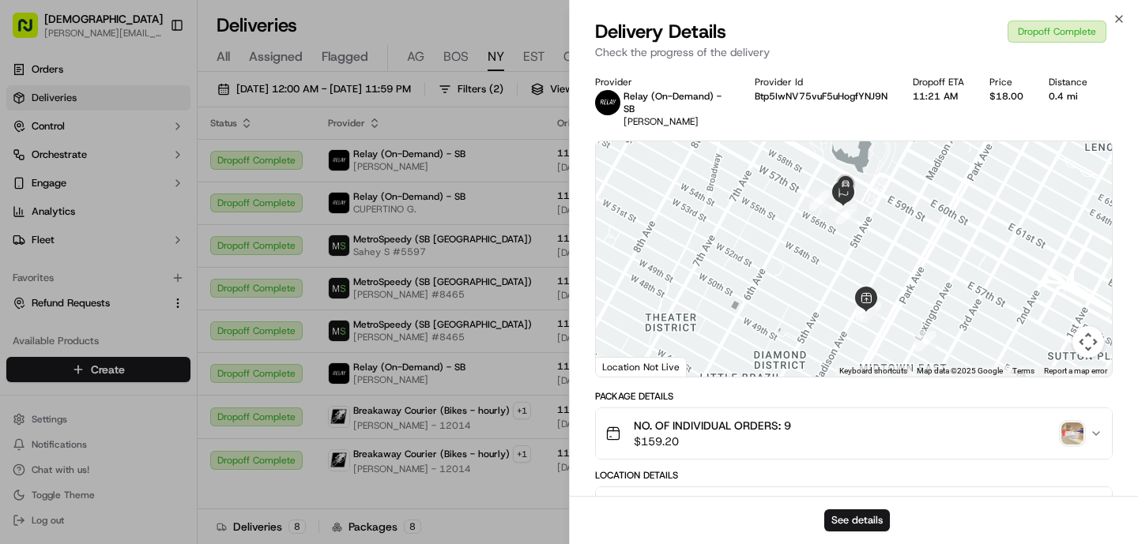
scroll to position [529, 0]
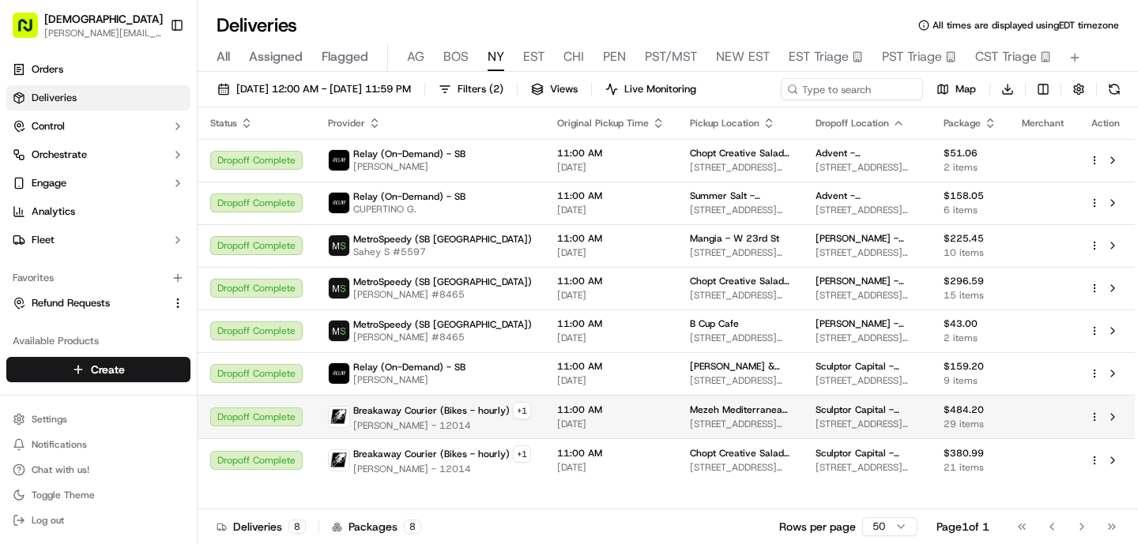
click at [432, 427] on span "[PERSON_NAME] - 12014" at bounding box center [442, 425] width 178 height 13
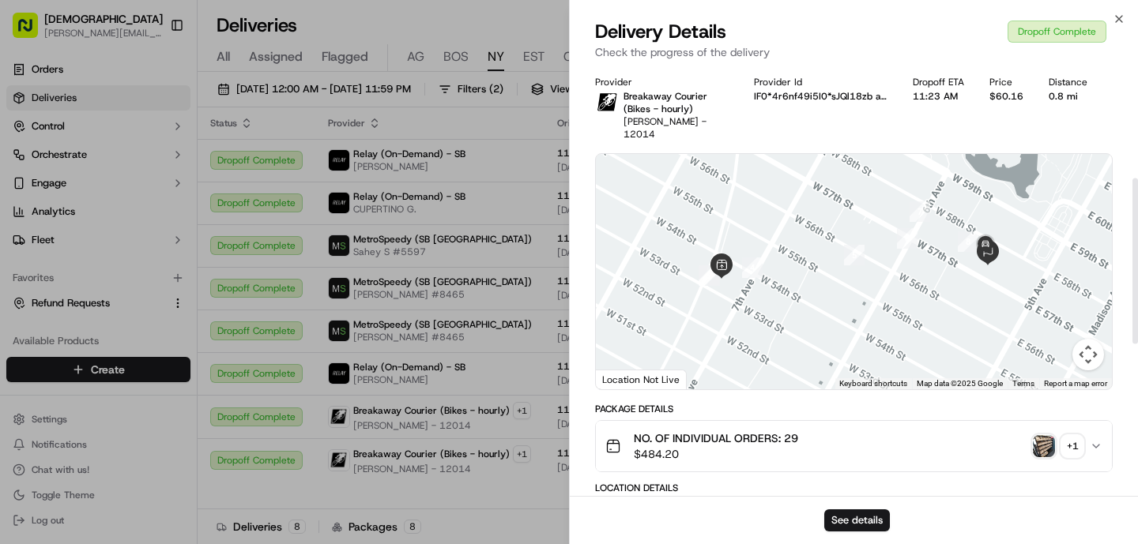
scroll to position [681, 0]
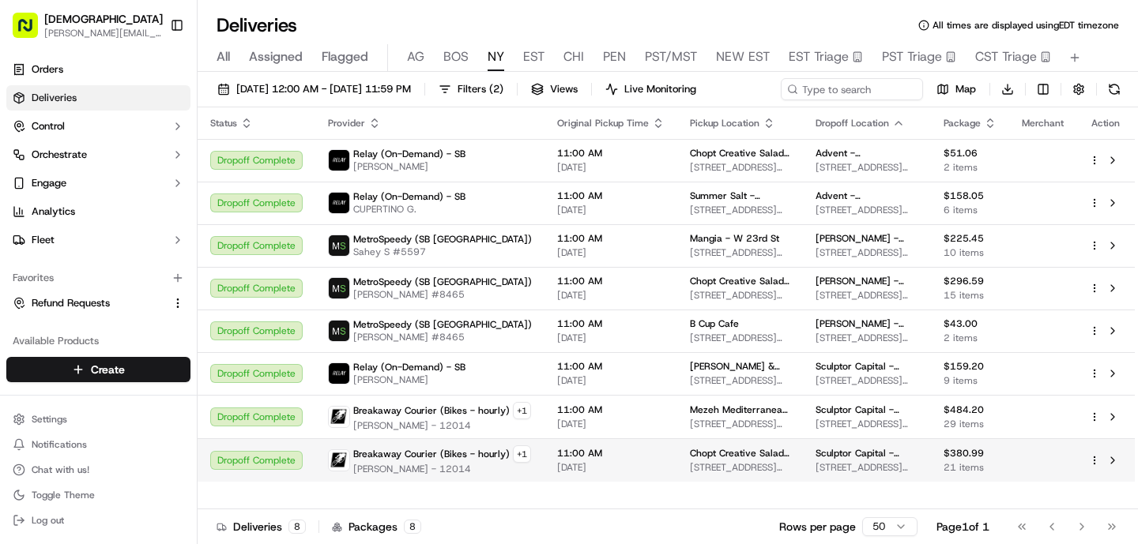
click at [486, 461] on div "Breakaway Courier (Bikes - hourly) + 1" at bounding box center [442, 454] width 178 height 17
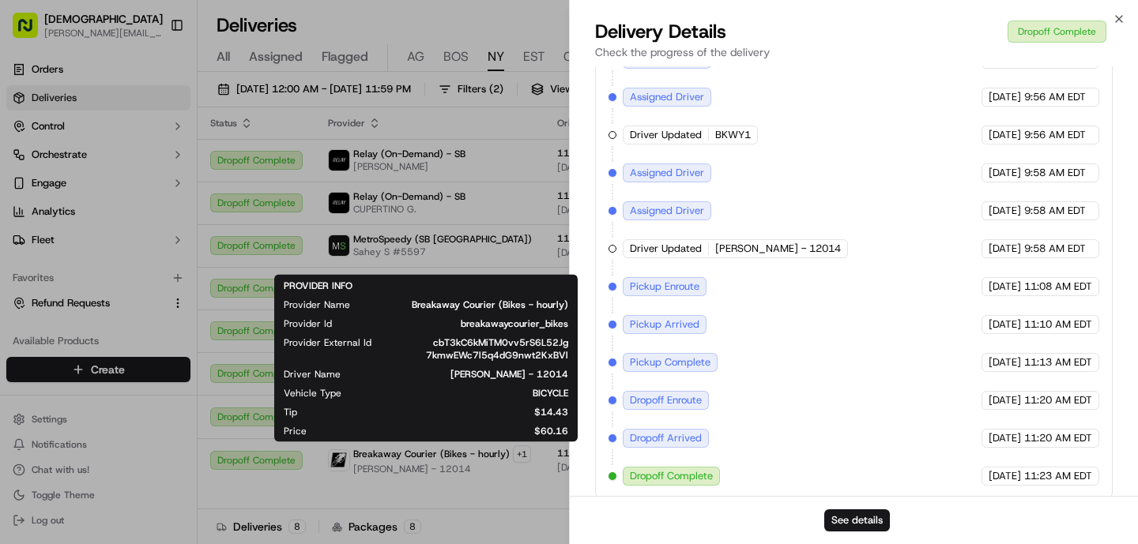
click at [513, 285] on div "PROVIDER INFO Provider Name Breakaway Courier (Bikes - hourly) Provider Id brea…" at bounding box center [426, 359] width 284 height 158
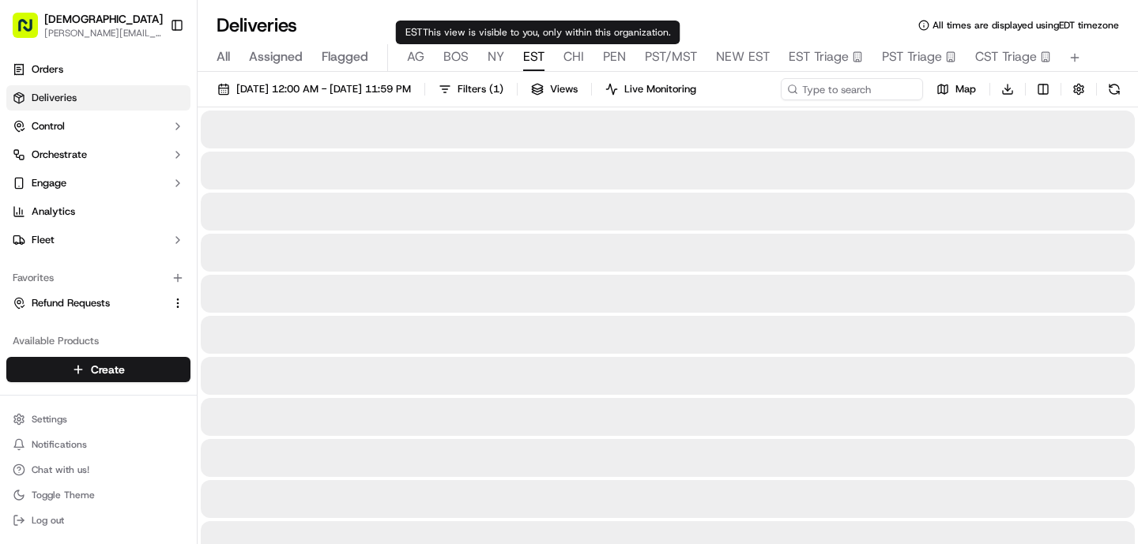
click at [536, 55] on span "EST" at bounding box center [533, 56] width 21 height 19
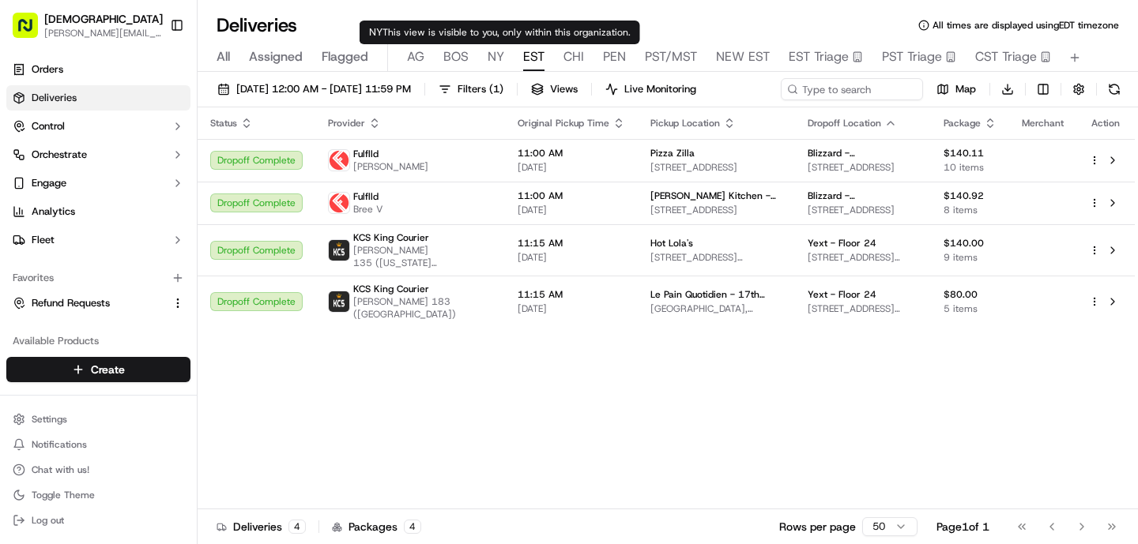
click at [488, 56] on span "NY" at bounding box center [495, 56] width 17 height 19
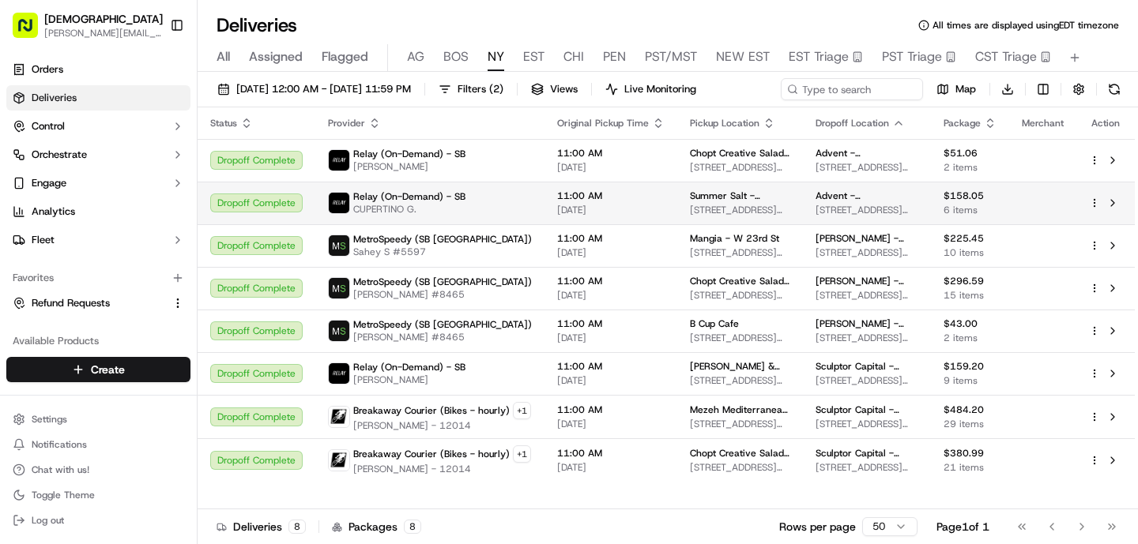
click at [443, 190] on span "Relay (On-Demand) - SB" at bounding box center [409, 196] width 112 height 13
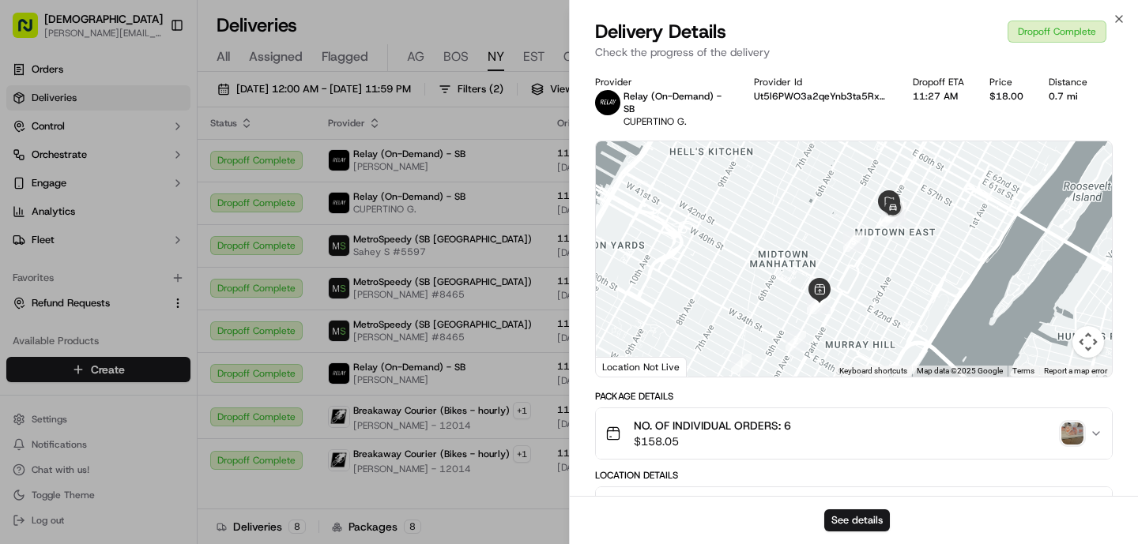
click at [1076, 431] on img "button" at bounding box center [1072, 434] width 22 height 22
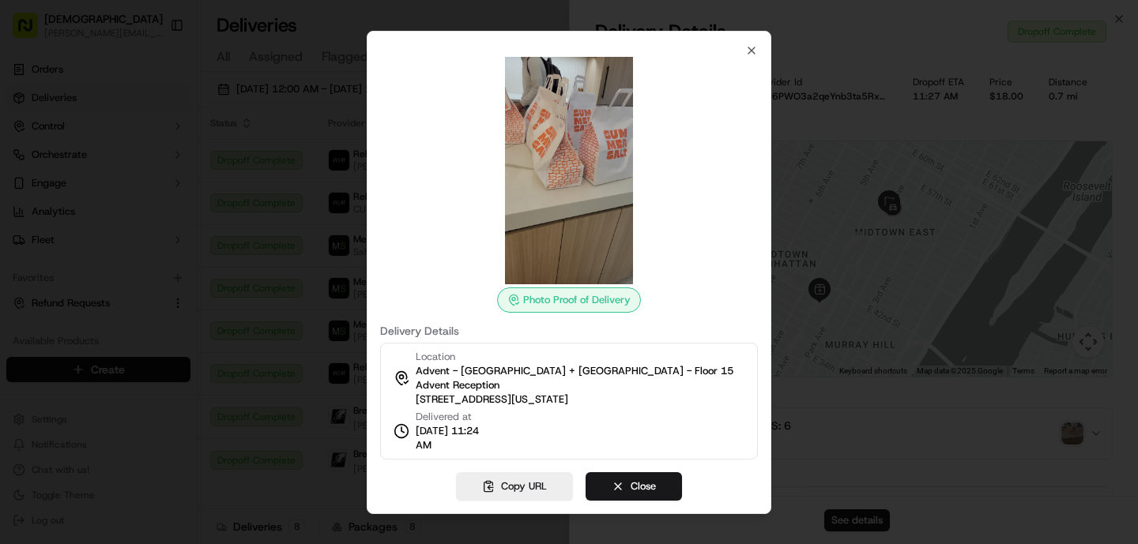
click at [340, 267] on div at bounding box center [569, 272] width 1138 height 544
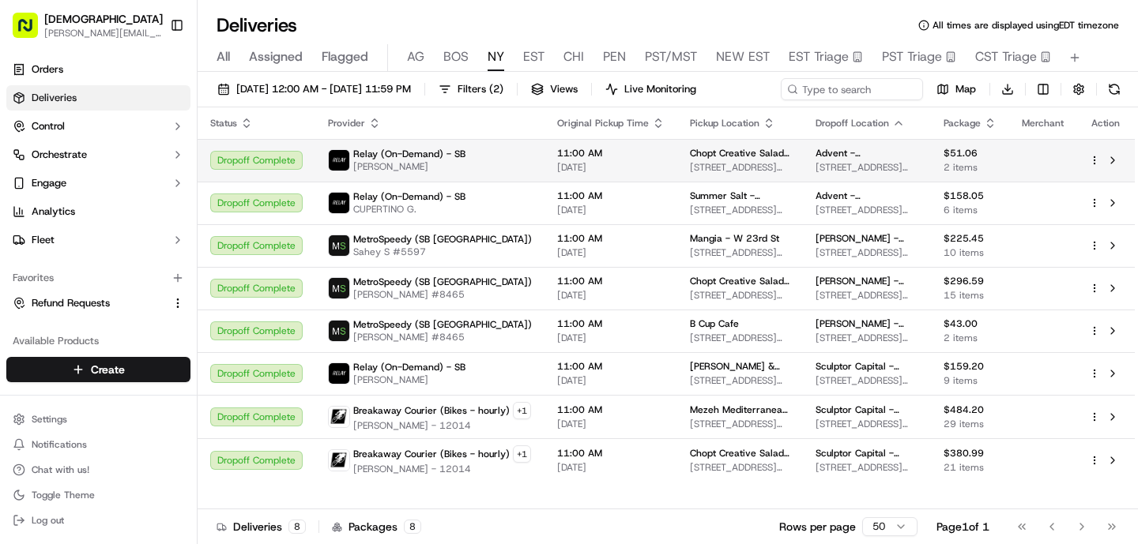
click at [380, 168] on span "[PERSON_NAME]" at bounding box center [409, 166] width 112 height 13
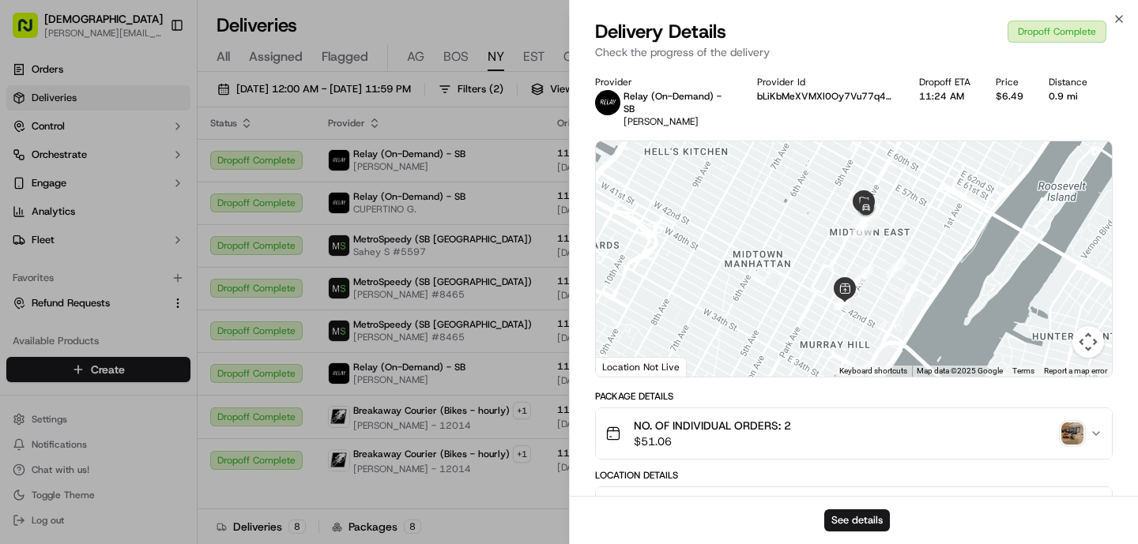
click at [1073, 431] on img "button" at bounding box center [1072, 434] width 22 height 22
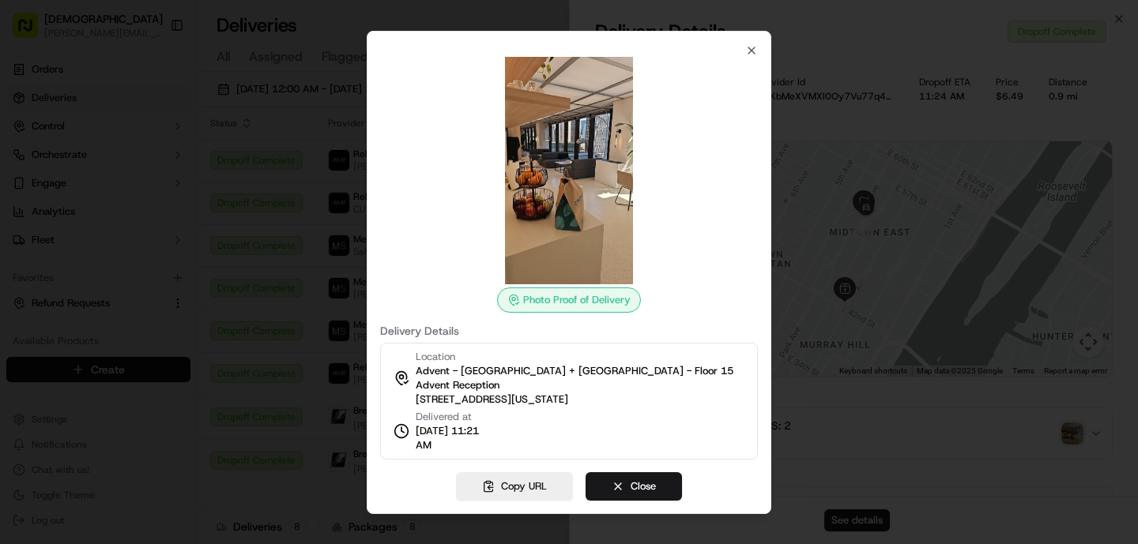
click at [329, 271] on div at bounding box center [569, 272] width 1138 height 544
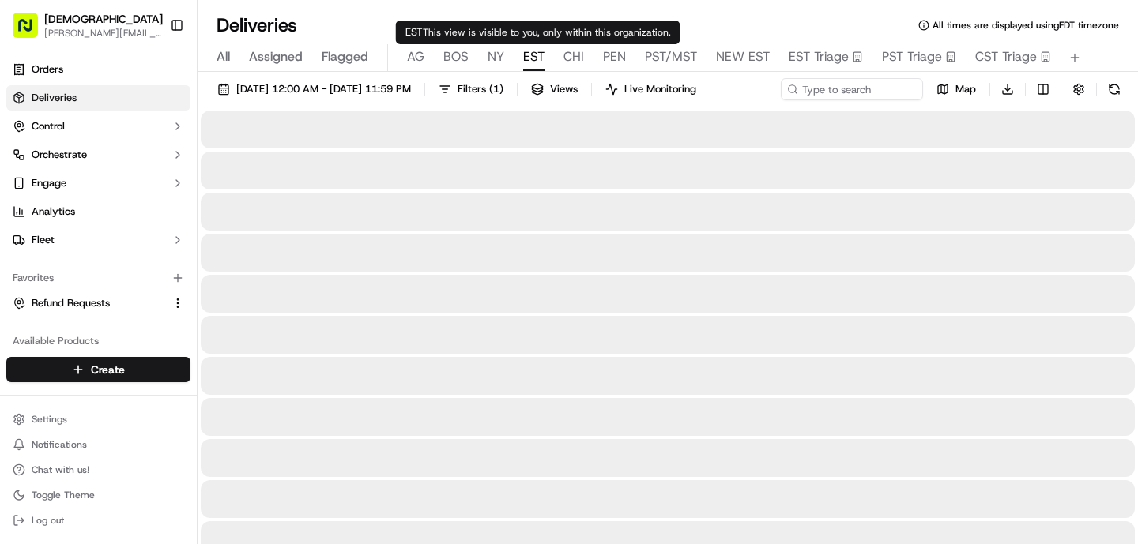
click at [534, 62] on span "EST" at bounding box center [533, 56] width 21 height 19
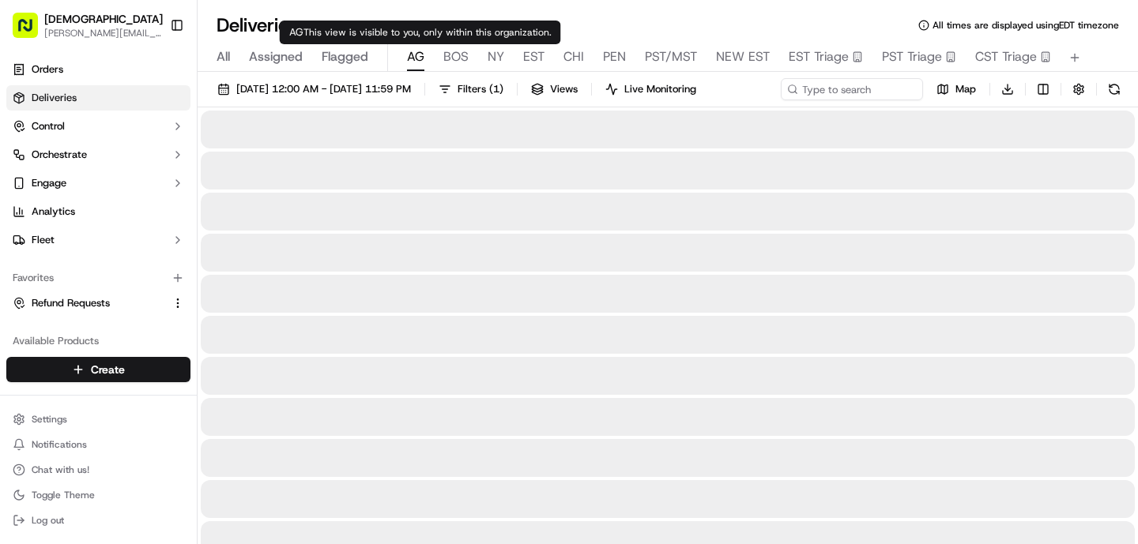
click at [414, 65] on span "AG" at bounding box center [415, 56] width 17 height 19
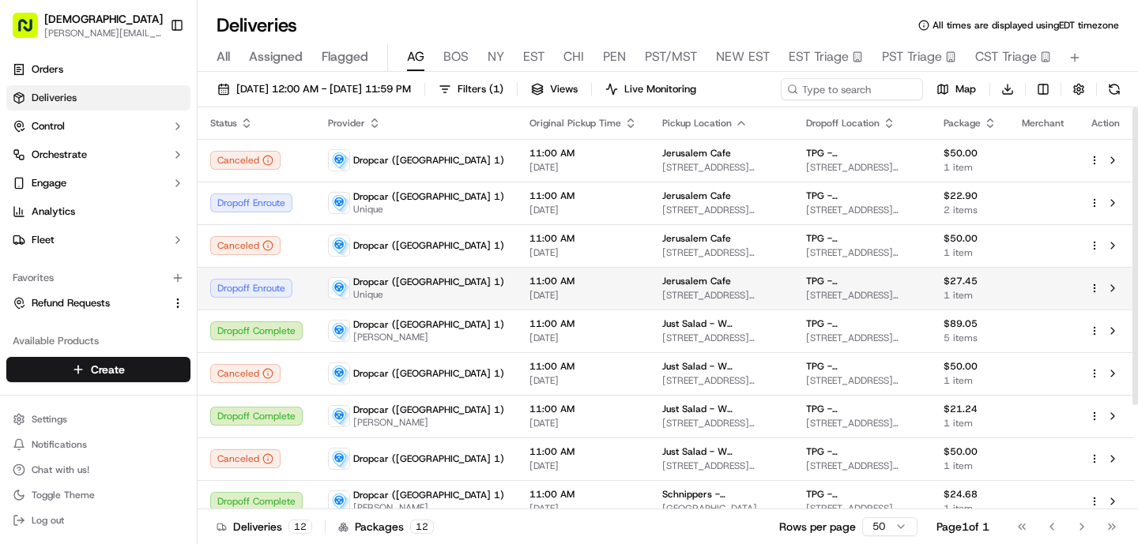
click at [529, 286] on span "11:00 AM" at bounding box center [582, 281] width 107 height 13
drag, startPoint x: 656, startPoint y: 282, endPoint x: 576, endPoint y: 280, distance: 79.8
click at [649, 281] on td "Jerusalem Cafe [STREET_ADDRESS][US_STATE]" at bounding box center [721, 288] width 144 height 43
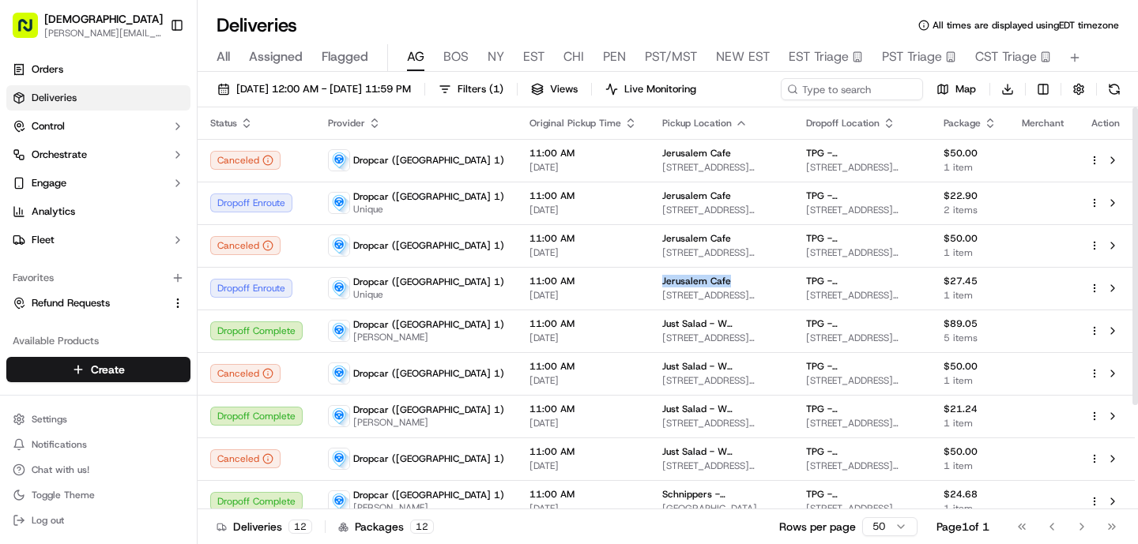
copy span "Jerusalem Cafe"
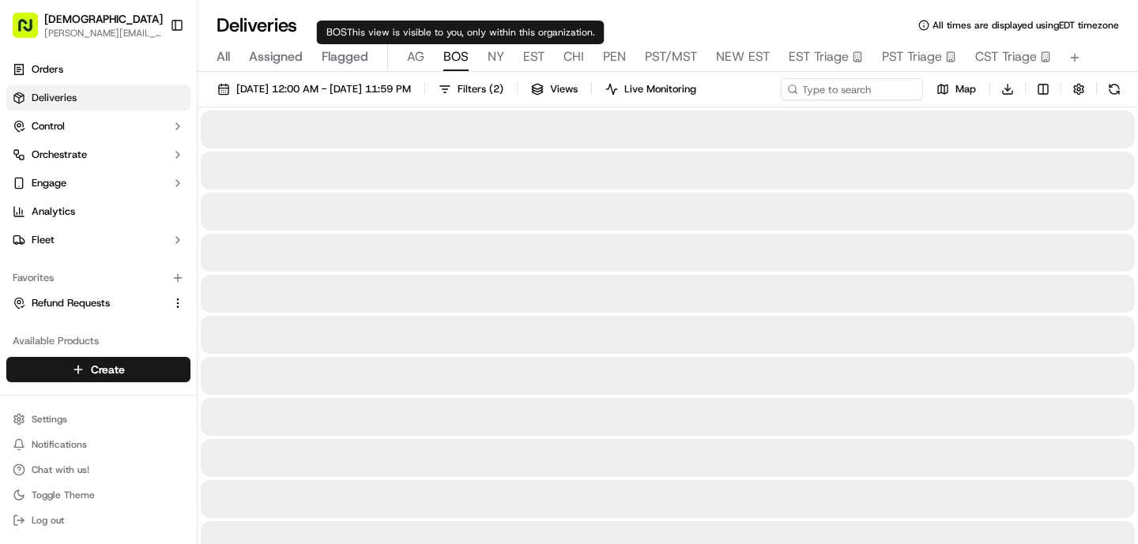
click at [451, 62] on span "BOS" at bounding box center [455, 56] width 25 height 19
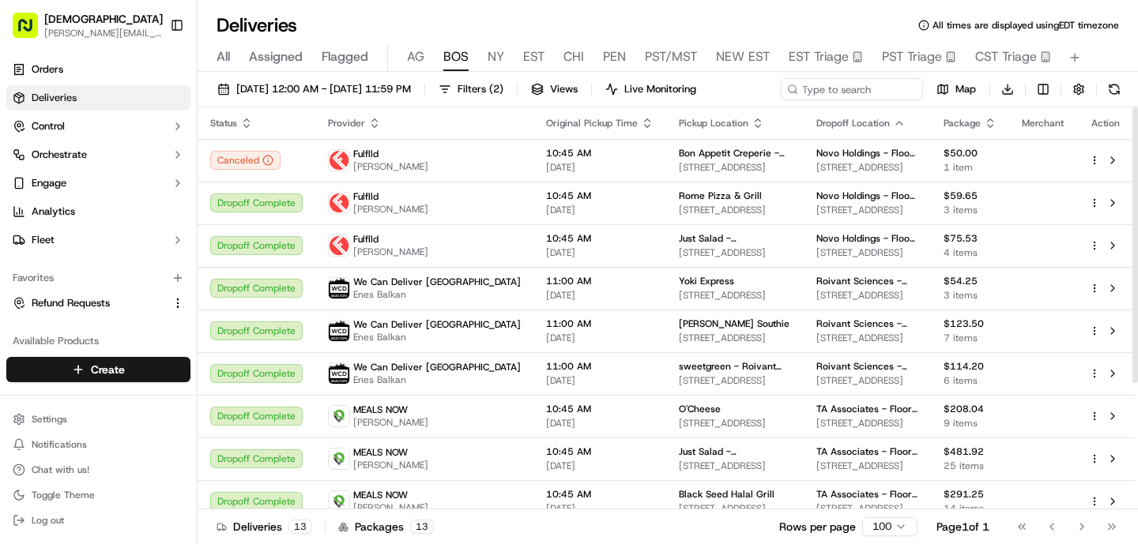
scroll to position [184, 0]
